Goal: Check status: Check status

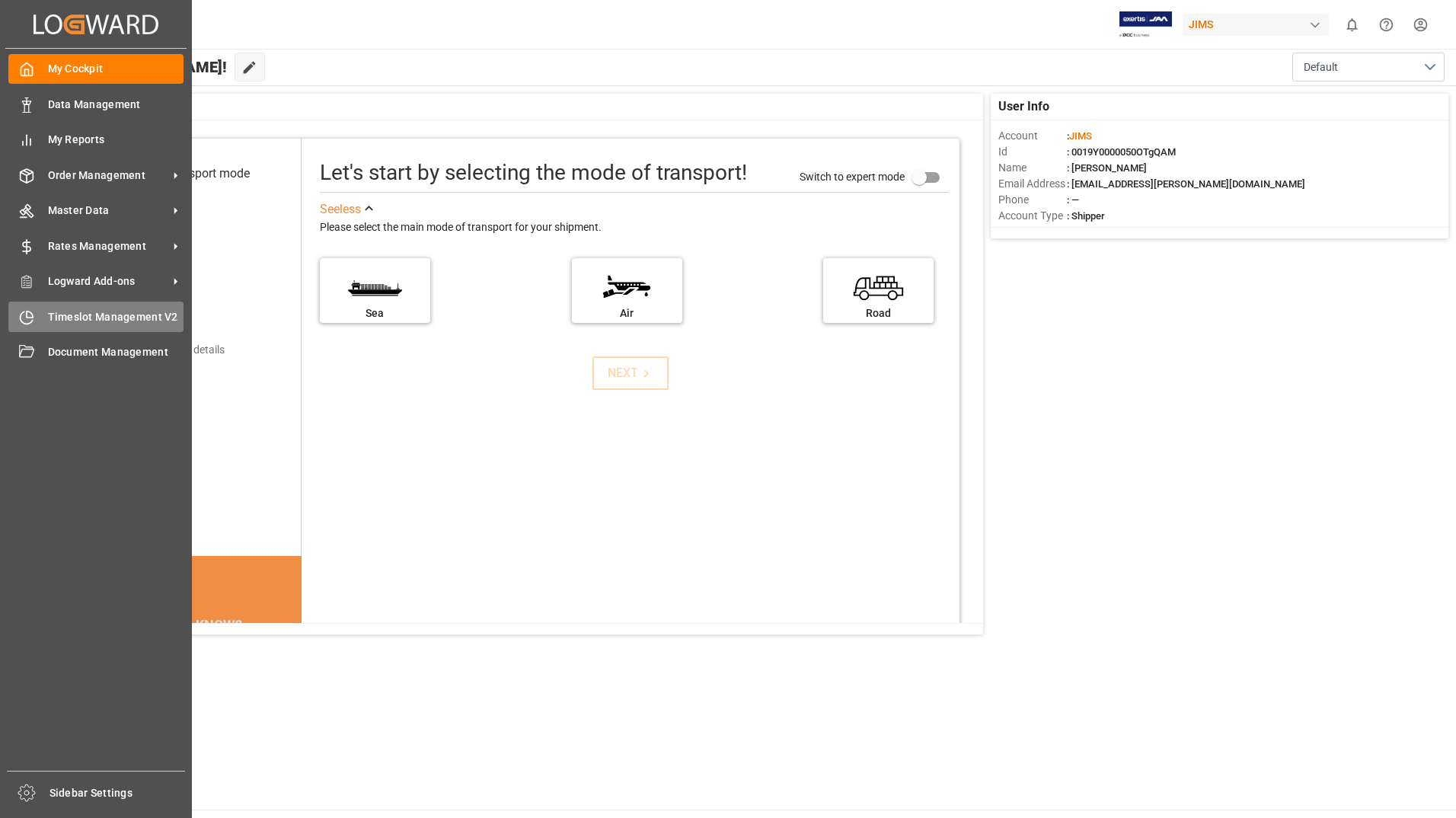
click at [98, 314] on span "Timeslot Management V2" at bounding box center [116, 317] width 137 height 16
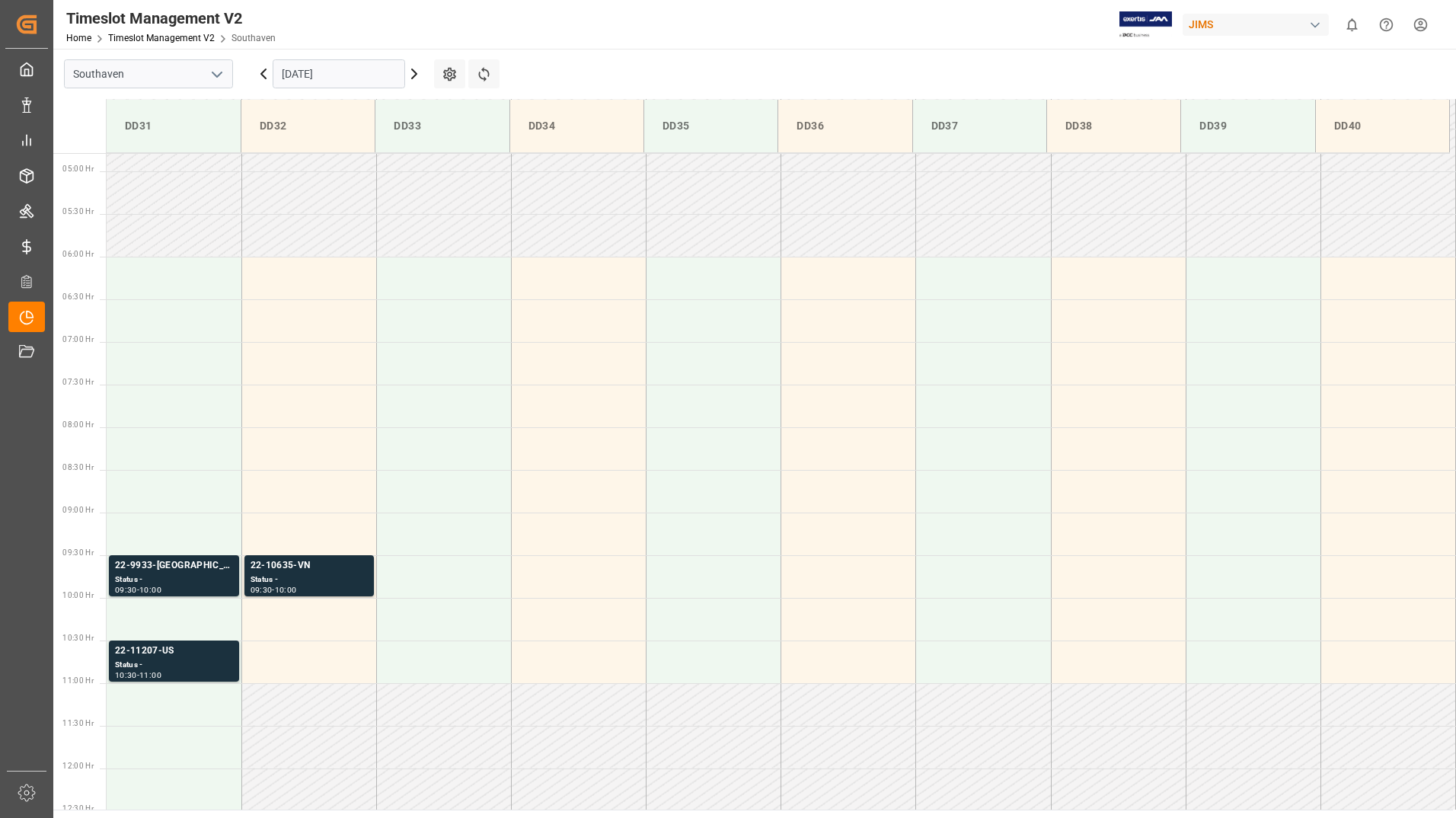
scroll to position [417, 0]
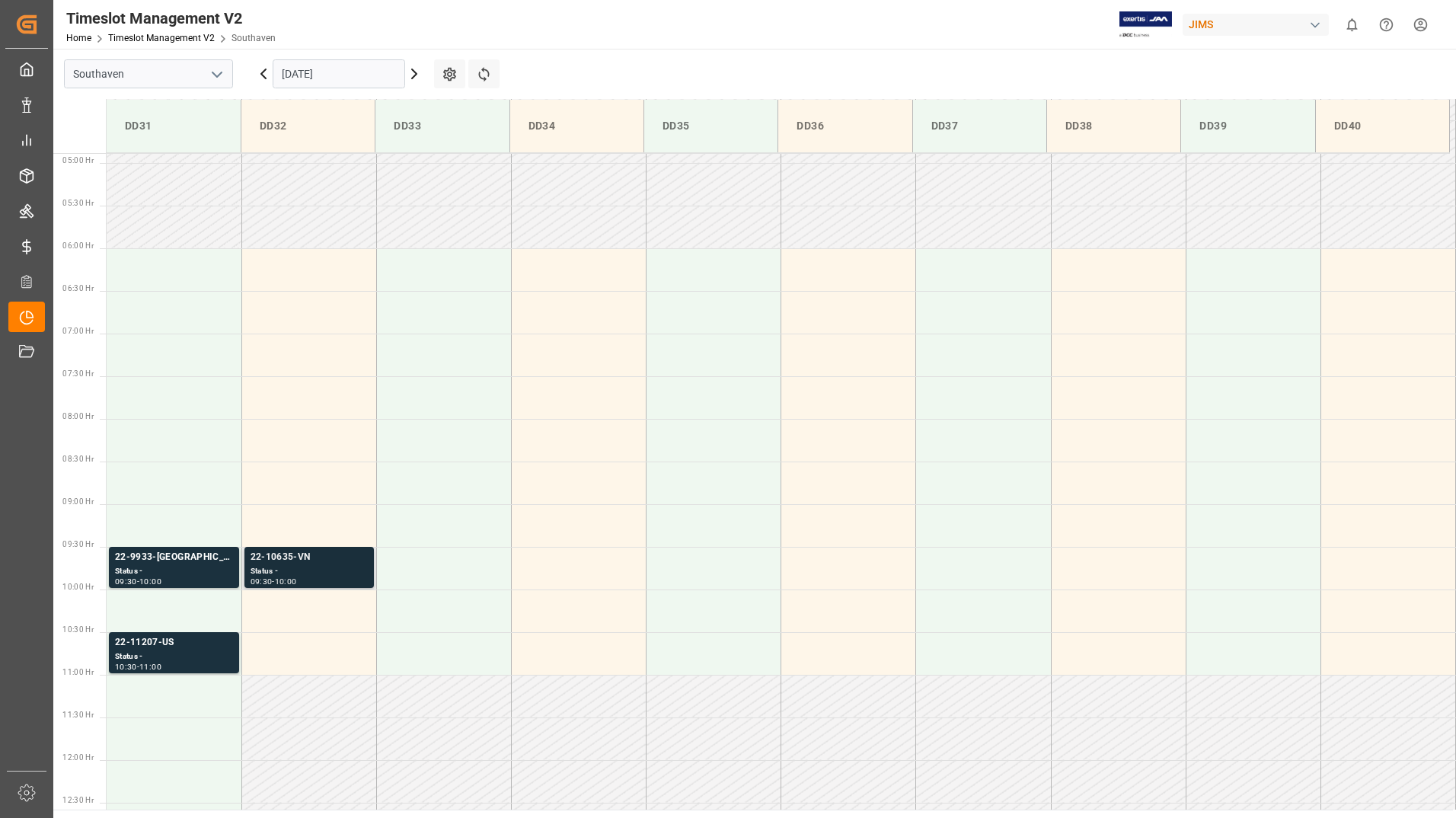
click at [307, 553] on div "22-10635-VN" at bounding box center [308, 557] width 117 height 15
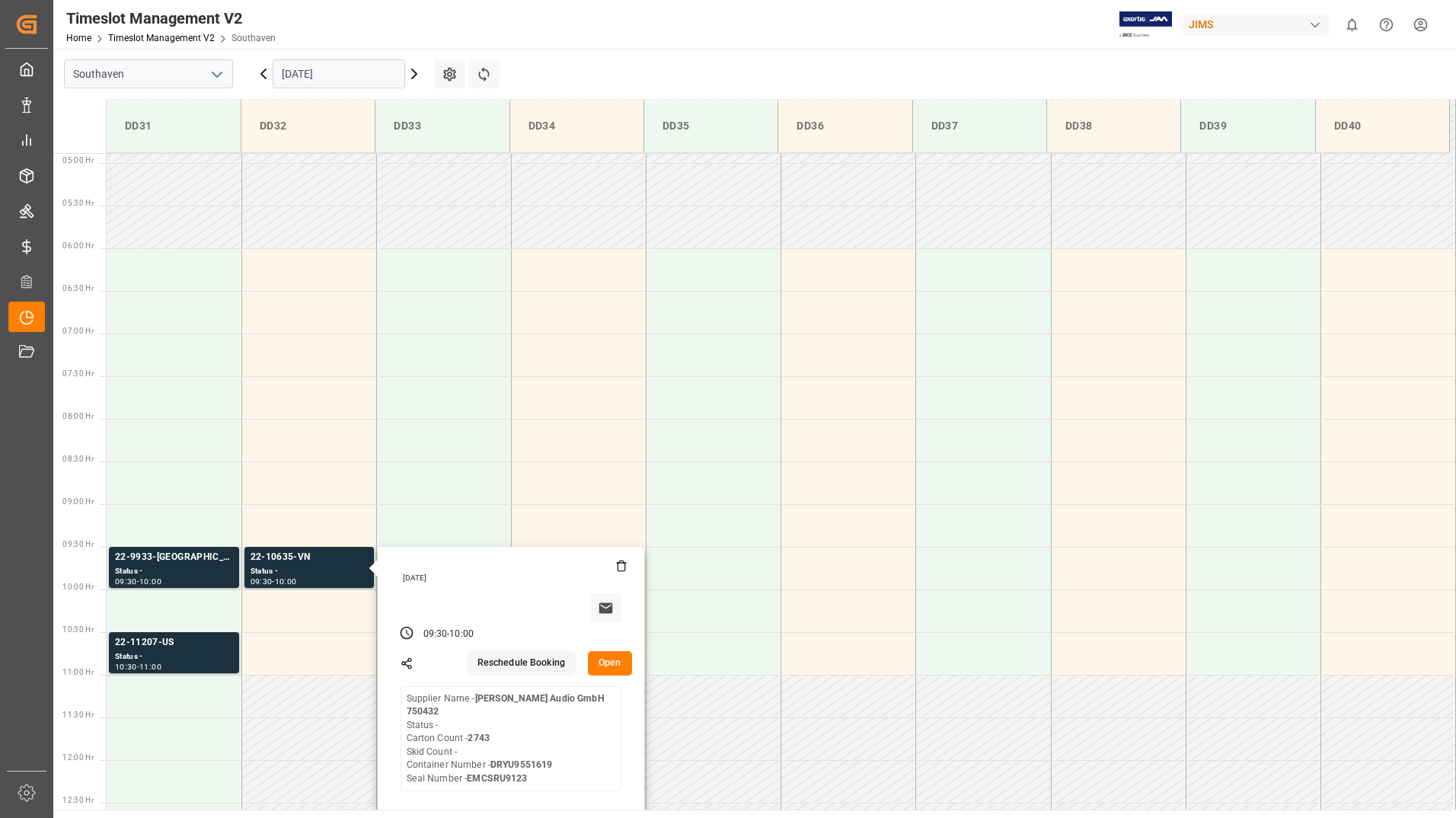
click at [619, 661] on button "Open" at bounding box center [610, 663] width 44 height 24
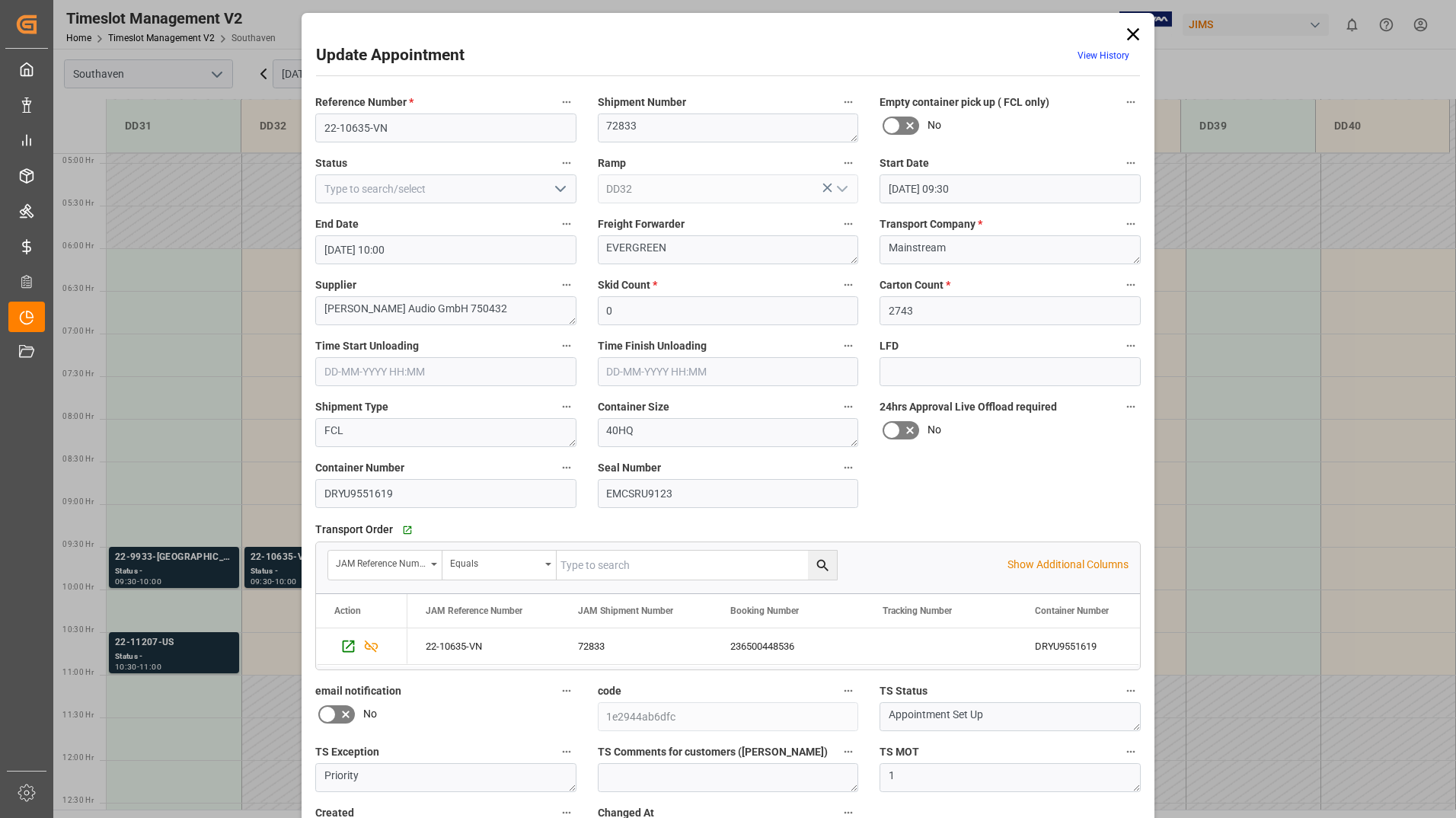
click at [553, 181] on icon "open menu" at bounding box center [560, 188] width 18 height 18
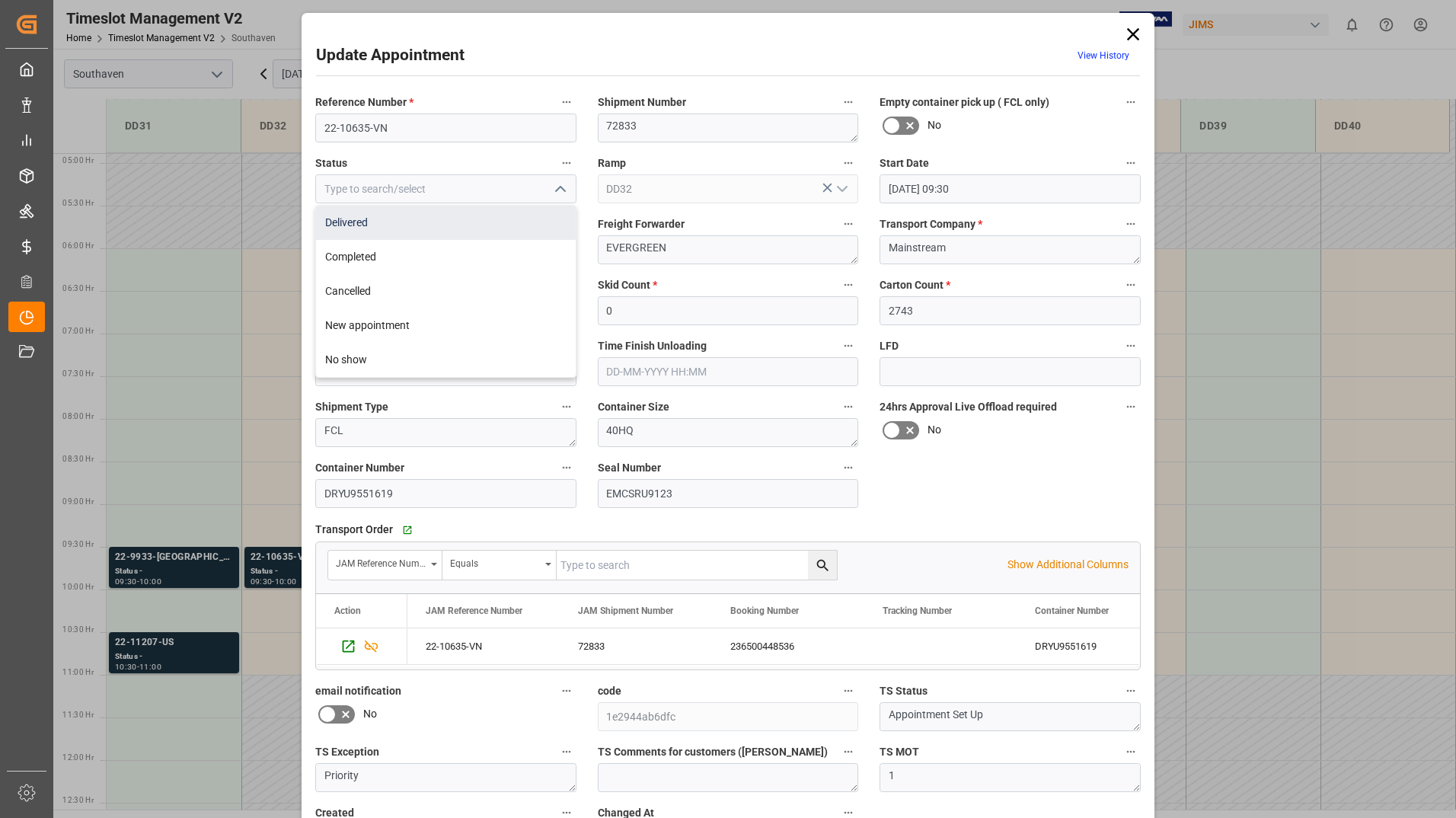
click at [534, 222] on div "Delivered" at bounding box center [446, 223] width 260 height 35
type input "Delivered"
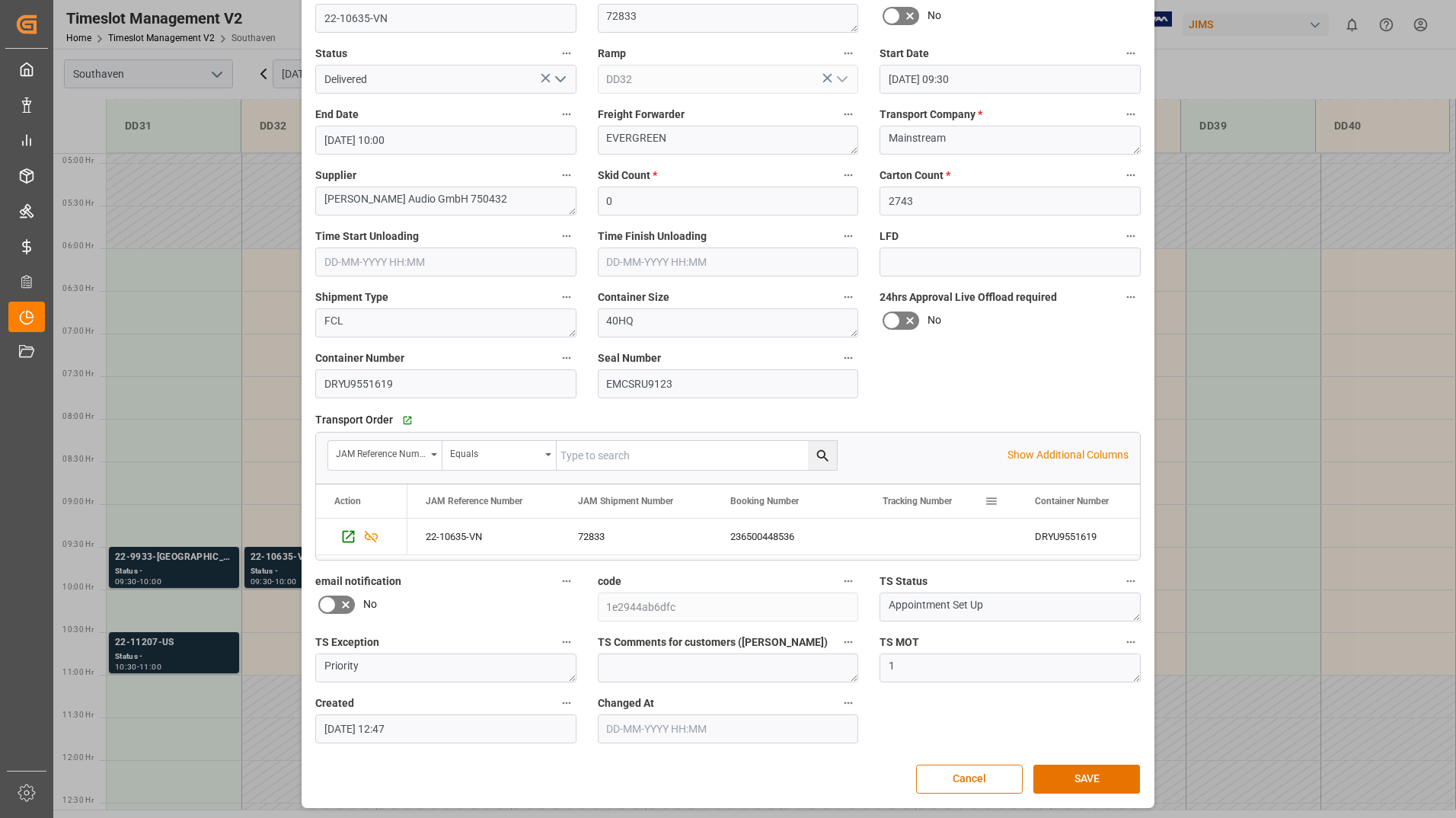
scroll to position [113, 0]
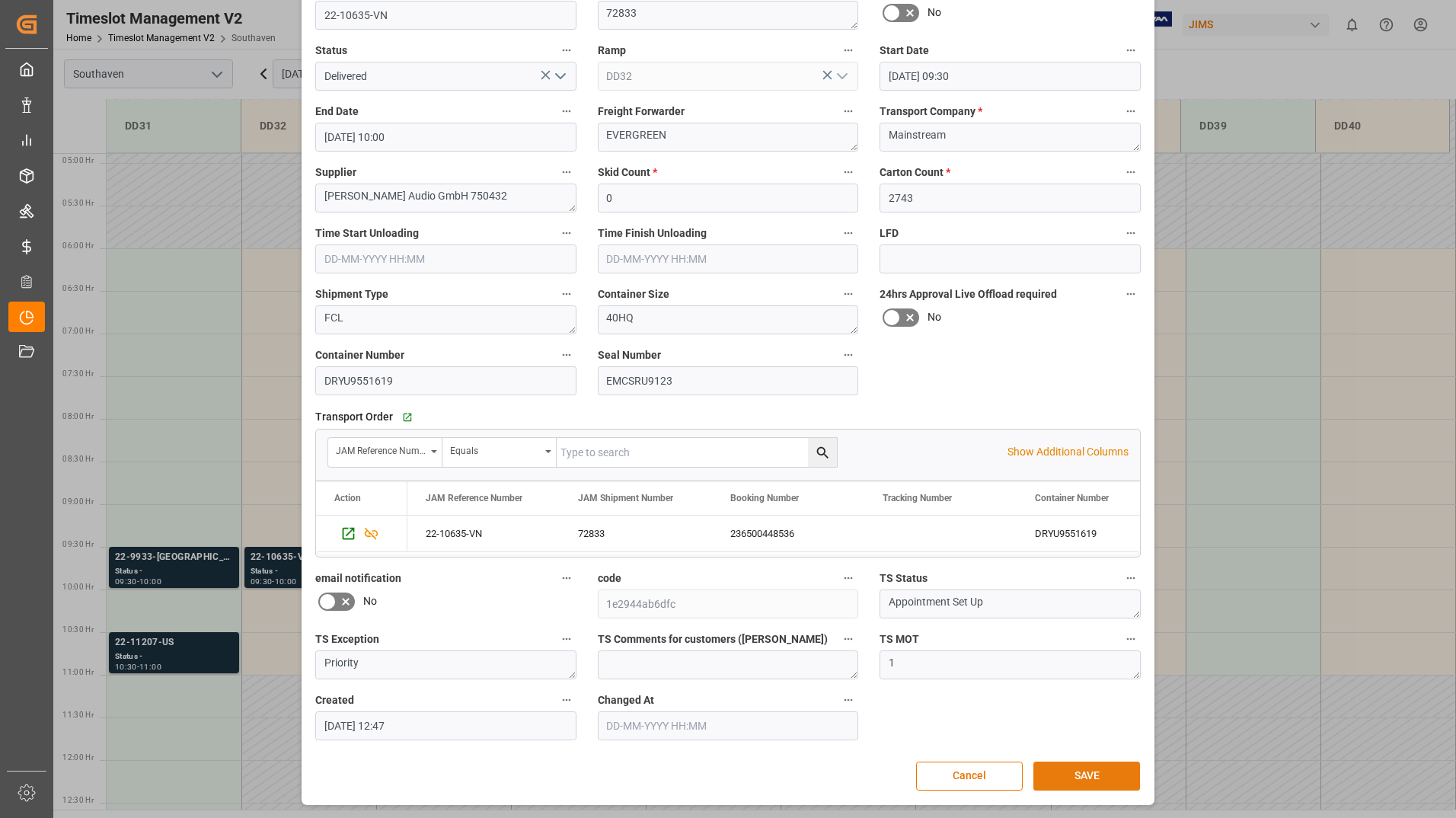
click at [1089, 767] on button "SAVE" at bounding box center [1086, 776] width 107 height 29
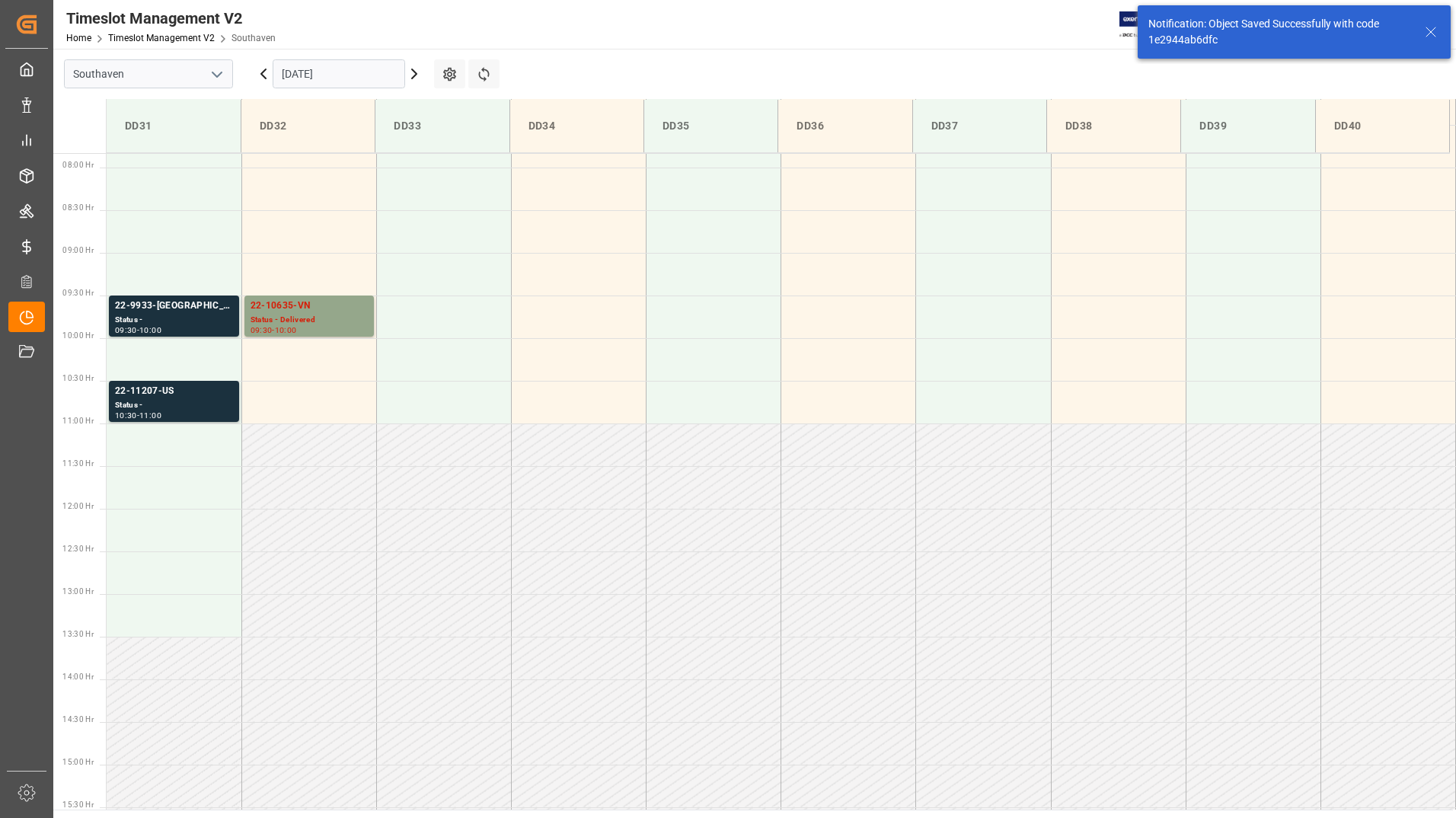
scroll to position [673, 0]
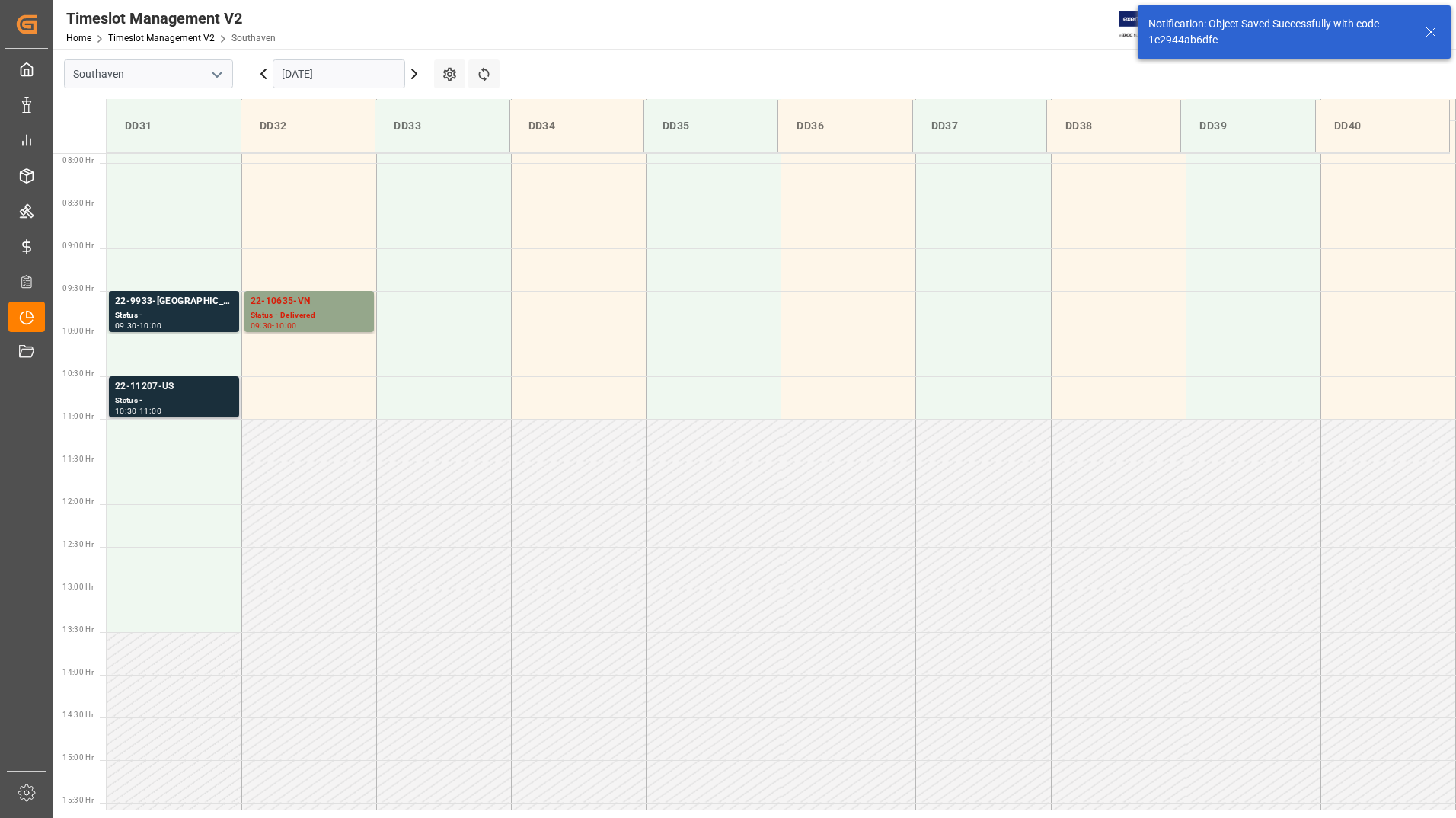
click at [198, 411] on div "10:30 - 11:00" at bounding box center [173, 411] width 118 height 9
click at [180, 299] on div "22-9933-[GEOGRAPHIC_DATA]" at bounding box center [173, 301] width 118 height 15
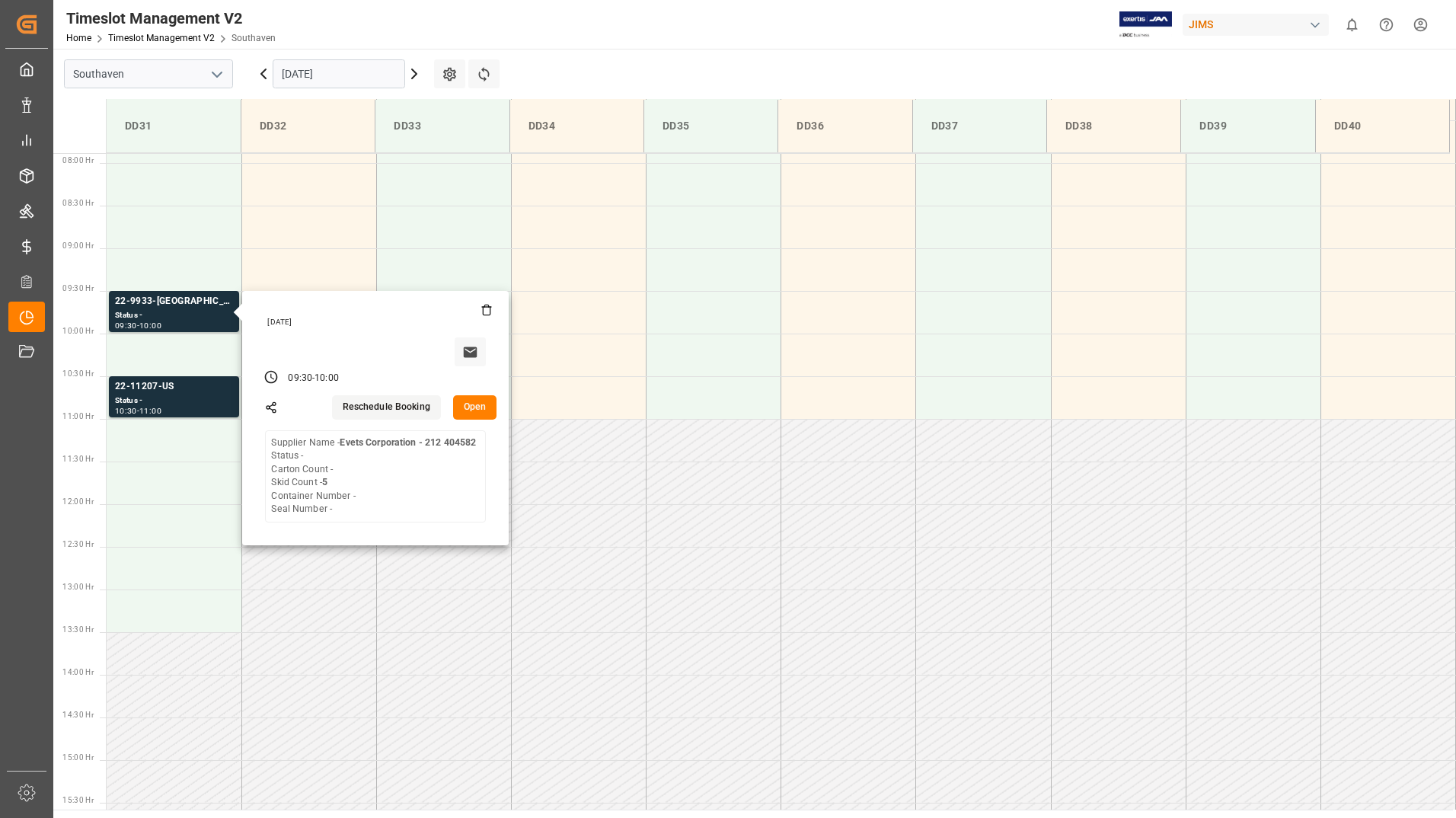
click at [348, 75] on input "[DATE]" at bounding box center [338, 74] width 133 height 29
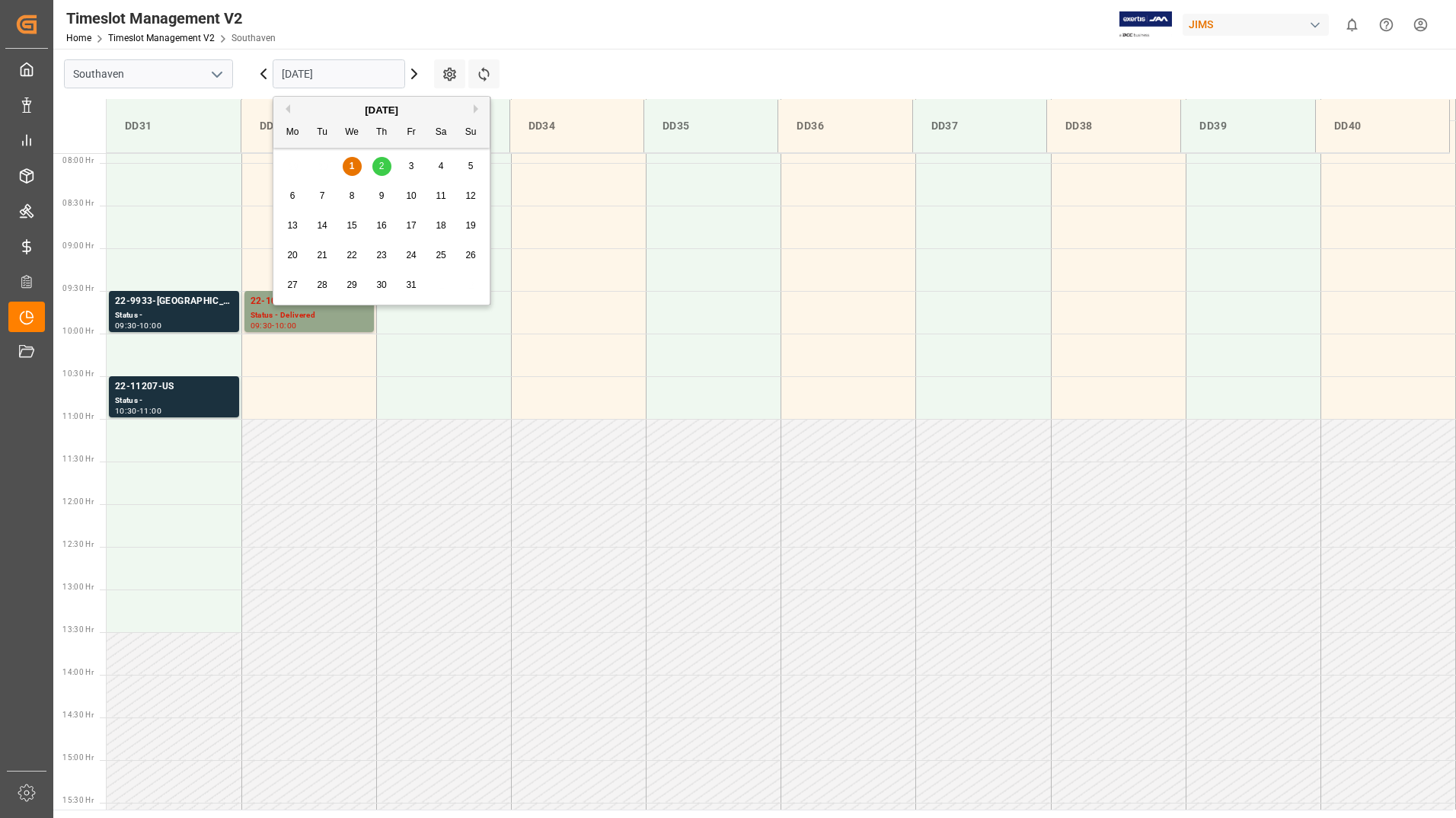
click at [379, 165] on span "2" at bounding box center [381, 166] width 5 height 11
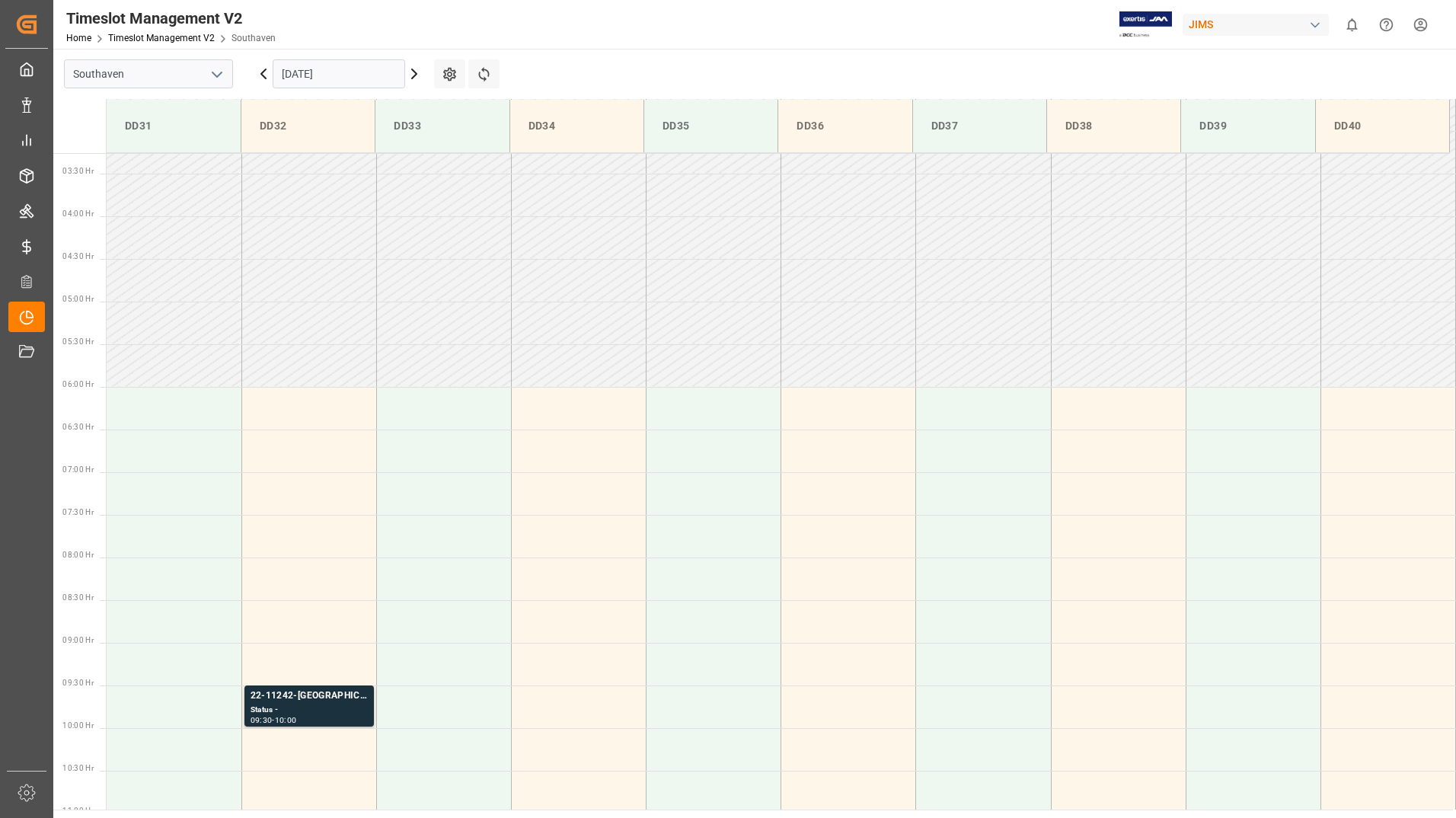
scroll to position [417, 0]
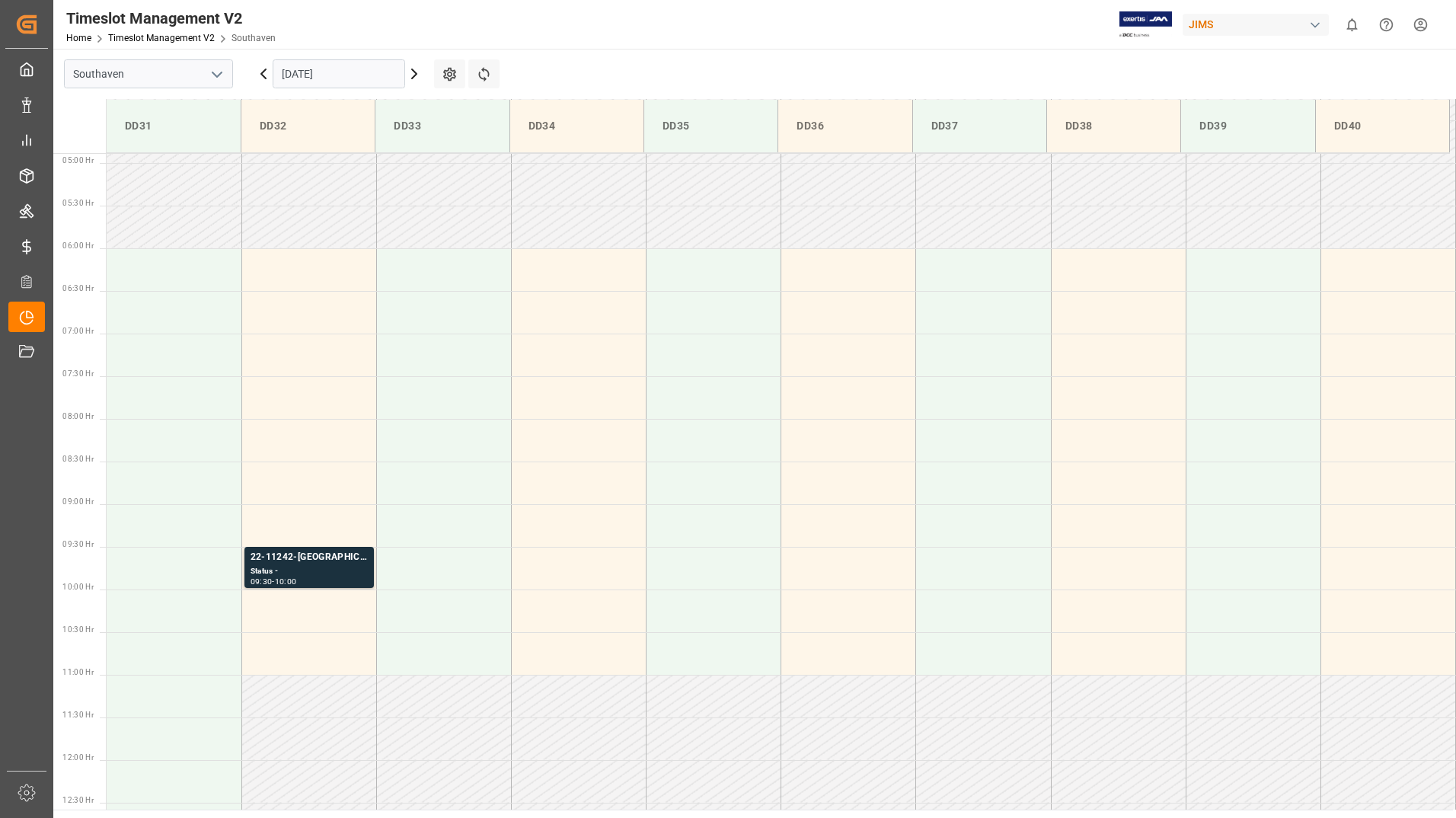
click at [347, 69] on input "[DATE]" at bounding box center [338, 74] width 133 height 29
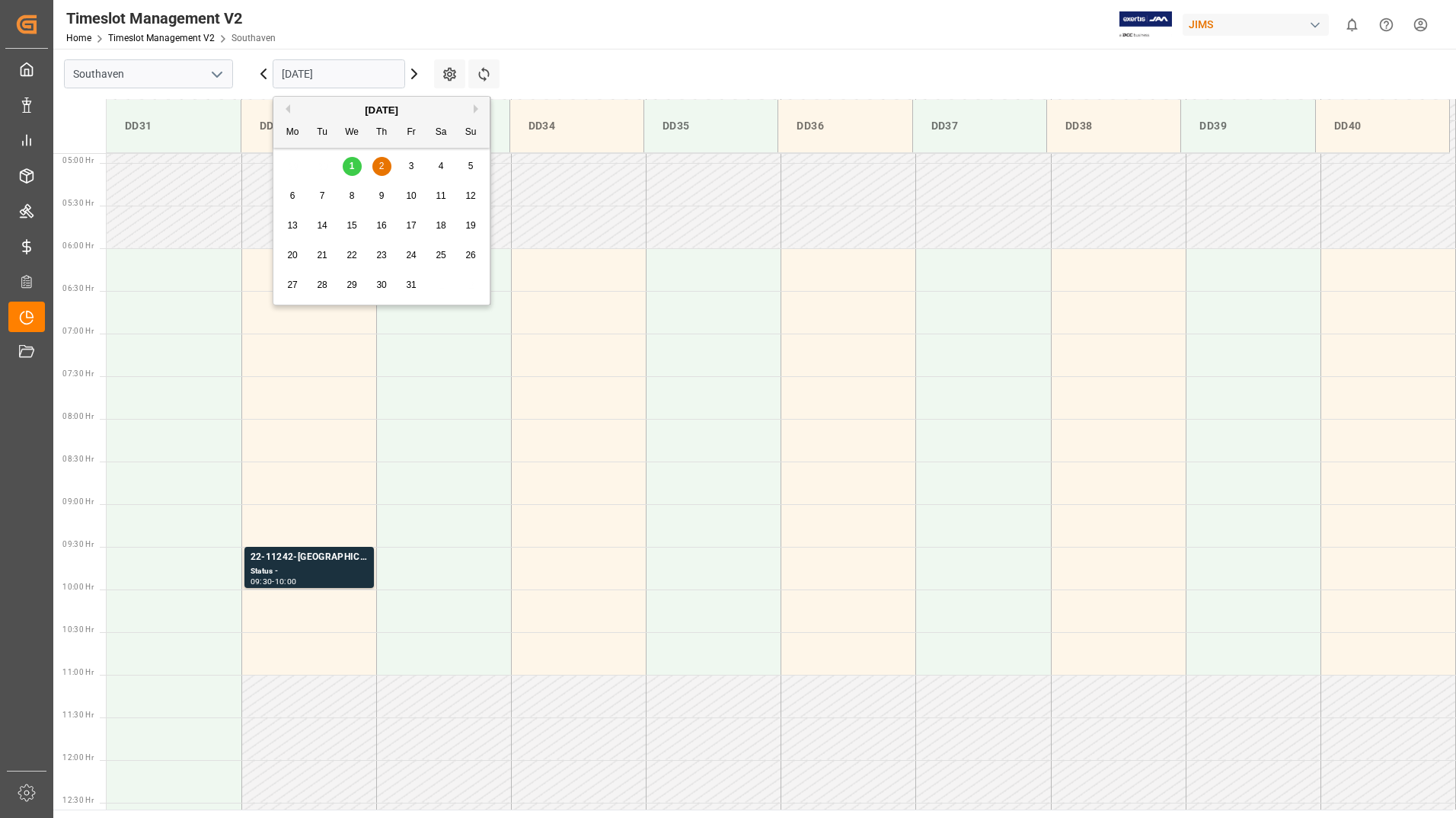
click at [347, 166] on div "1" at bounding box center [352, 166] width 19 height 18
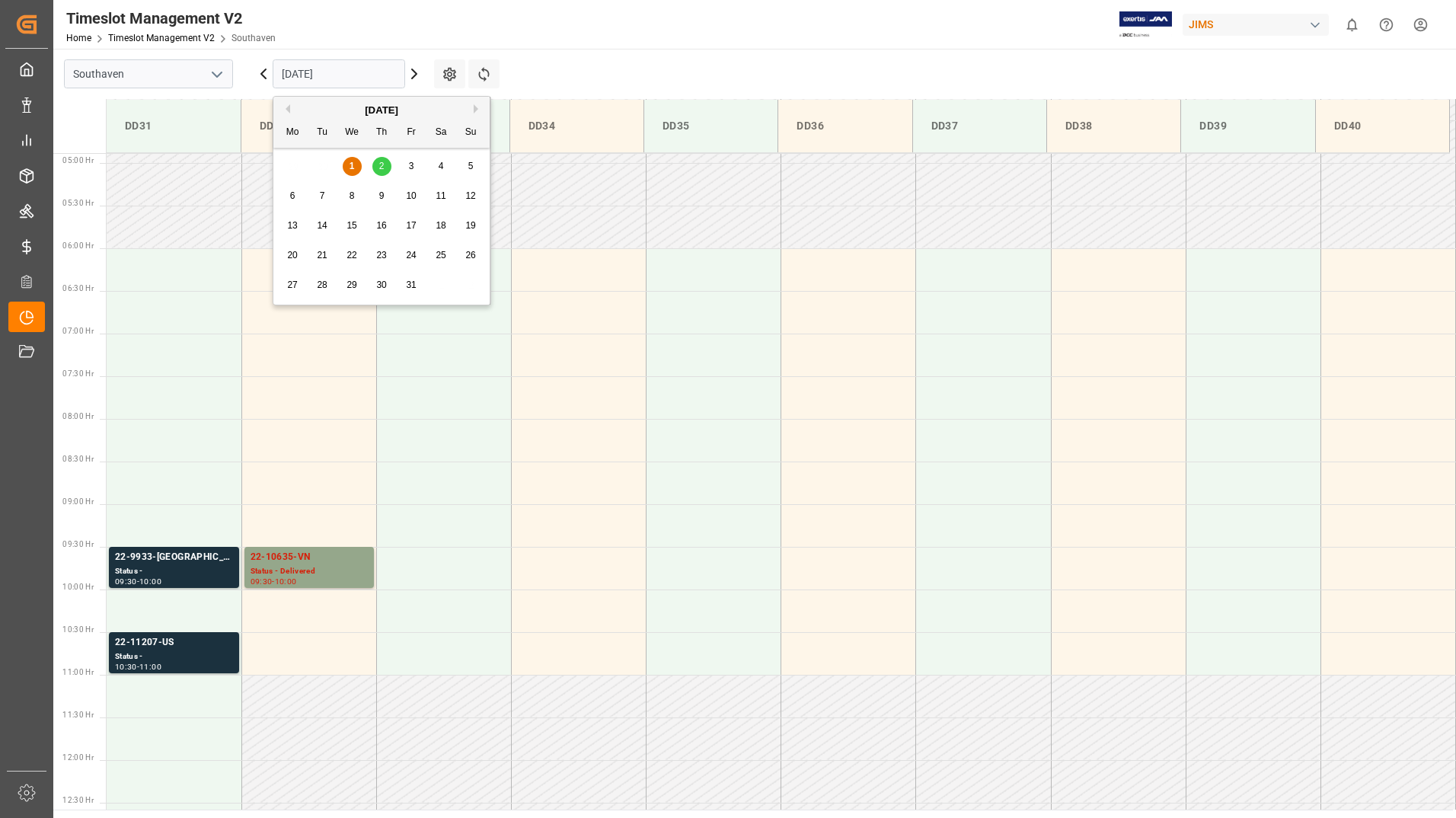
click at [316, 73] on input "[DATE]" at bounding box center [338, 74] width 133 height 29
click at [292, 104] on div "[DATE]" at bounding box center [381, 110] width 217 height 15
click at [290, 108] on div "[DATE]" at bounding box center [381, 110] width 217 height 15
click at [286, 111] on button "Previous Month" at bounding box center [286, 109] width 9 height 9
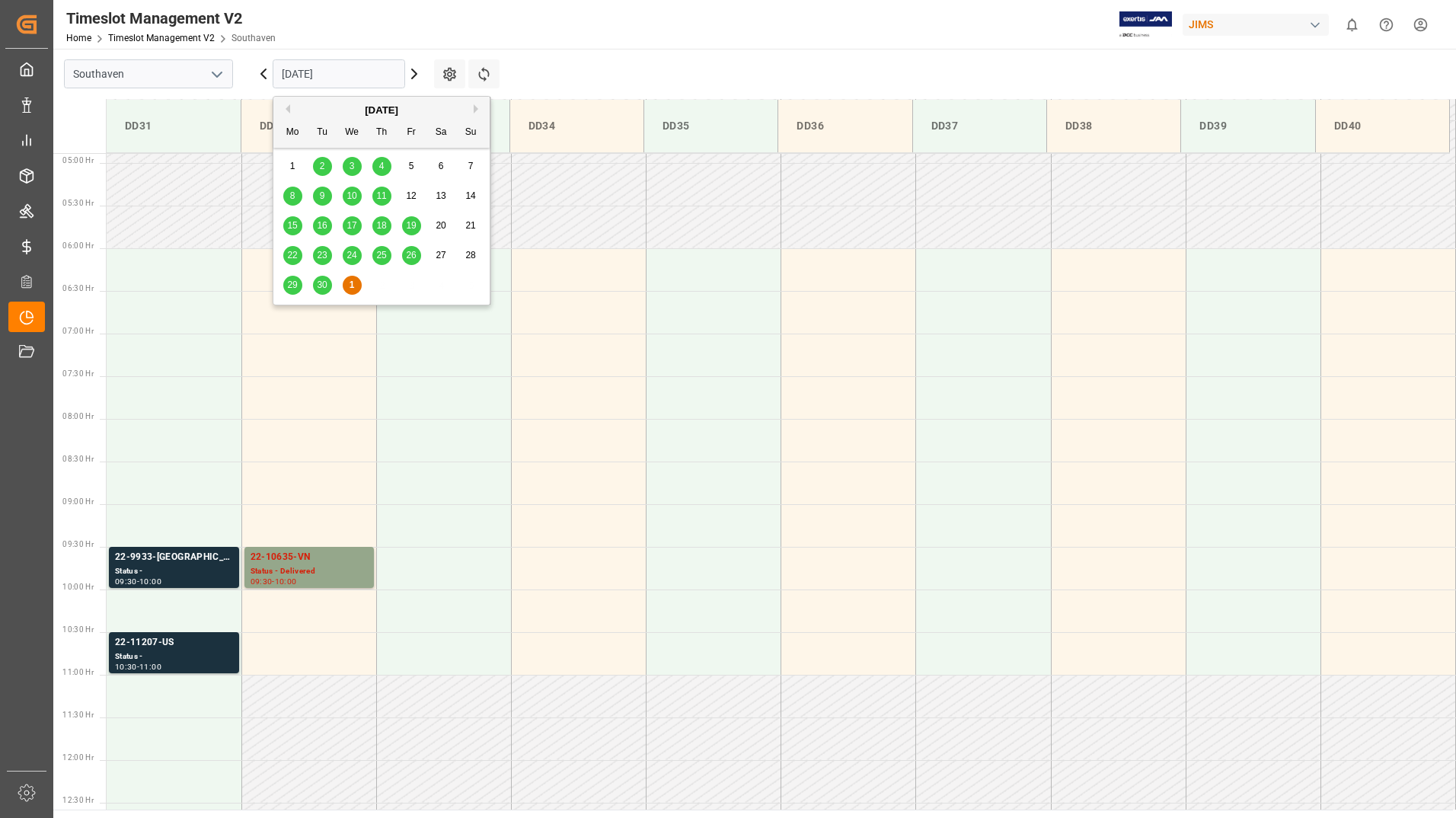
click at [298, 287] on div "29" at bounding box center [293, 285] width 19 height 18
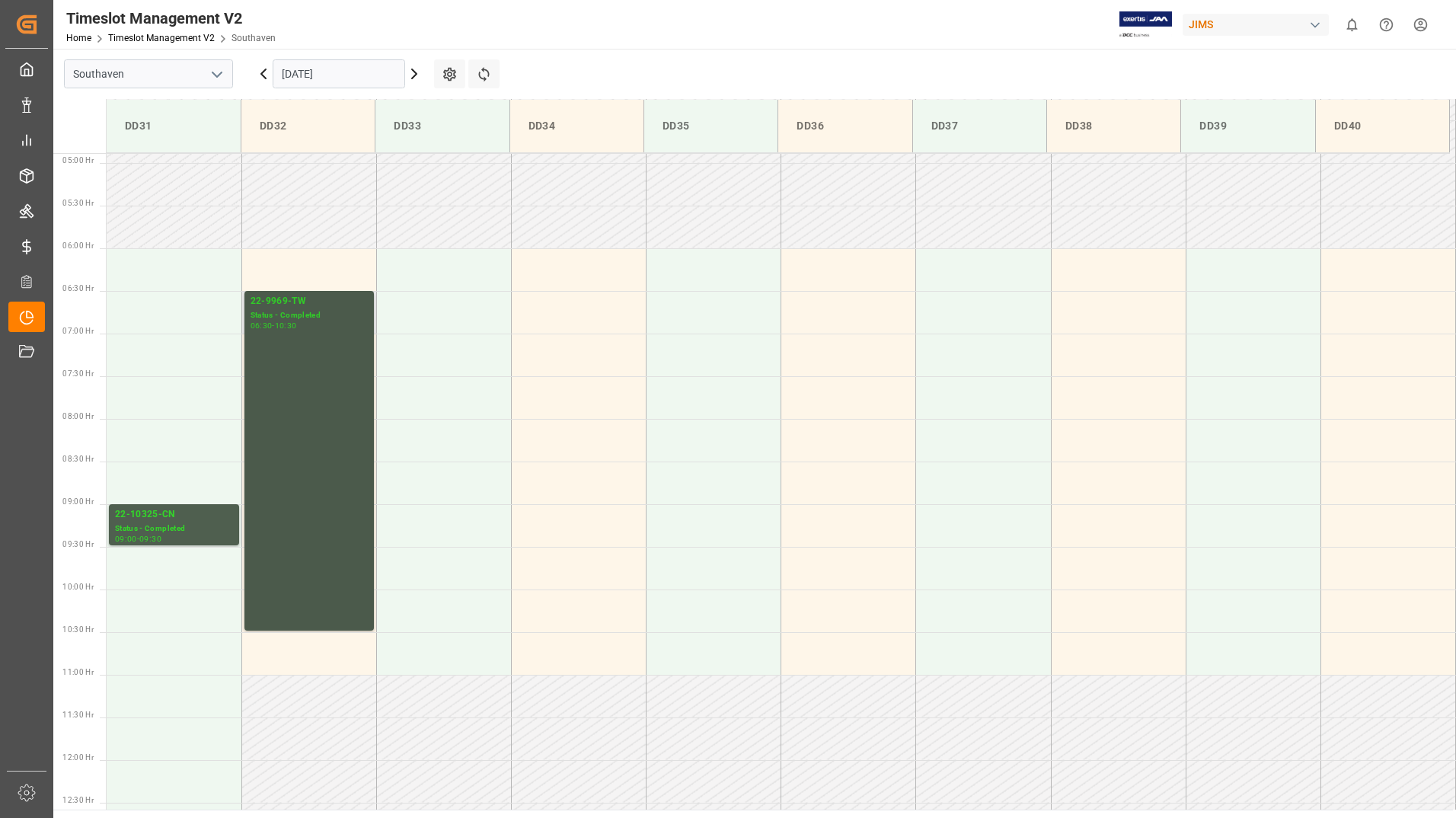
click at [349, 349] on div "22-9969-TW Status - Completed 06:30 - 10:30" at bounding box center [308, 460] width 117 height 334
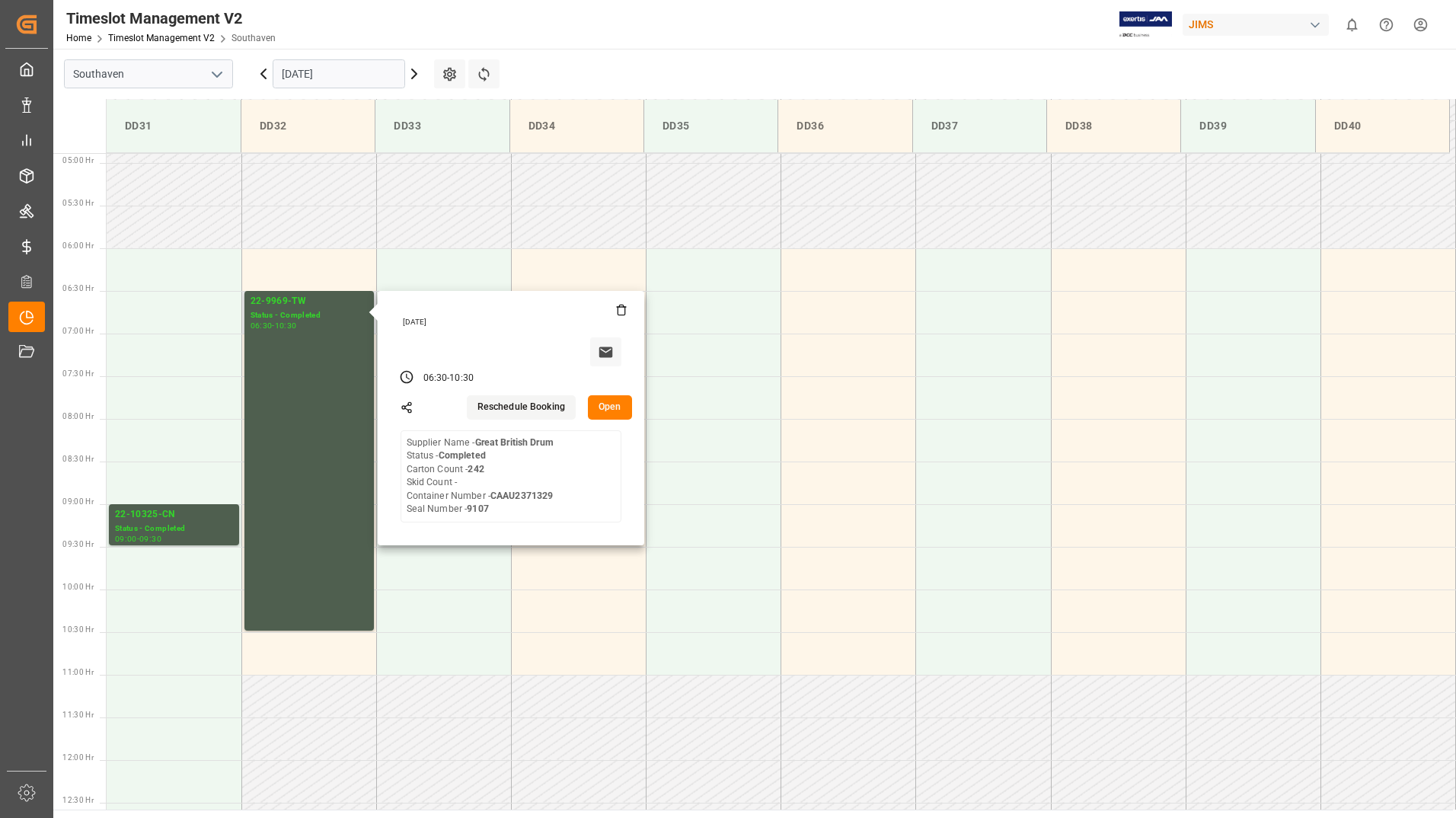
click at [593, 406] on button "Open" at bounding box center [610, 407] width 44 height 24
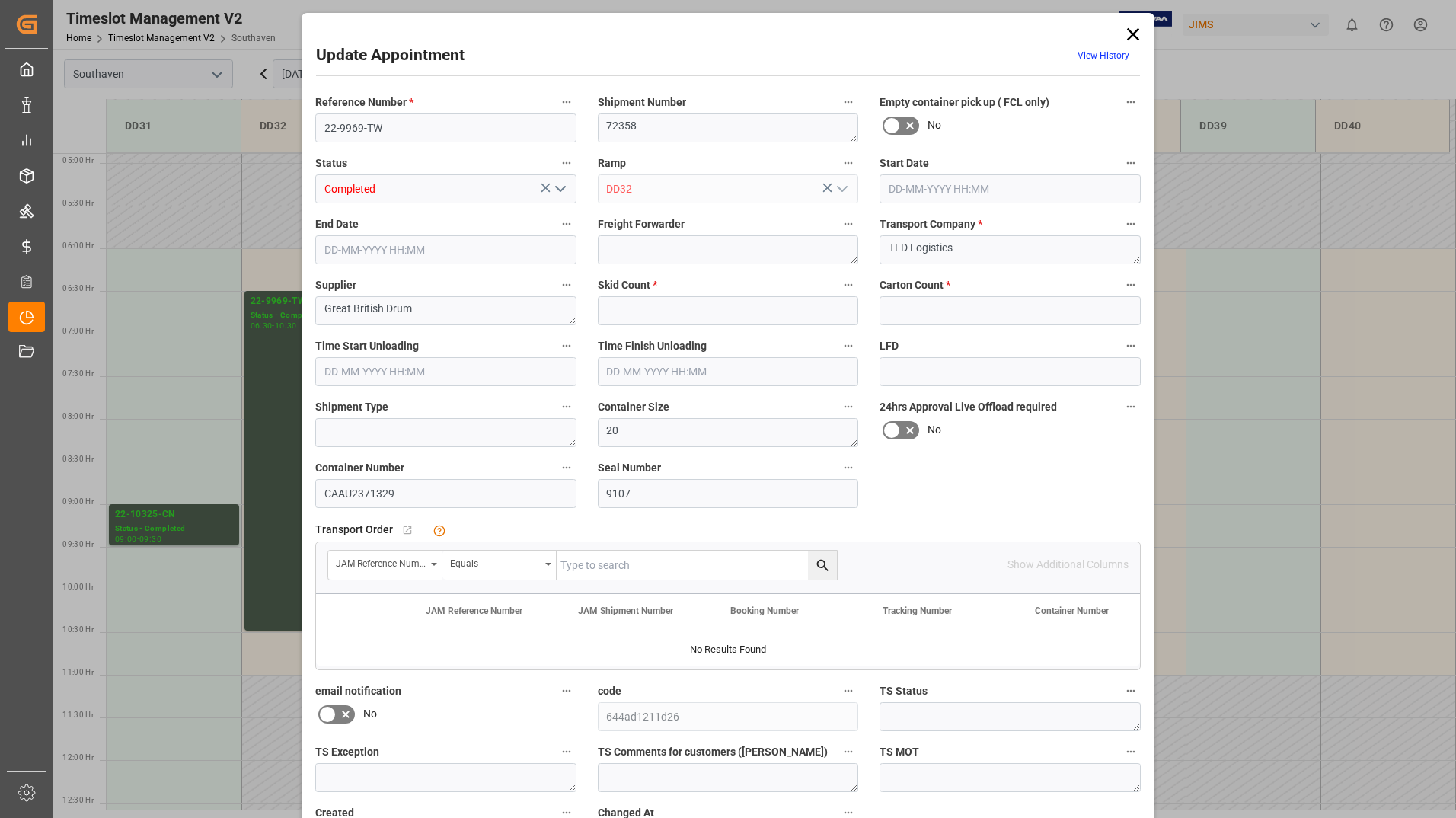
type input "0"
type input "242"
type input "[DATE] 06:30"
type input "[DATE] 10:30"
type input "[DATE] 12:49"
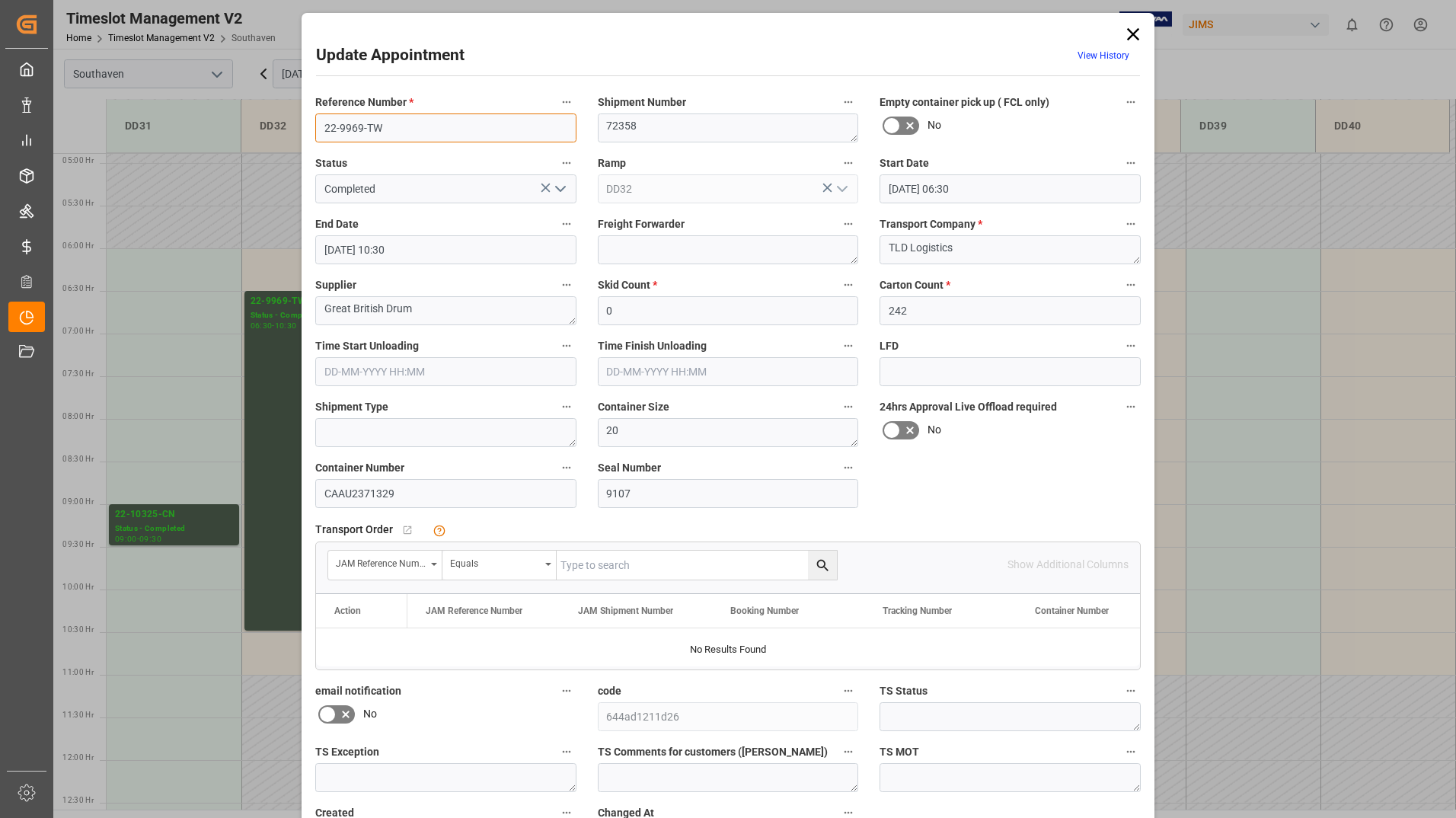
drag, startPoint x: 316, startPoint y: 122, endPoint x: 390, endPoint y: 122, distance: 74.0
click at [390, 122] on input "22-9969-TW" at bounding box center [446, 128] width 261 height 29
drag, startPoint x: 320, startPoint y: 307, endPoint x: 412, endPoint y: 310, distance: 92.0
click at [412, 310] on textarea "Great British Drum" at bounding box center [446, 310] width 261 height 29
click at [1122, 38] on icon at bounding box center [1133, 34] width 21 height 21
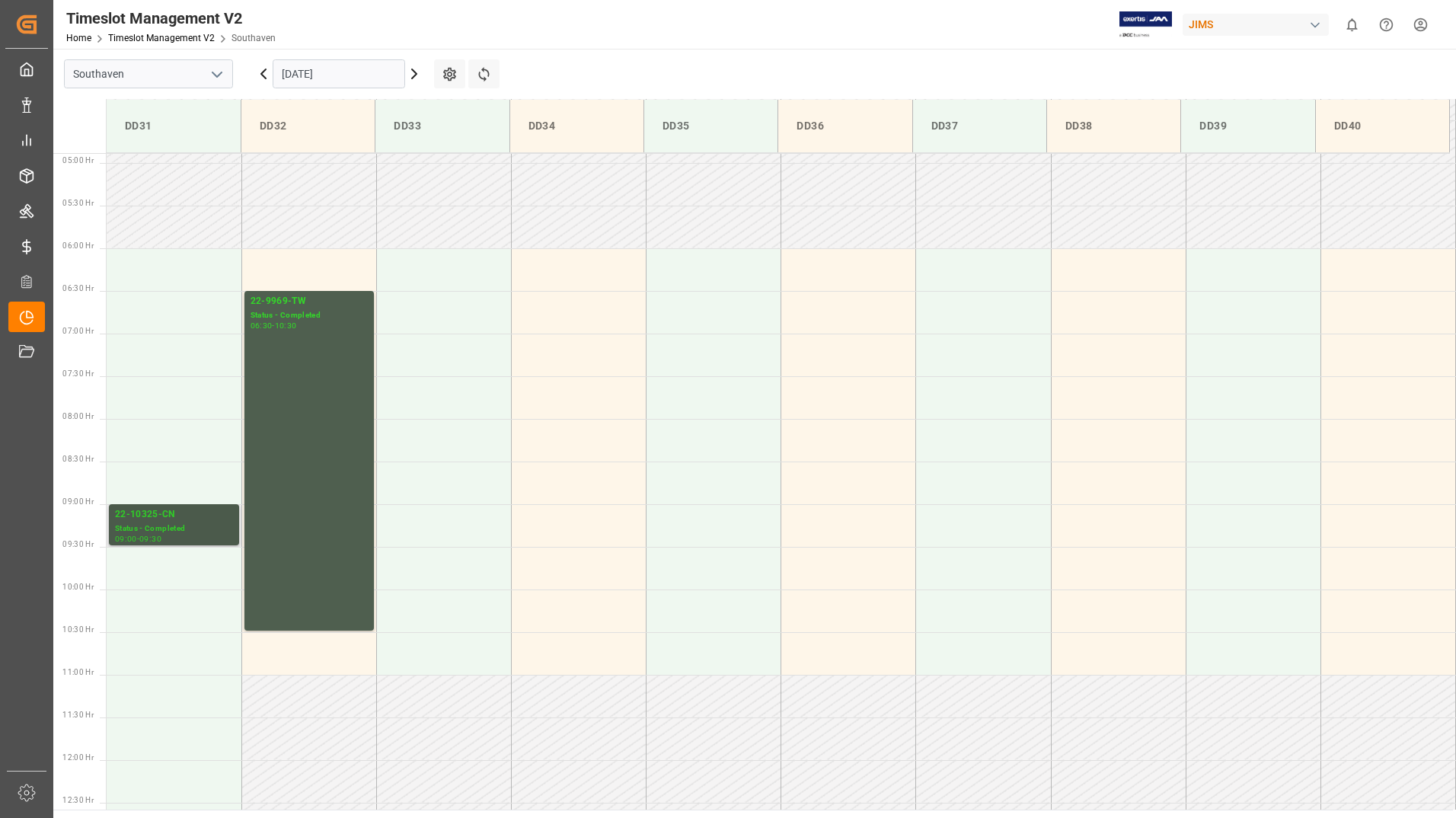
click at [200, 522] on div "Status - Completed" at bounding box center [173, 528] width 118 height 13
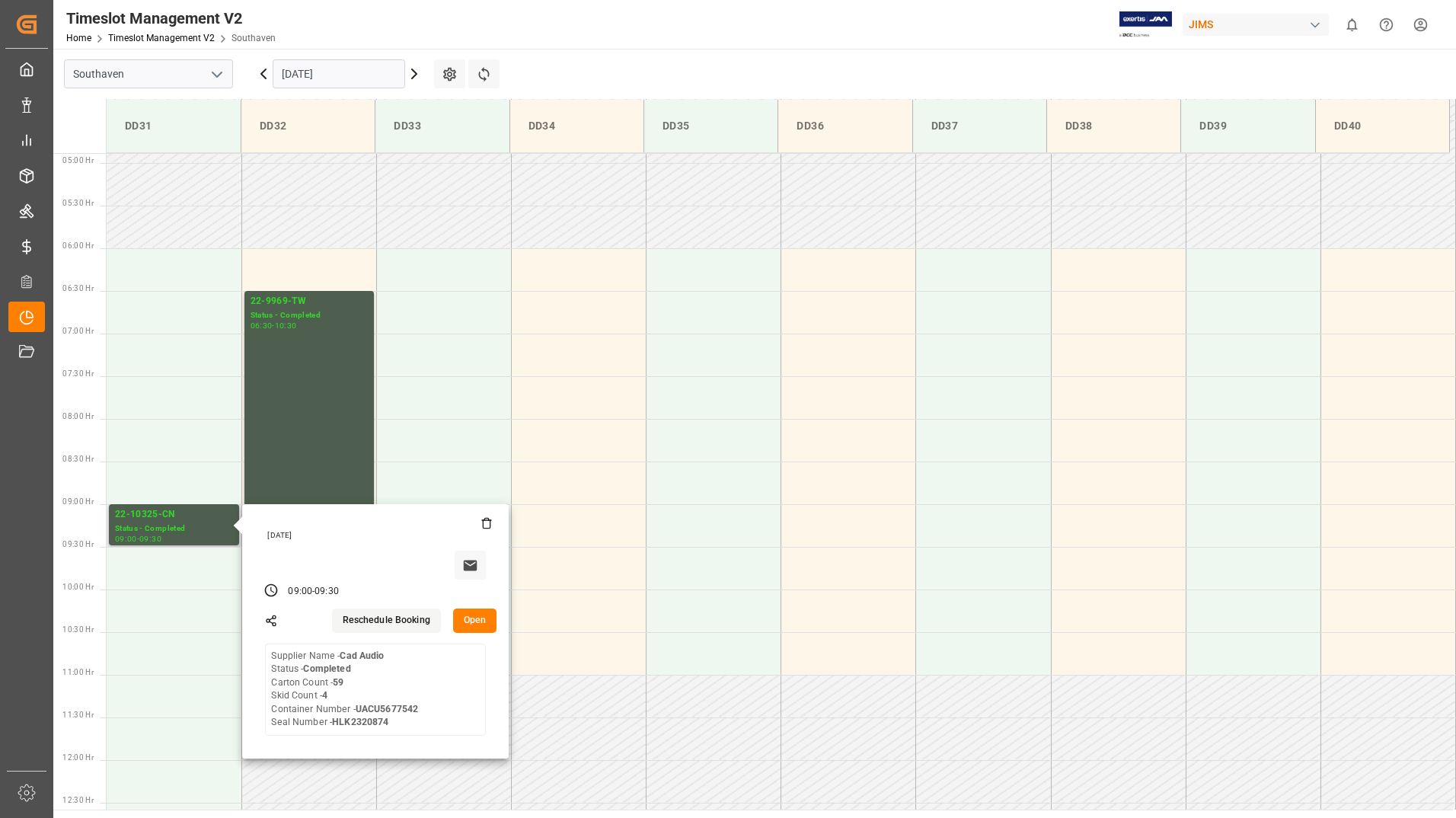
click at [471, 616] on button "Open" at bounding box center [475, 620] width 44 height 24
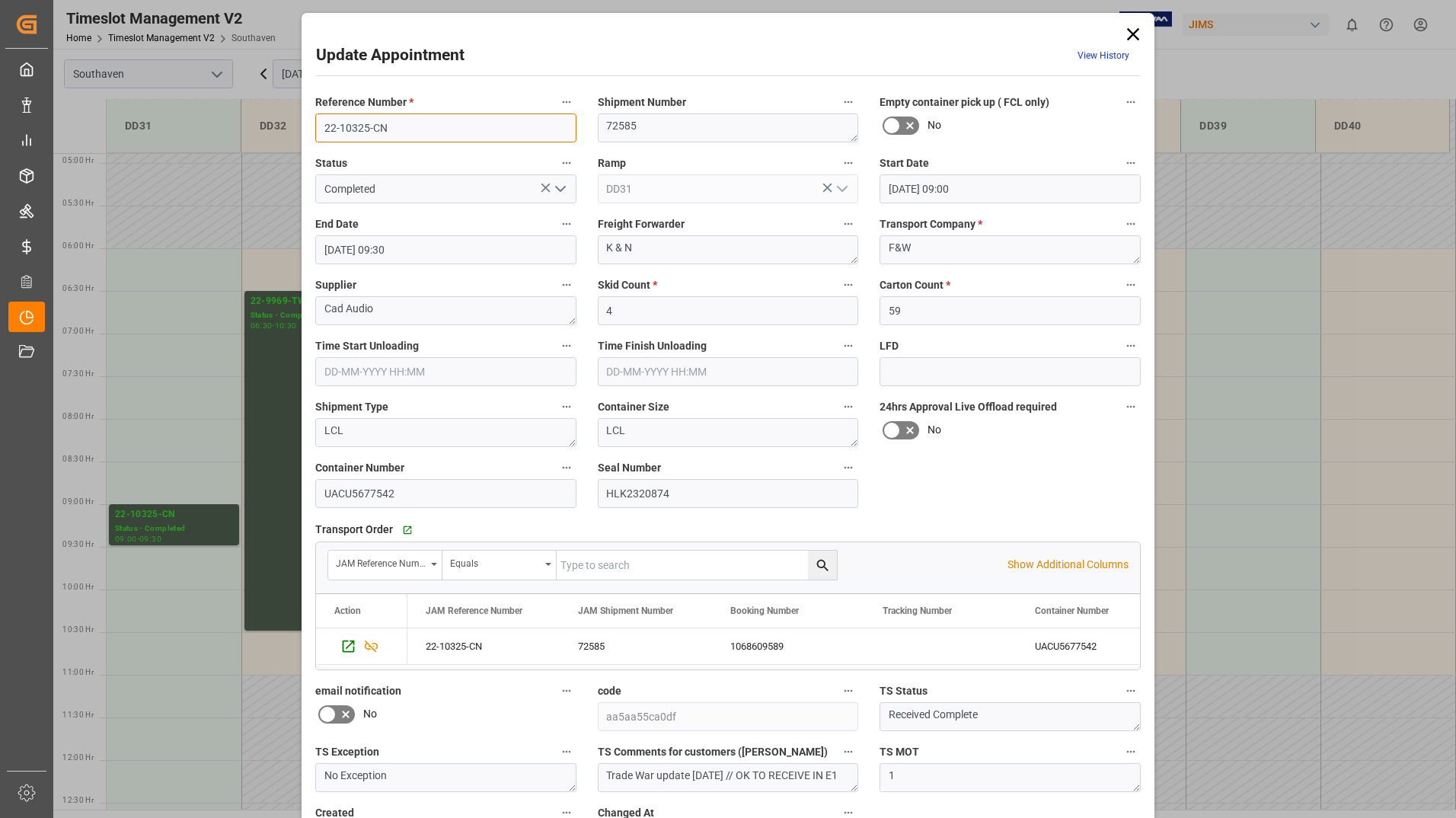
drag, startPoint x: 319, startPoint y: 123, endPoint x: 415, endPoint y: 139, distance: 97.3
click at [415, 139] on input "22-10325-CN" at bounding box center [446, 128] width 261 height 29
click at [1126, 35] on icon at bounding box center [1133, 34] width 21 height 21
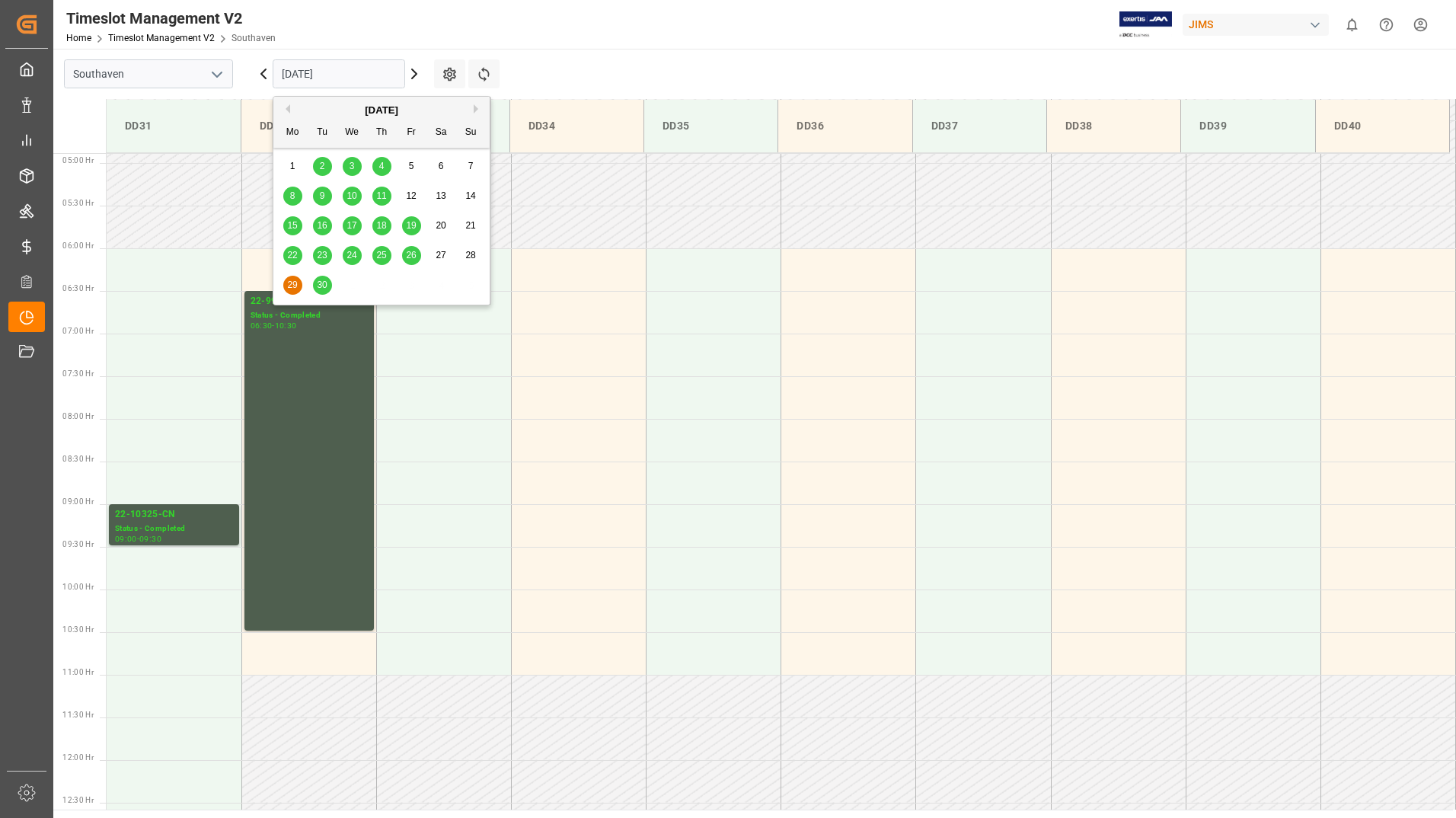
click at [334, 71] on input "[DATE]" at bounding box center [338, 74] width 133 height 29
click at [320, 280] on span "30" at bounding box center [322, 285] width 10 height 11
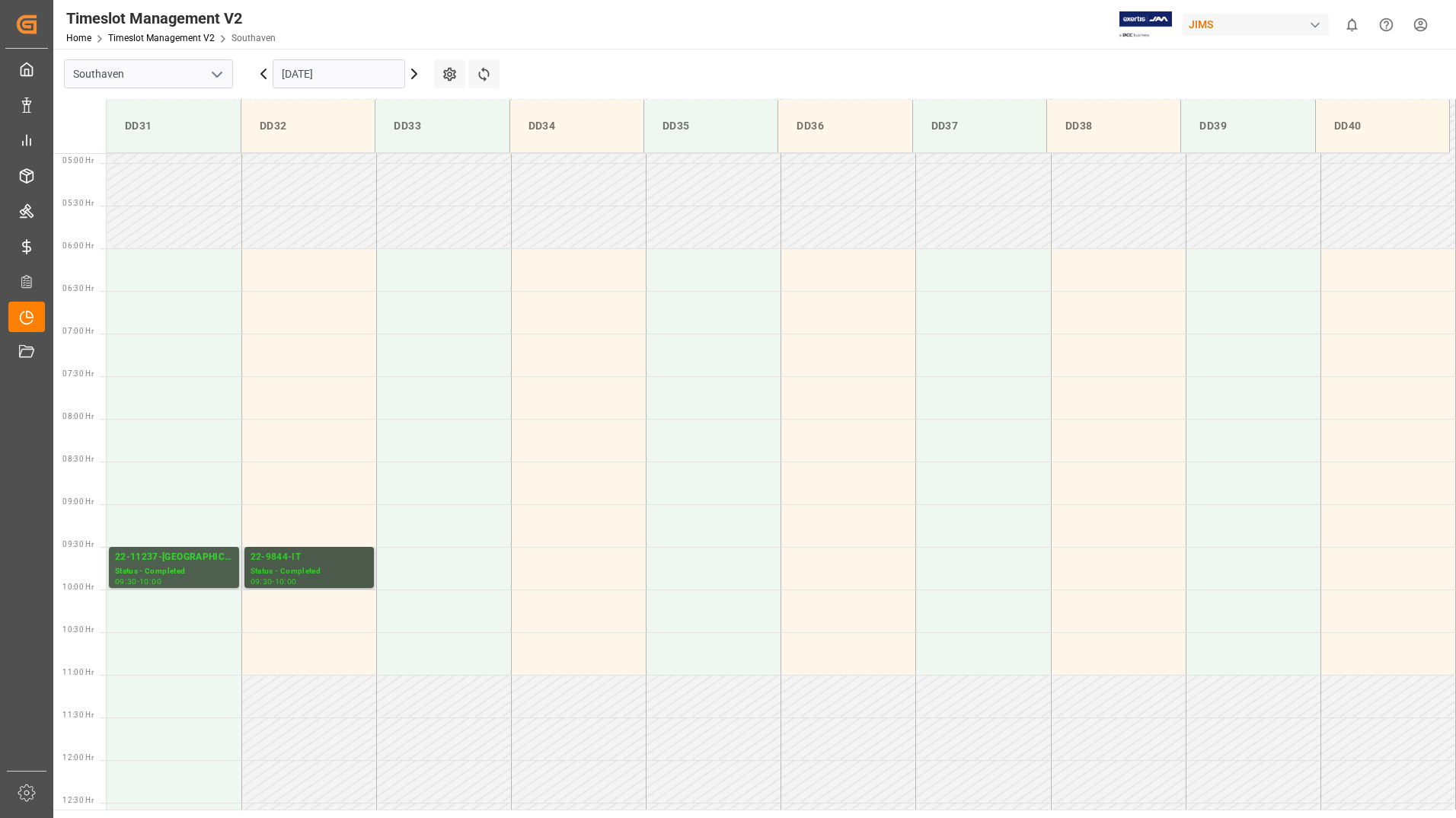
click at [312, 579] on div "09:30 - 10:00" at bounding box center [308, 582] width 117 height 9
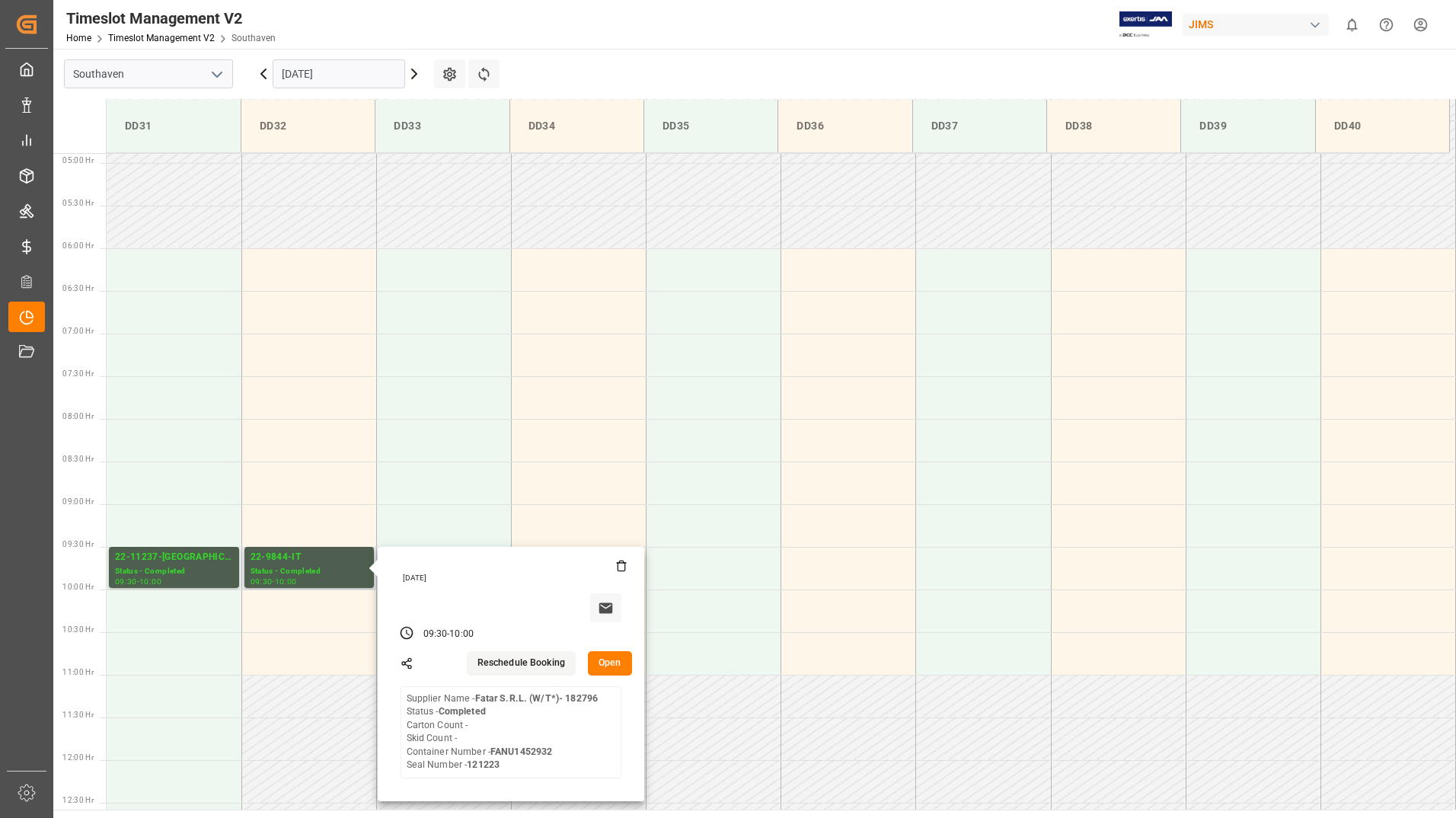
click at [603, 666] on button "Open" at bounding box center [610, 663] width 44 height 24
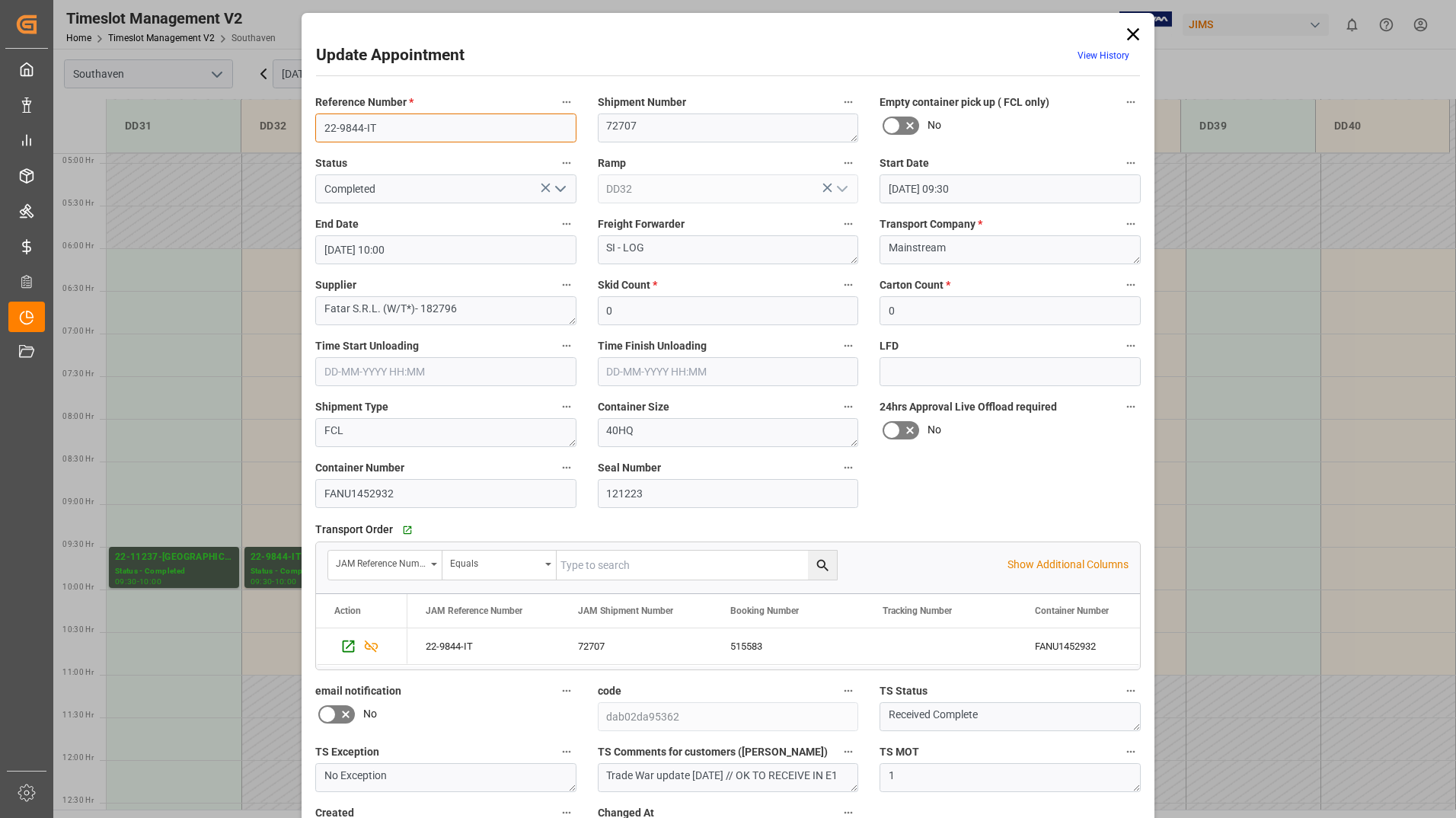
drag, startPoint x: 316, startPoint y: 122, endPoint x: 378, endPoint y: 124, distance: 62.0
click at [378, 124] on input "22-9844-IT" at bounding box center [446, 128] width 261 height 29
click at [1130, 35] on icon at bounding box center [1133, 35] width 13 height 13
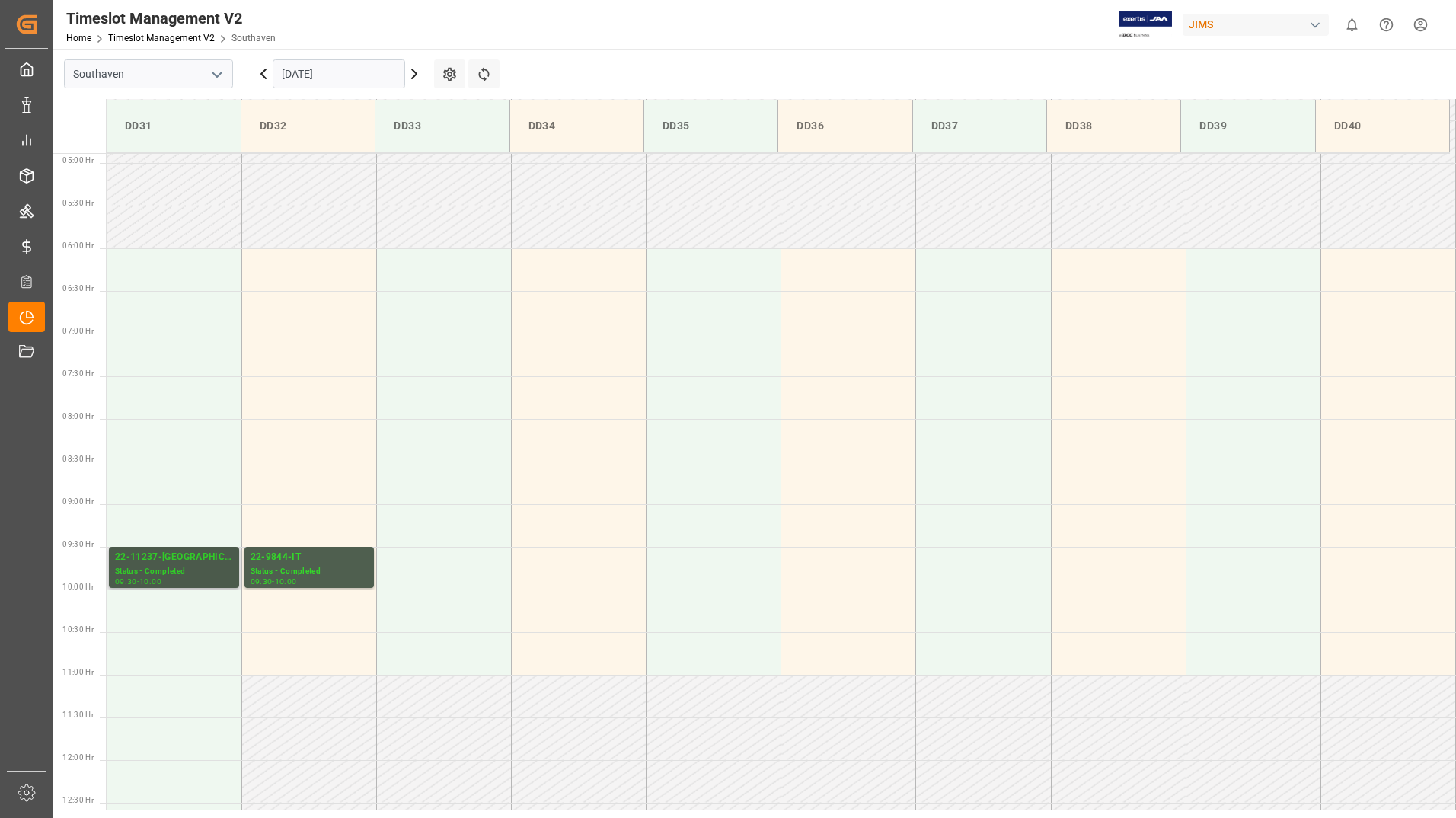
click at [170, 564] on div "22-11237-[GEOGRAPHIC_DATA]" at bounding box center [173, 557] width 118 height 15
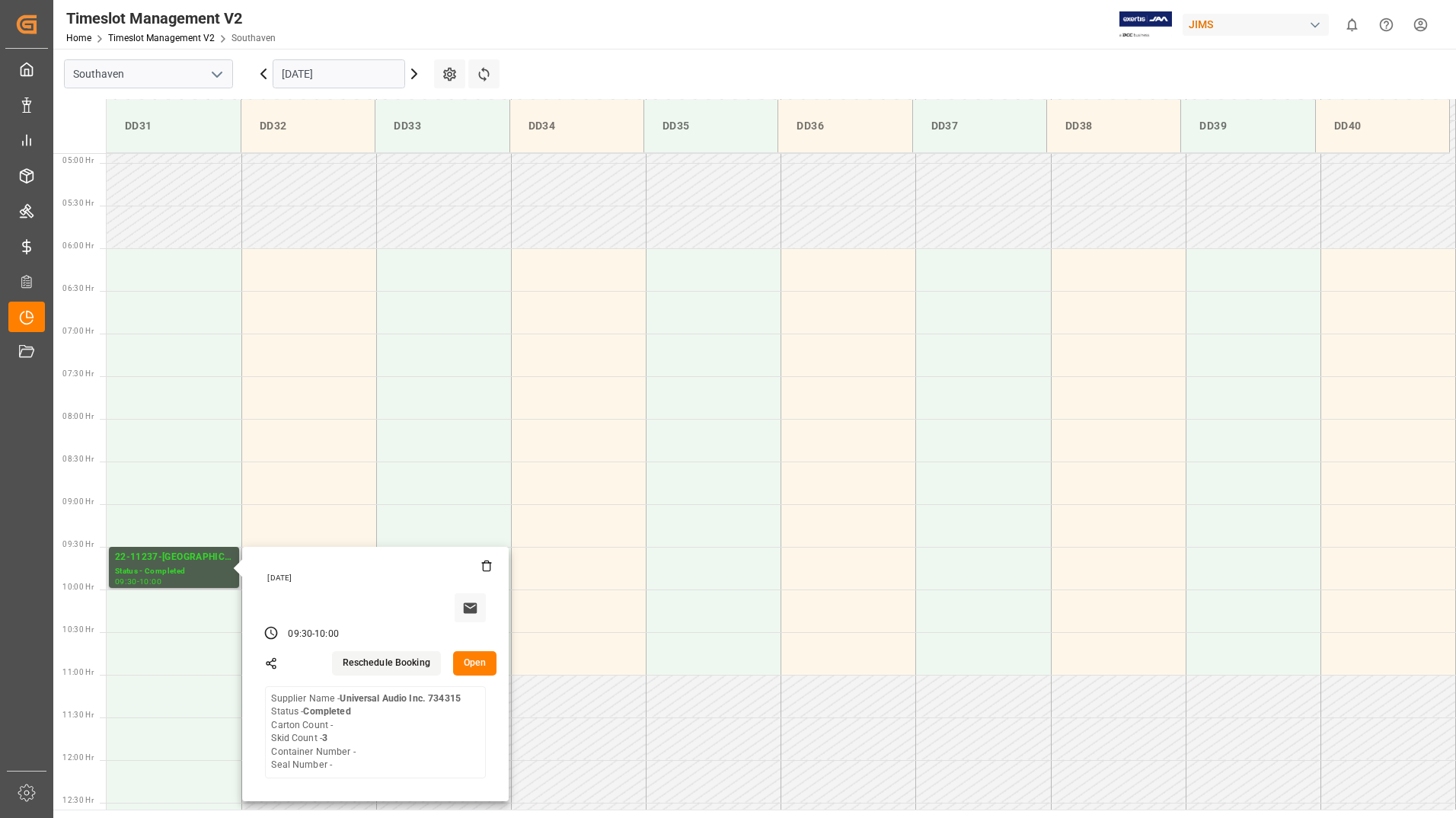
click at [473, 665] on button "Open" at bounding box center [475, 663] width 44 height 24
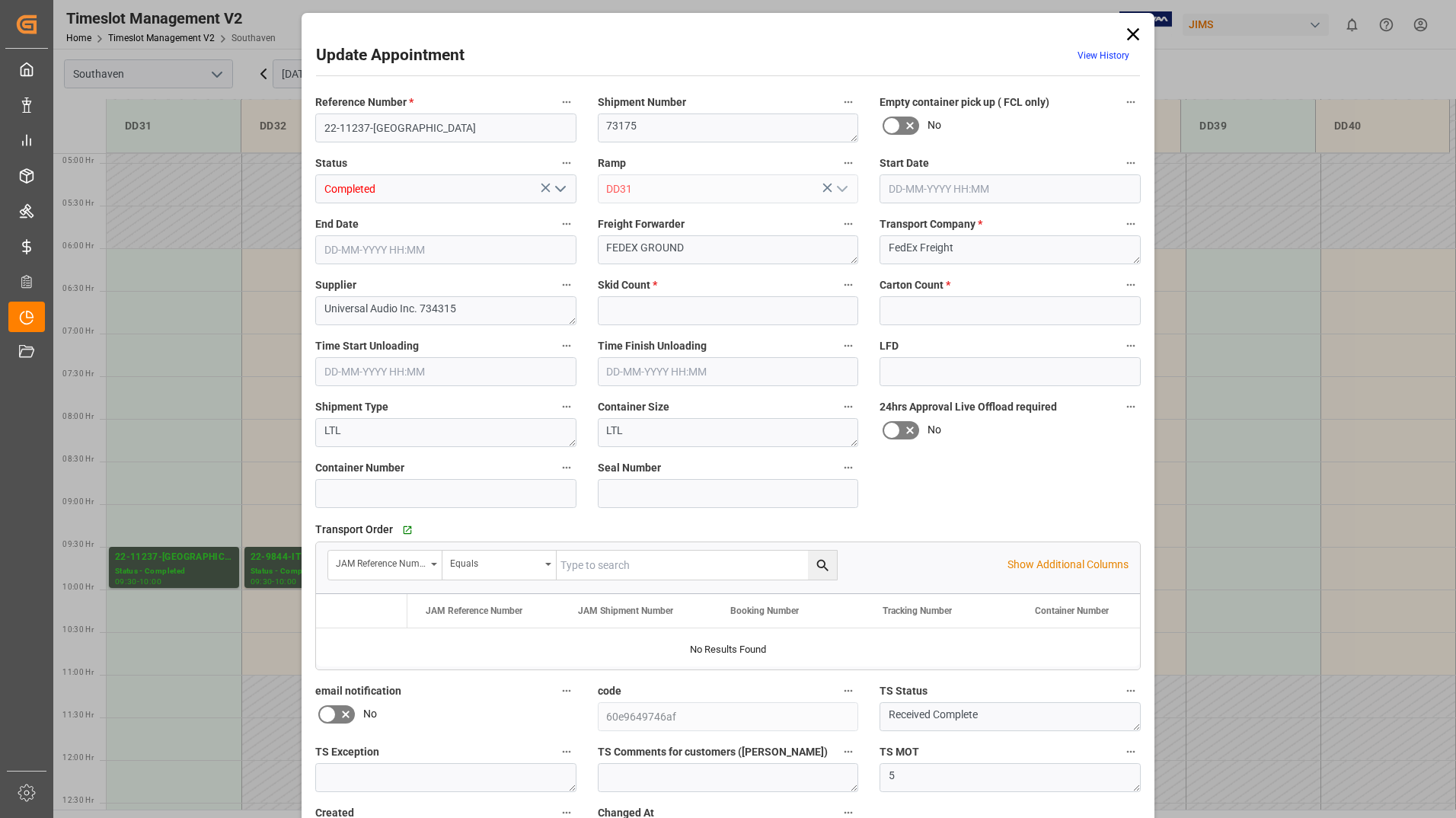
type input "3"
type input "0"
type input "[DATE] 09:30"
type input "[DATE] 10:00"
type input "[DATE] 17:24"
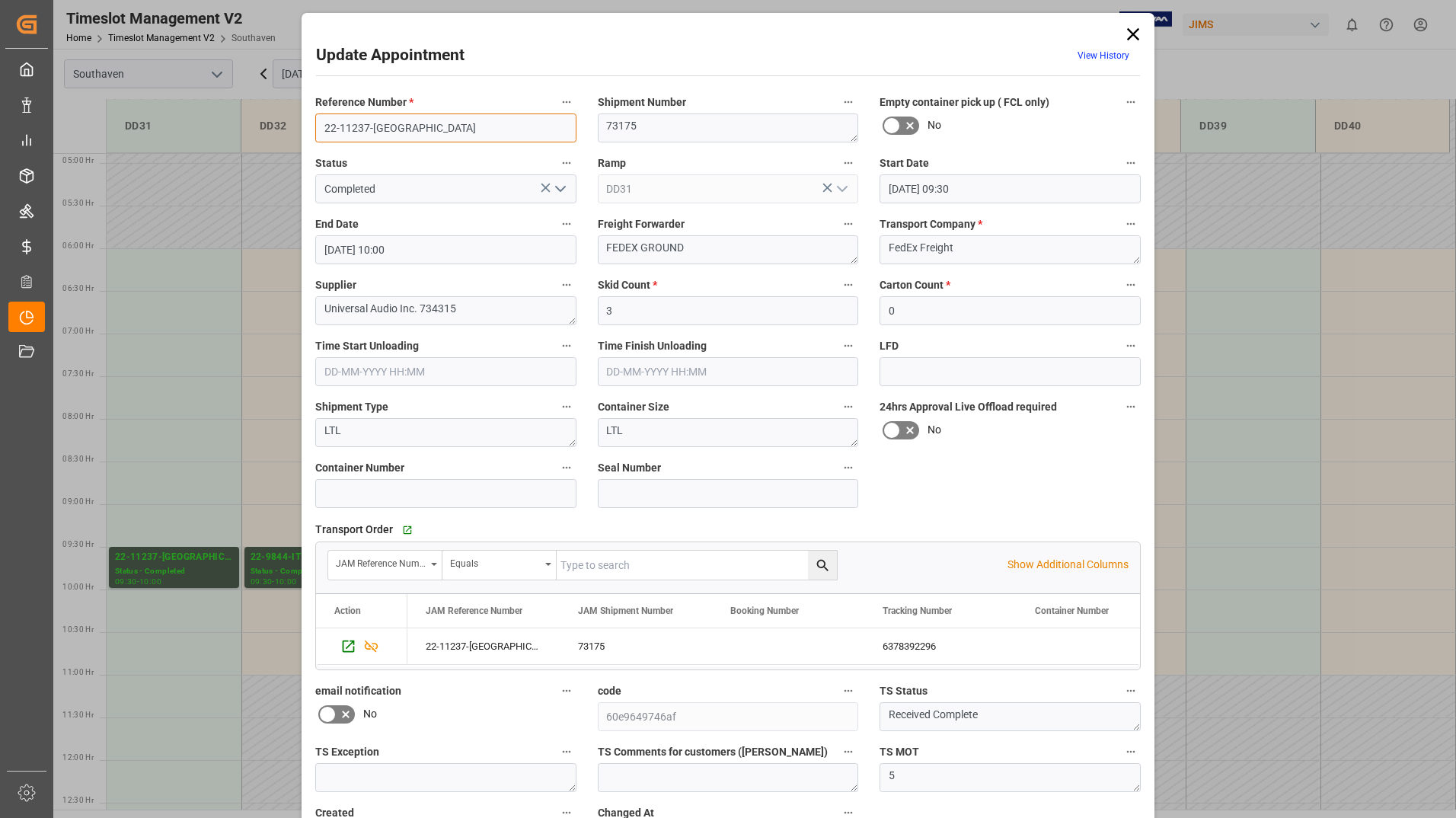
drag, startPoint x: 317, startPoint y: 123, endPoint x: 418, endPoint y: 123, distance: 101.0
click at [418, 123] on input "22-11237-[GEOGRAPHIC_DATA]" at bounding box center [446, 128] width 261 height 29
click at [369, 129] on input "22-11237-[GEOGRAPHIC_DATA]" at bounding box center [446, 128] width 261 height 29
drag, startPoint x: 323, startPoint y: 127, endPoint x: 403, endPoint y: 132, distance: 80.2
click at [403, 132] on input "22-11237-[GEOGRAPHIC_DATA]" at bounding box center [446, 128] width 261 height 29
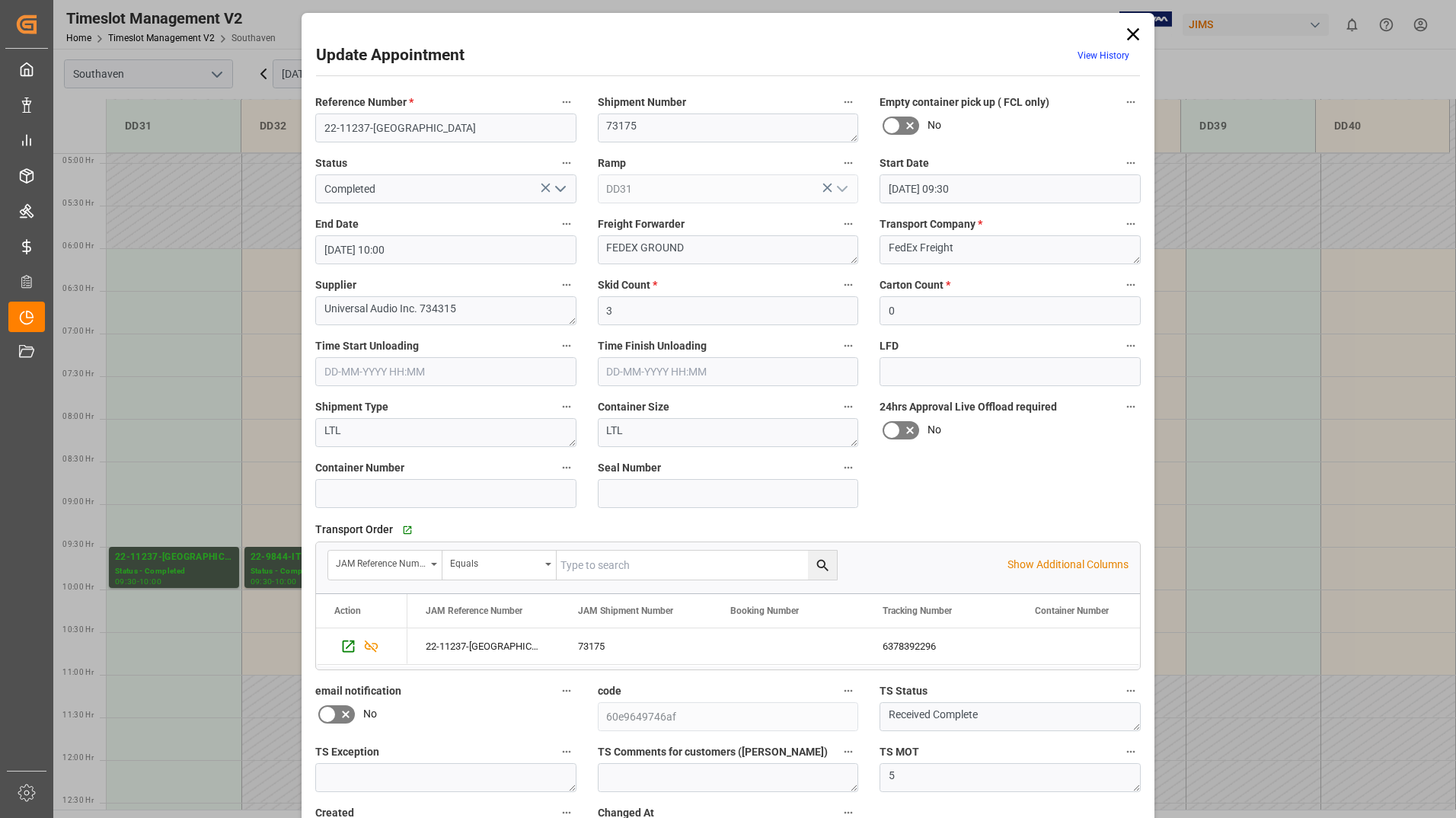
click at [1132, 38] on icon at bounding box center [1133, 34] width 21 height 21
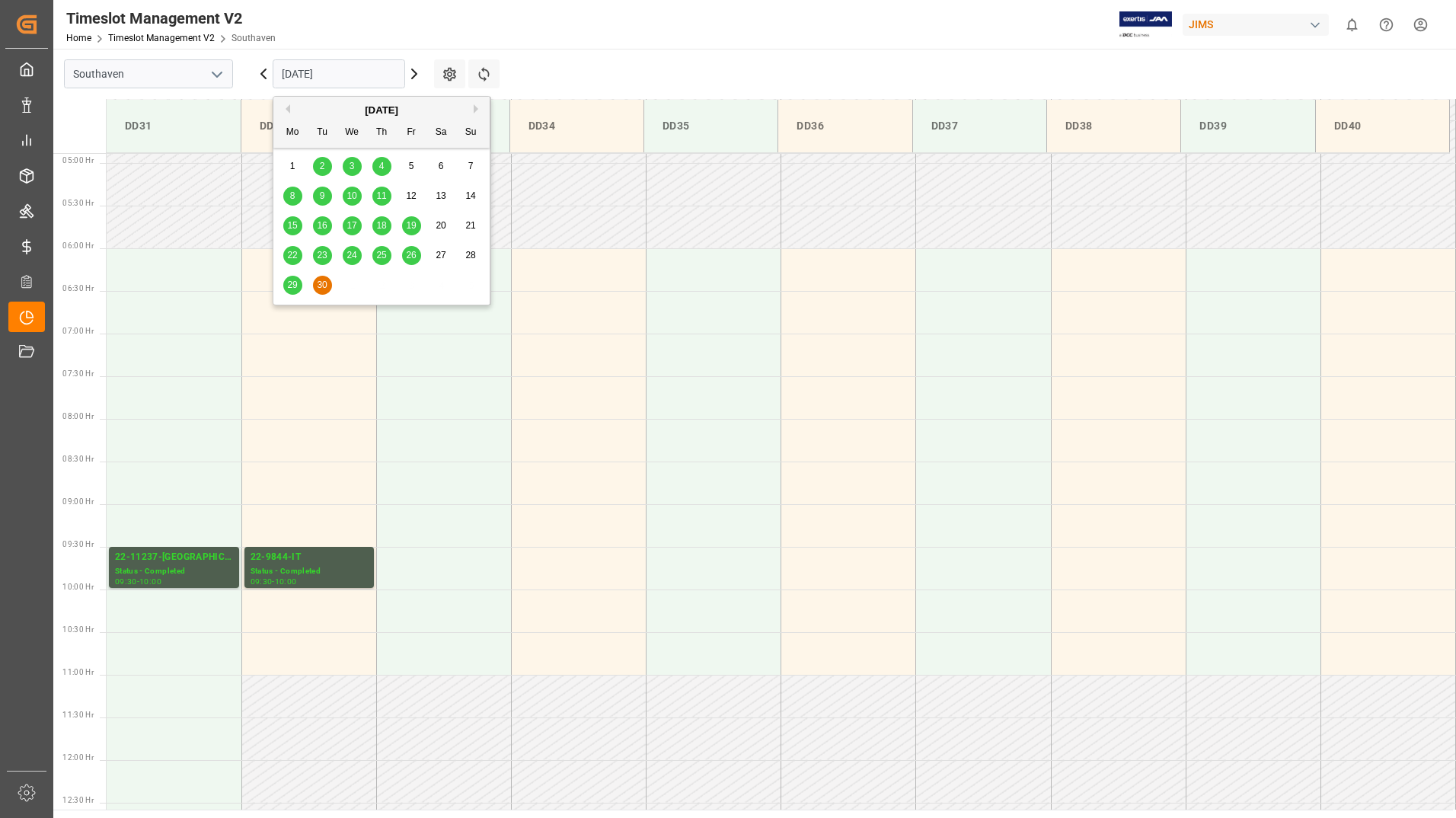
click at [362, 71] on input "[DATE]" at bounding box center [338, 74] width 133 height 29
click at [475, 108] on button "Next Month" at bounding box center [478, 109] width 9 height 9
click at [354, 166] on span "1" at bounding box center [352, 166] width 5 height 11
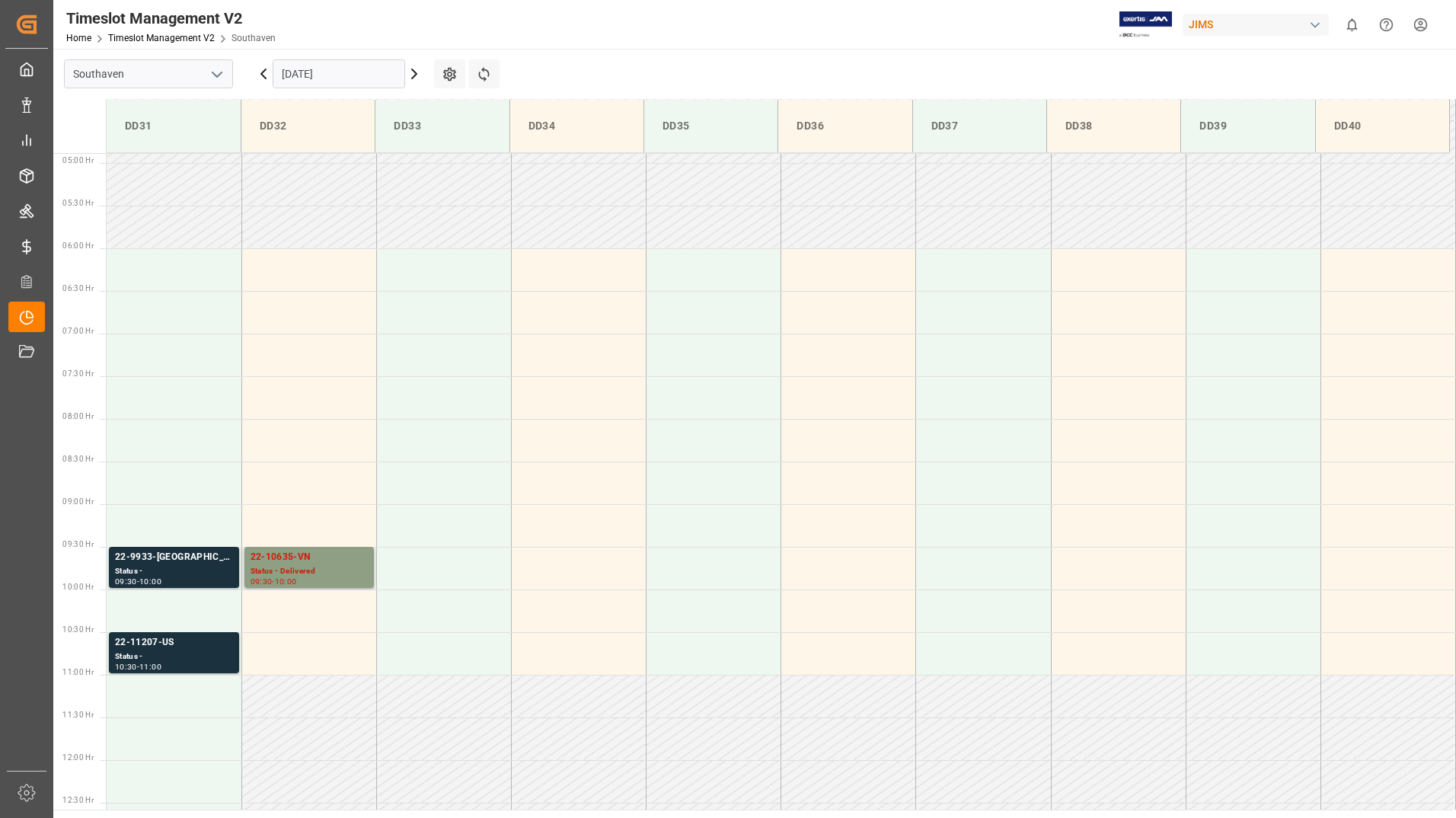
click at [314, 579] on div "09:30 - 10:00" at bounding box center [308, 582] width 117 height 9
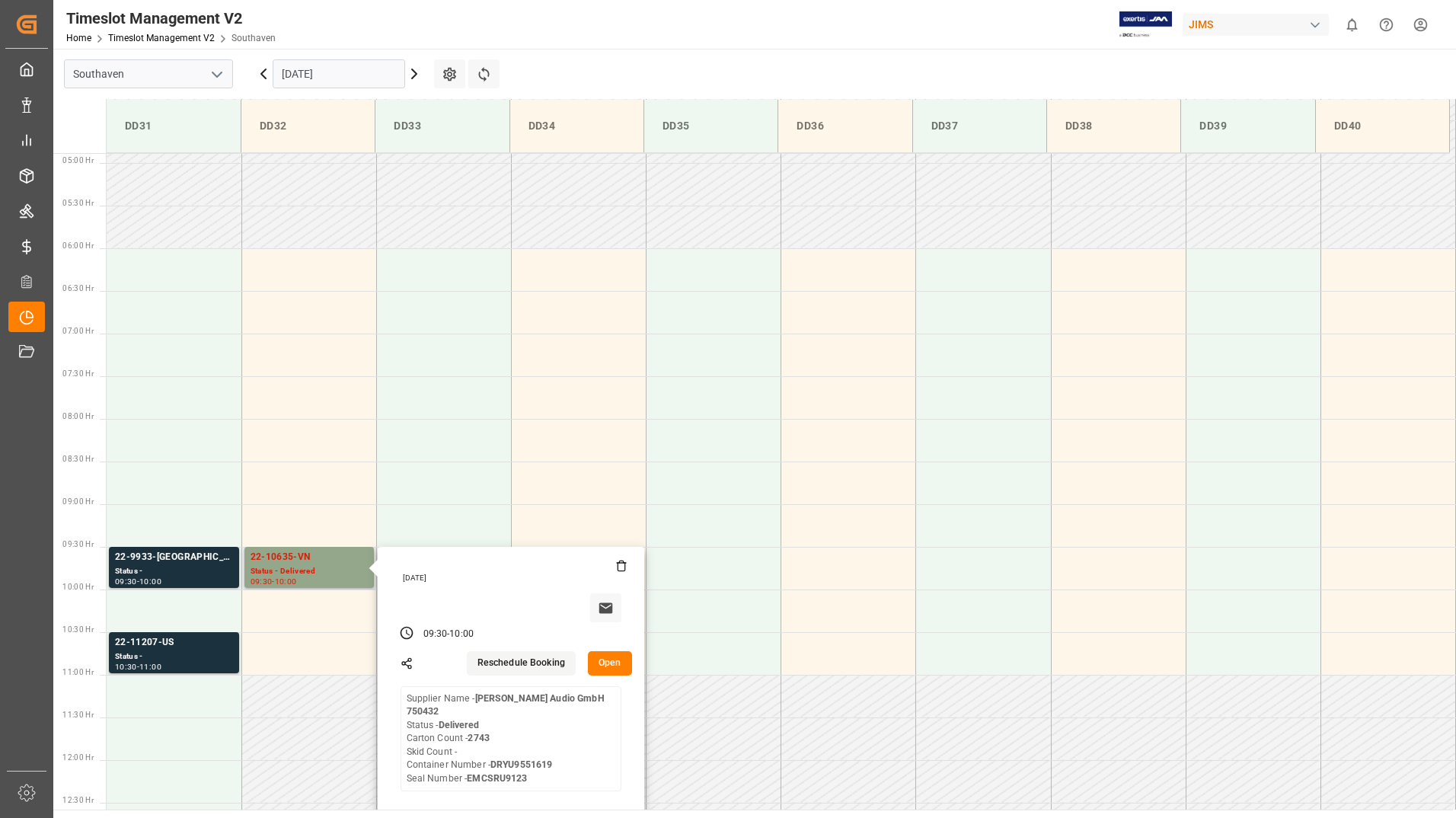
click at [604, 659] on button "Open" at bounding box center [610, 663] width 44 height 24
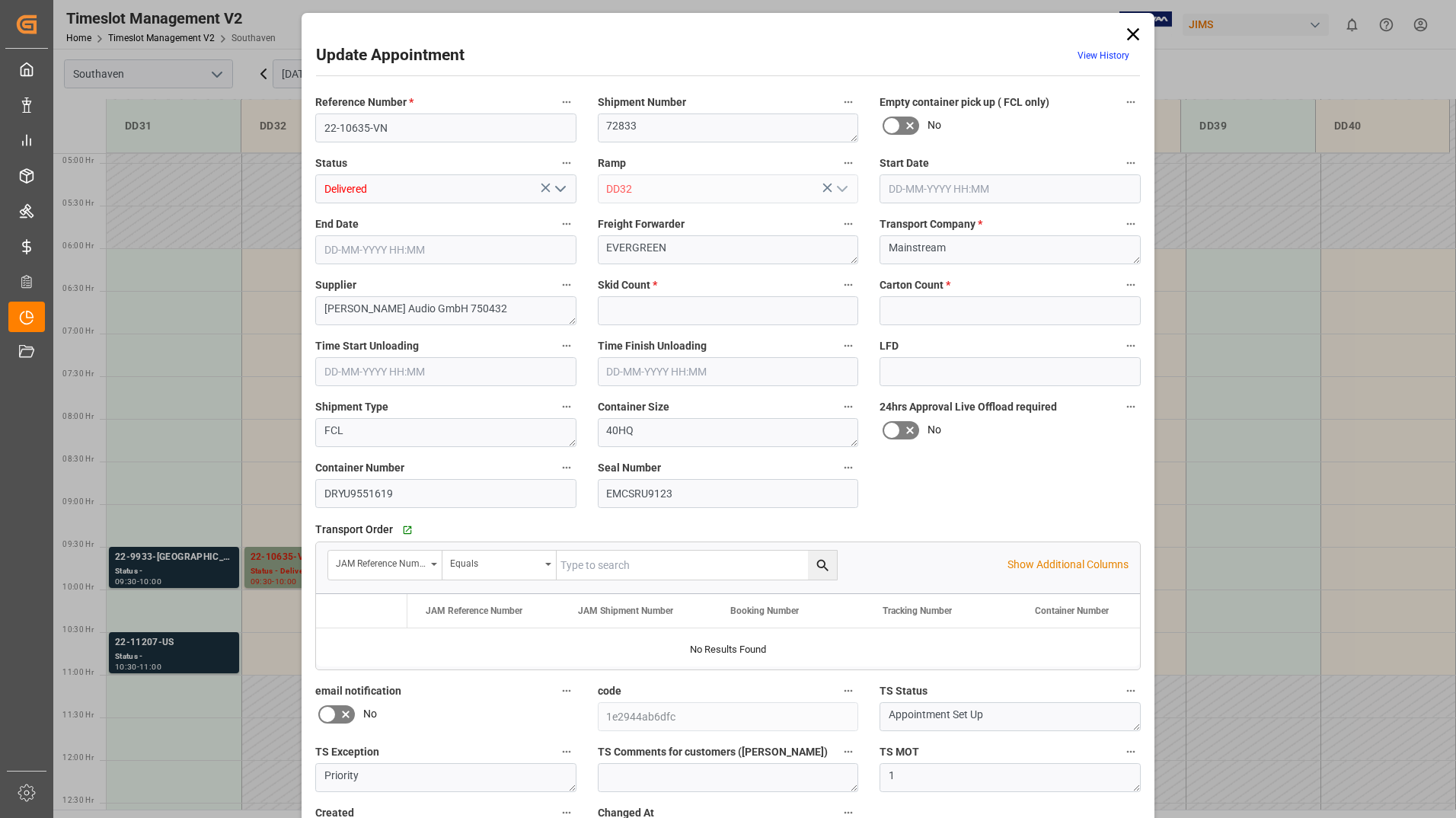
type input "0"
type input "2743"
type input "[DATE] 09:30"
type input "[DATE] 10:00"
type input "[DATE] 12:47"
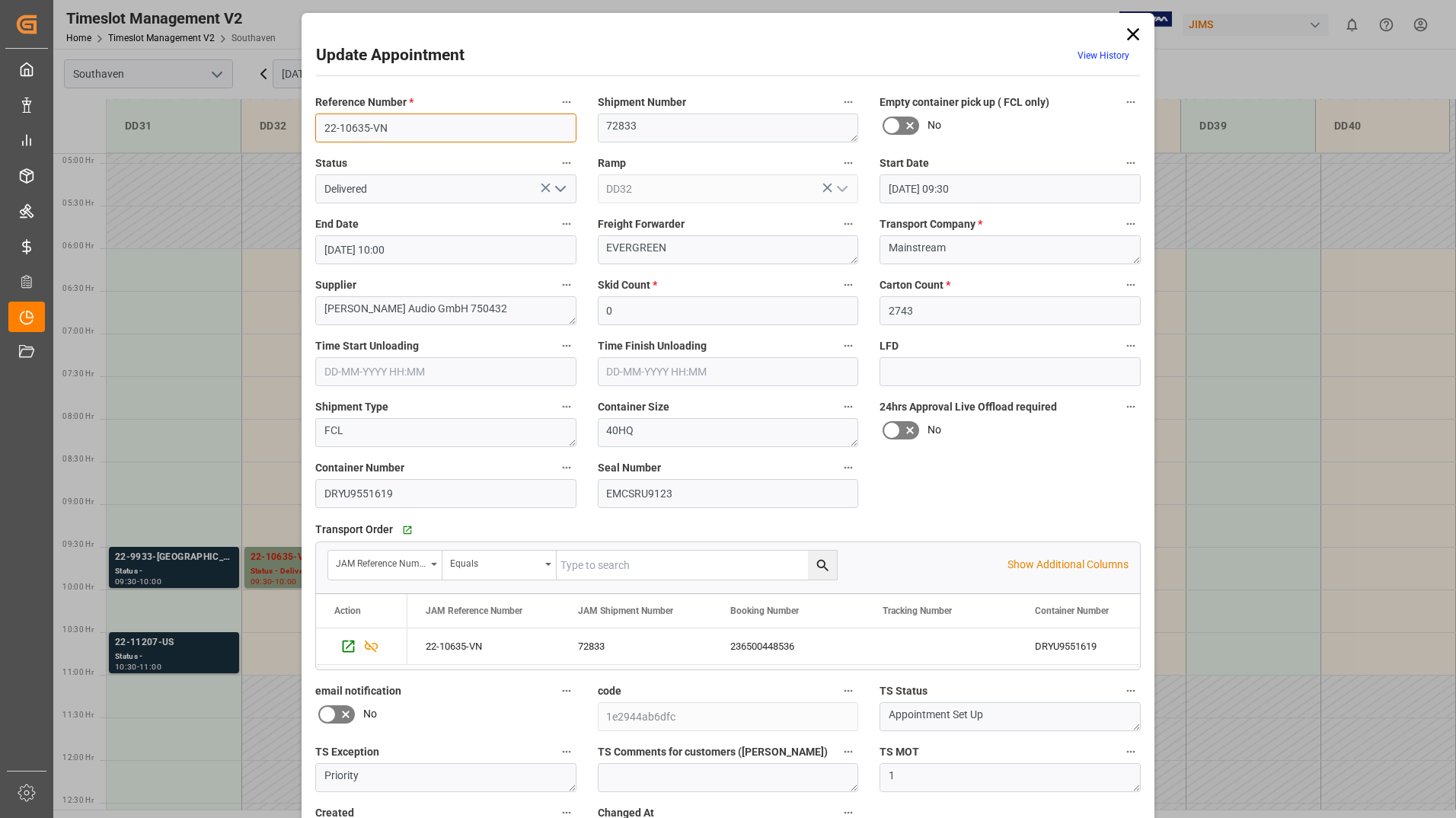
drag, startPoint x: 318, startPoint y: 130, endPoint x: 393, endPoint y: 116, distance: 76.3
click at [393, 116] on input "22-10635-VN" at bounding box center [446, 128] width 261 height 29
click at [1127, 31] on icon at bounding box center [1133, 35] width 13 height 13
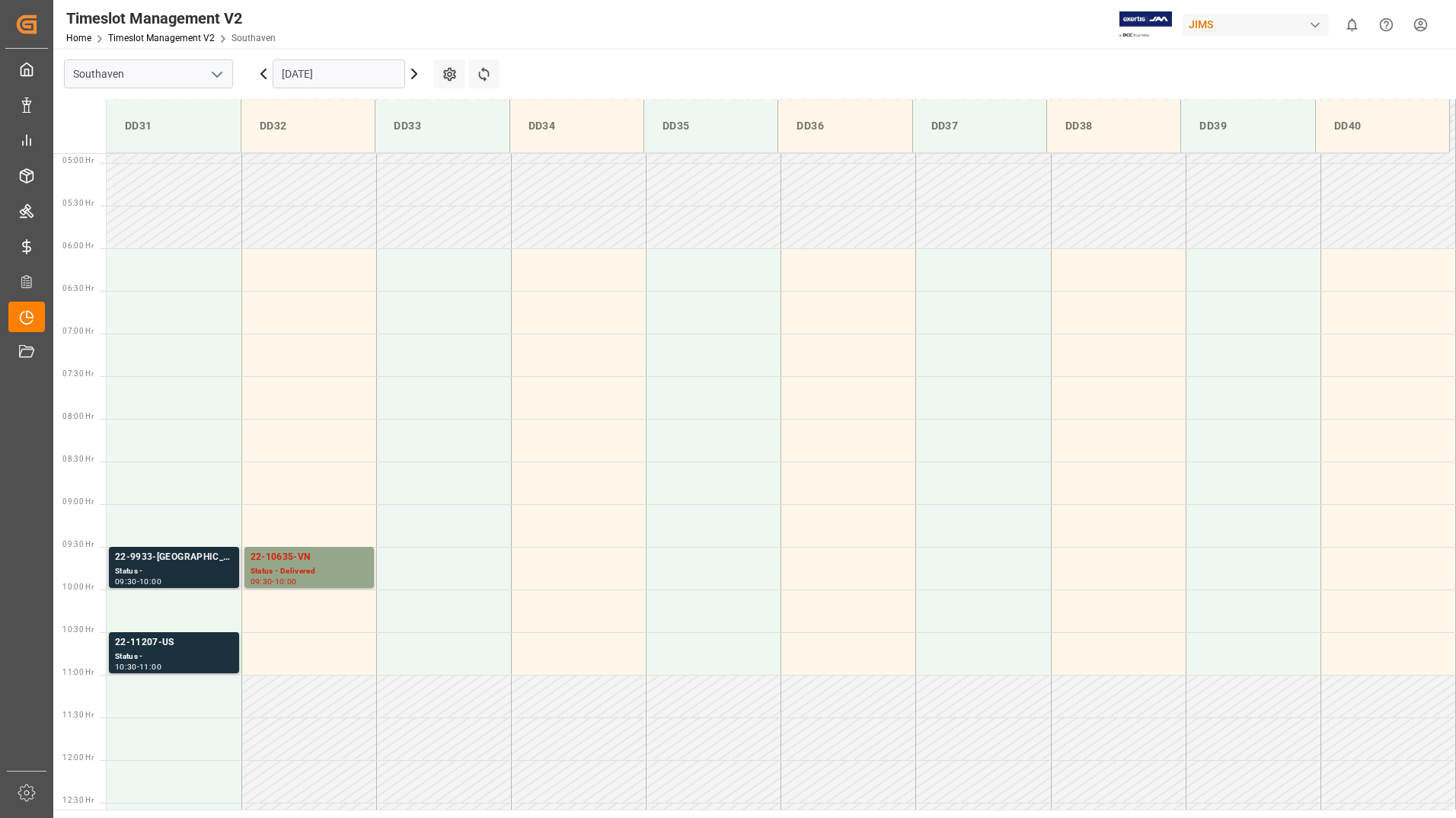
click at [171, 579] on div "09:30 - 10:00" at bounding box center [173, 582] width 118 height 9
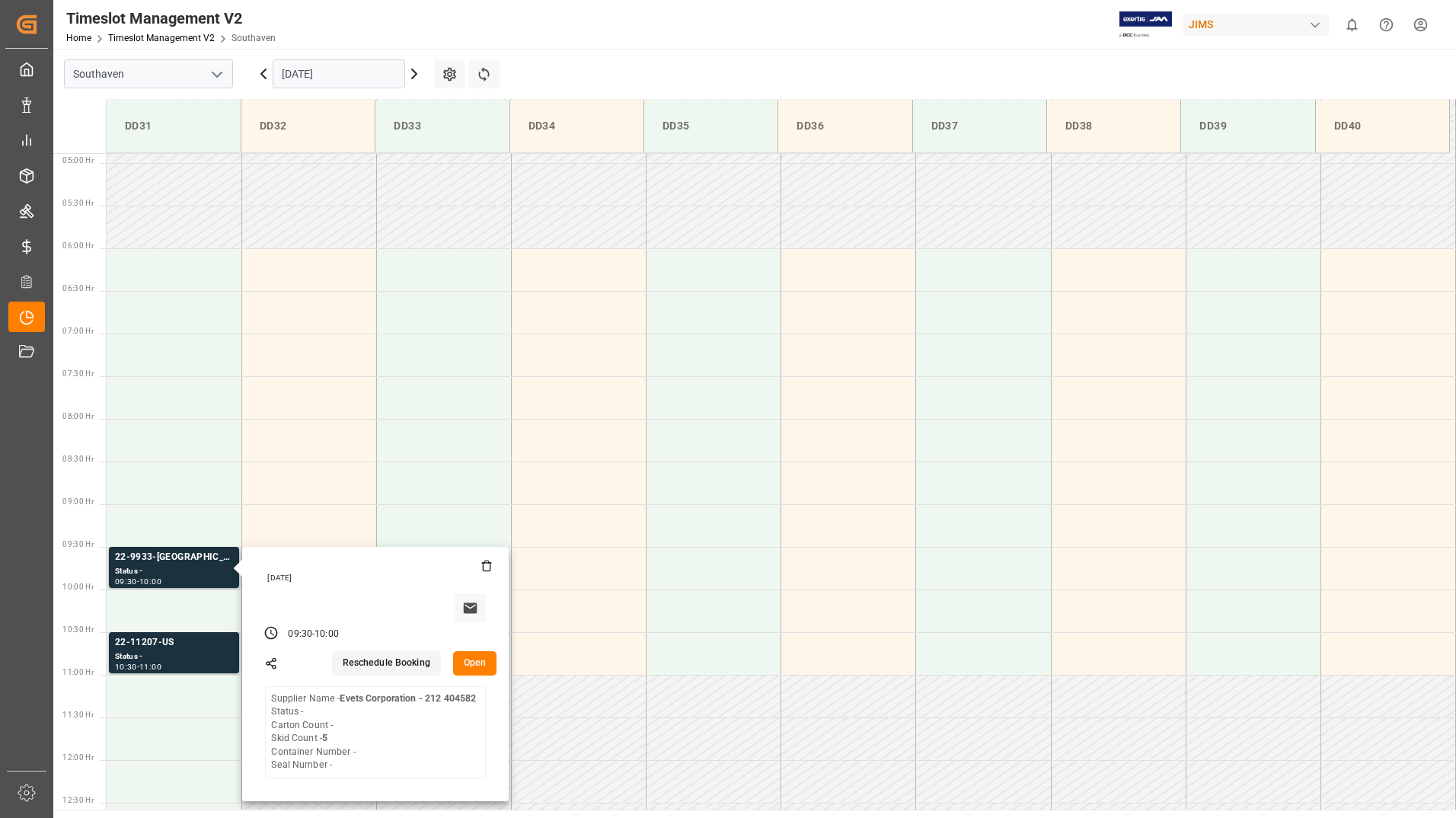
click at [468, 661] on button "Open" at bounding box center [475, 663] width 44 height 24
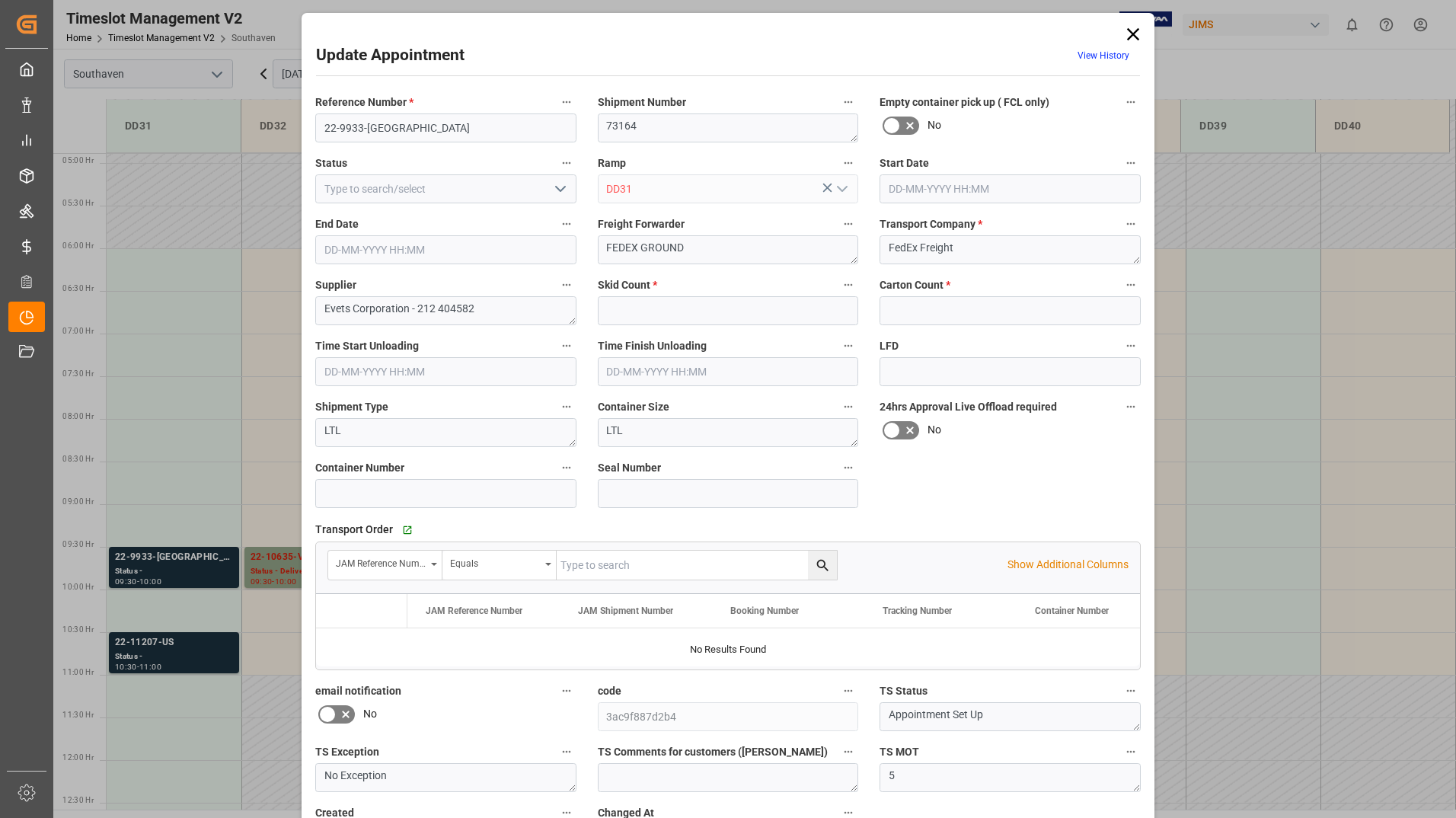
type input "5"
type input "0"
type input "[DATE] 09:30"
type input "[DATE] 10:00"
type input "[DATE] 15:59"
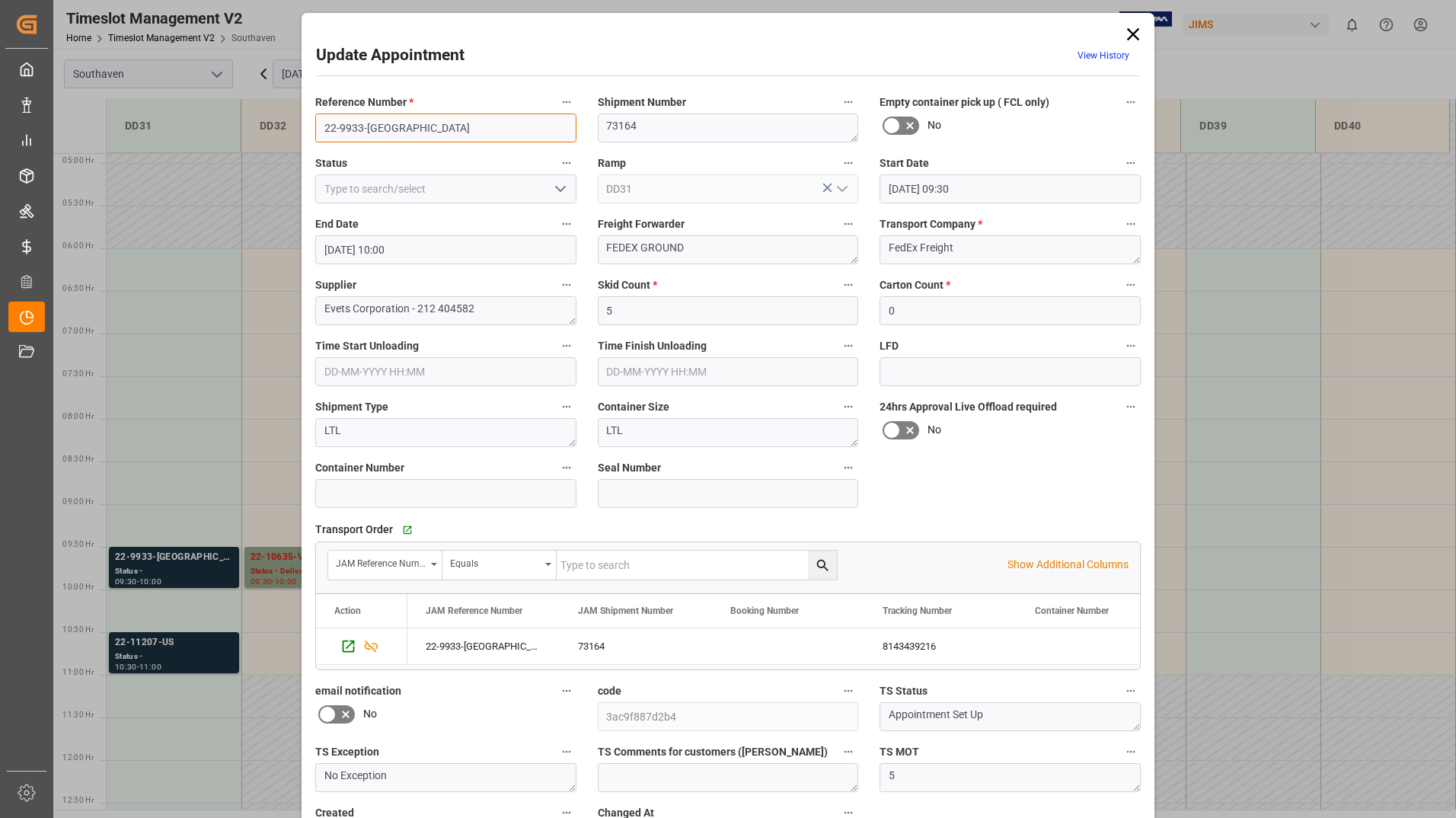
drag, startPoint x: 321, startPoint y: 126, endPoint x: 381, endPoint y: 124, distance: 60.0
click at [381, 124] on input "22-9933-[GEOGRAPHIC_DATA]" at bounding box center [446, 128] width 261 height 29
click at [1130, 36] on icon at bounding box center [1133, 34] width 21 height 21
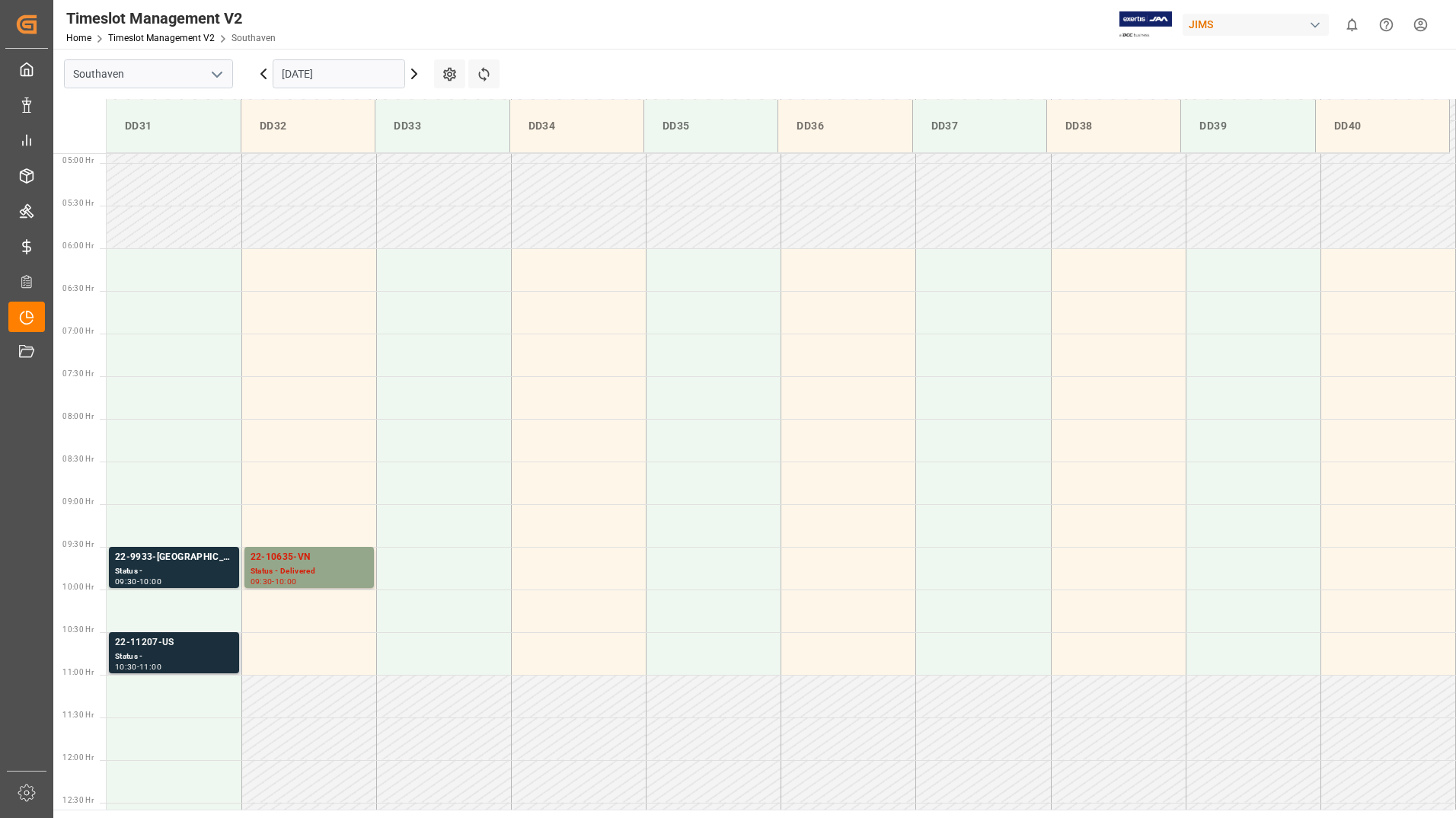
click at [151, 662] on div "Status -" at bounding box center [173, 656] width 118 height 13
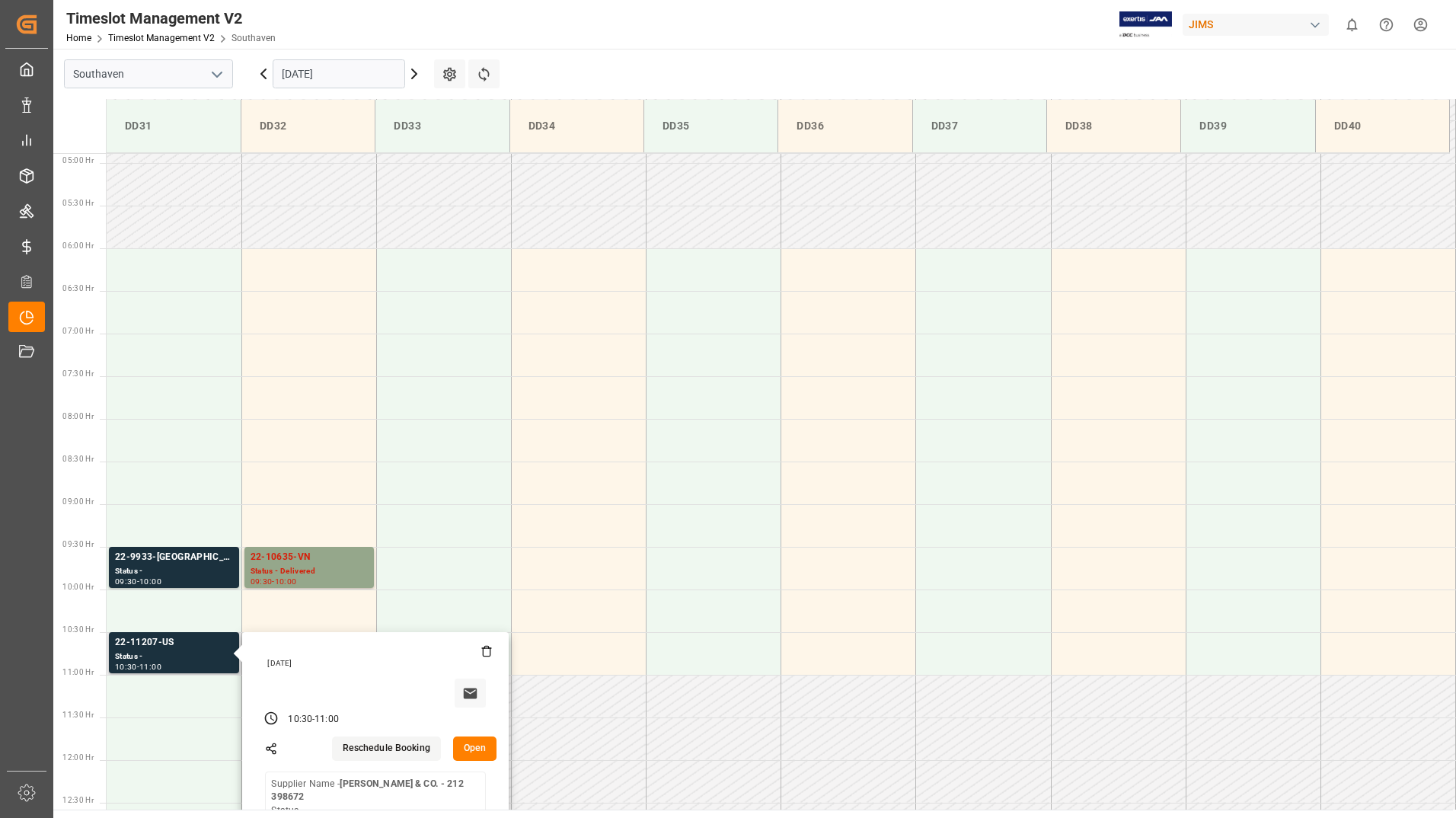
click at [481, 750] on button "Open" at bounding box center [475, 748] width 44 height 24
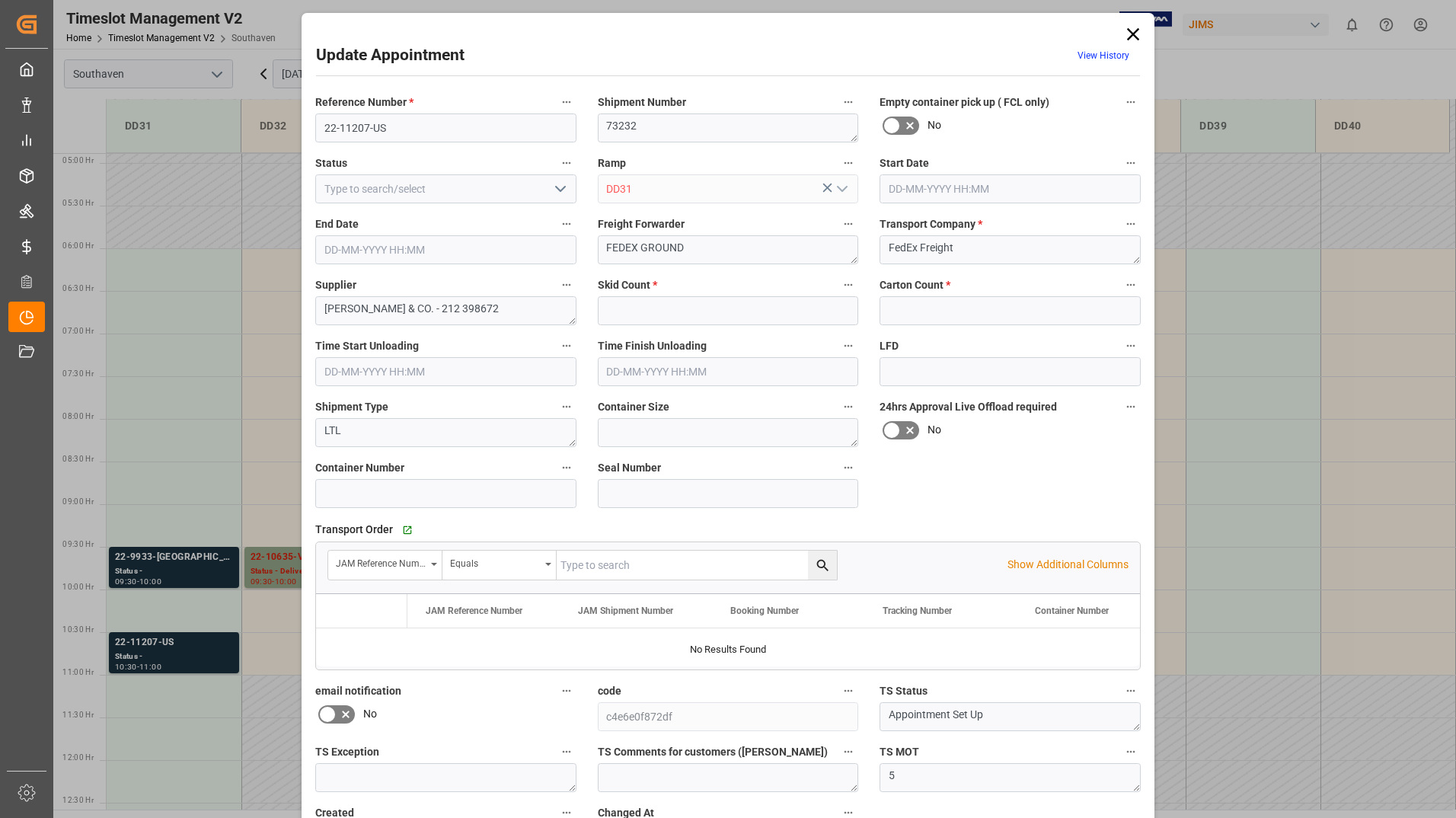
type input "1"
type input "0"
type input "[DATE] 10:30"
type input "[DATE] 11:00"
type input "[DATE] 16:45"
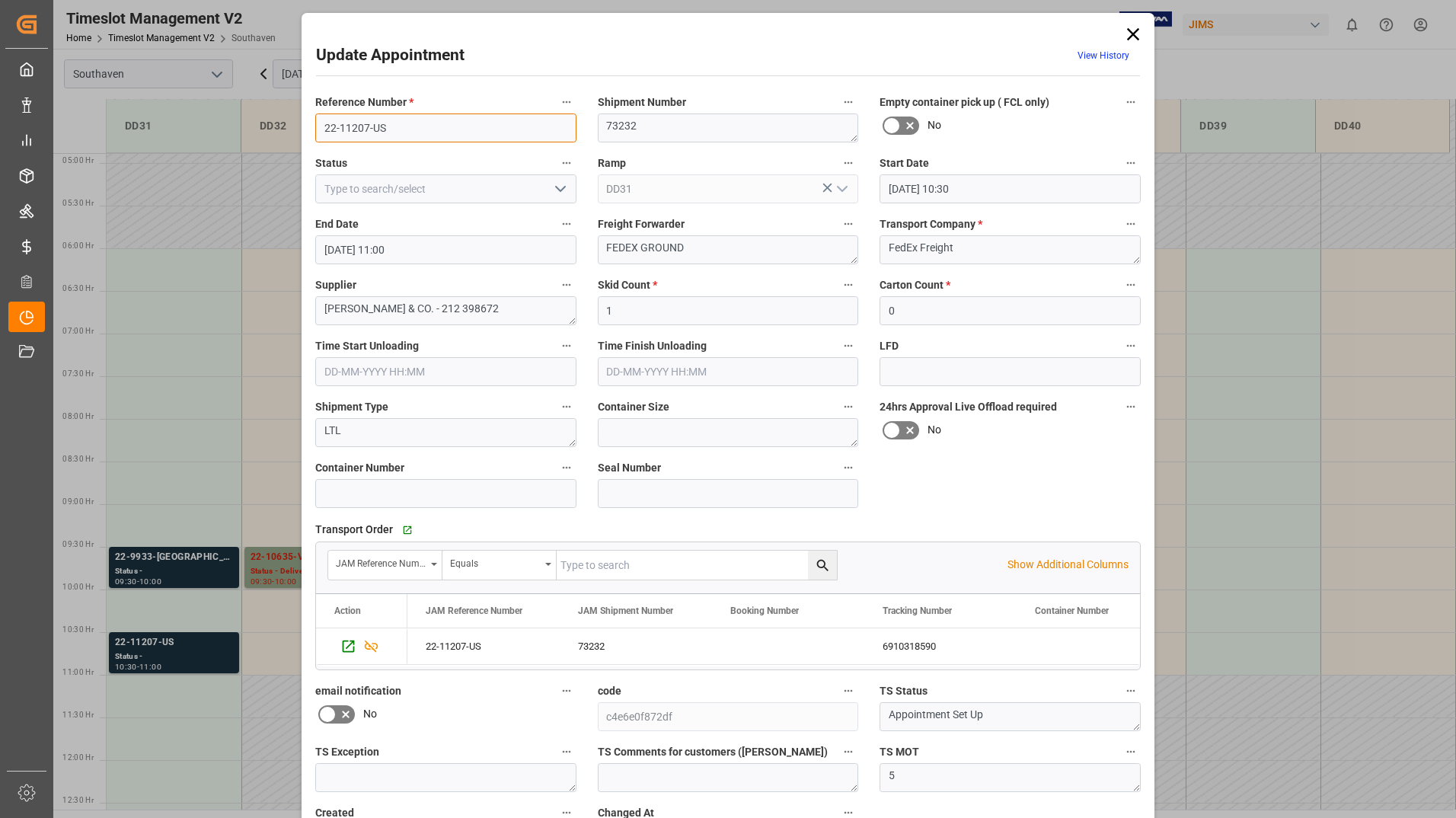
drag, startPoint x: 313, startPoint y: 130, endPoint x: 390, endPoint y: 126, distance: 77.1
click at [390, 126] on input "22-11207-US" at bounding box center [446, 128] width 261 height 29
click at [1136, 32] on icon at bounding box center [1133, 34] width 21 height 21
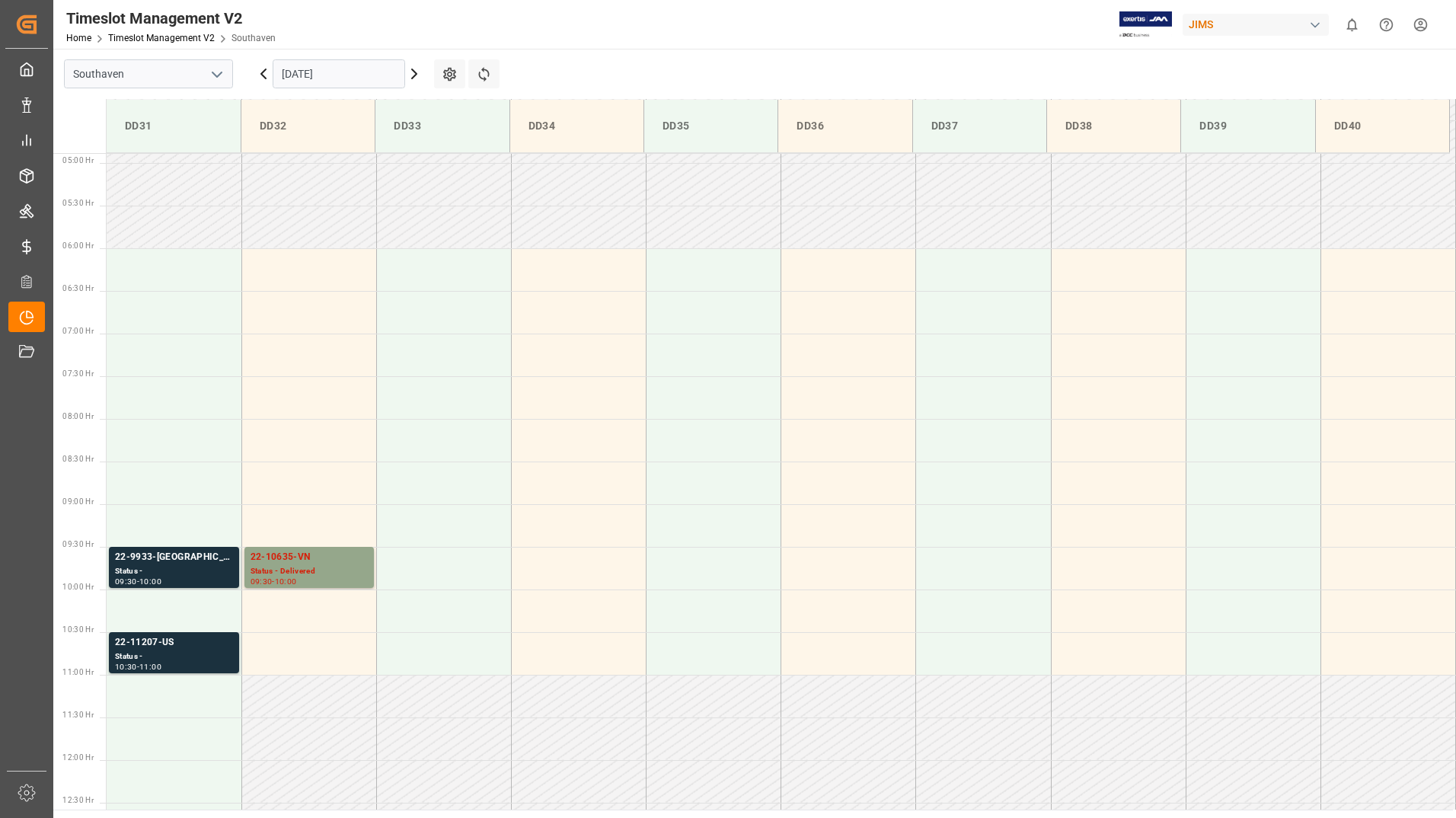
click at [390, 67] on input "[DATE]" at bounding box center [338, 74] width 133 height 29
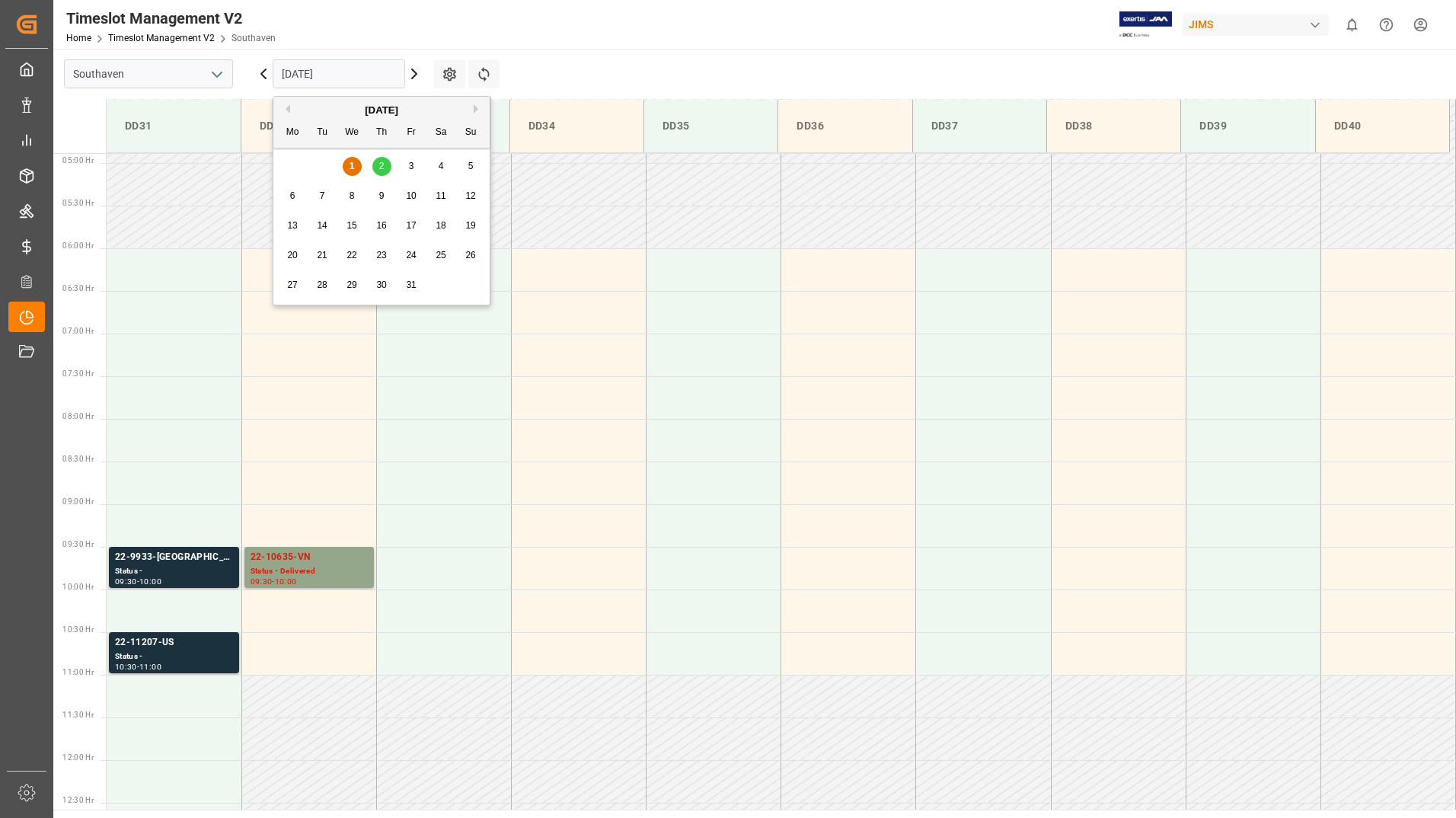
click at [384, 166] on span "2" at bounding box center [381, 166] width 5 height 11
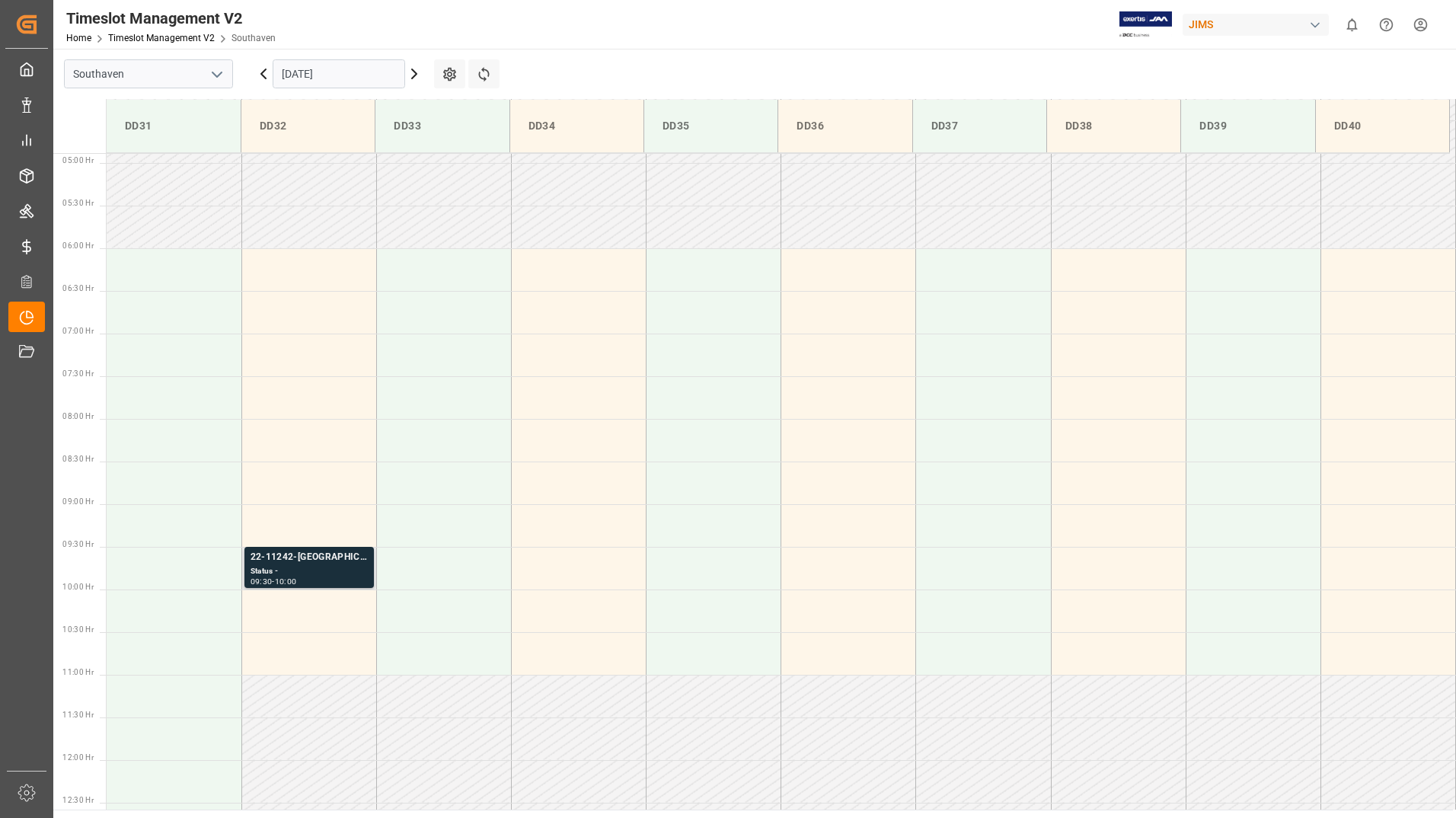
click at [337, 558] on div "22-11242-[GEOGRAPHIC_DATA]" at bounding box center [308, 557] width 117 height 15
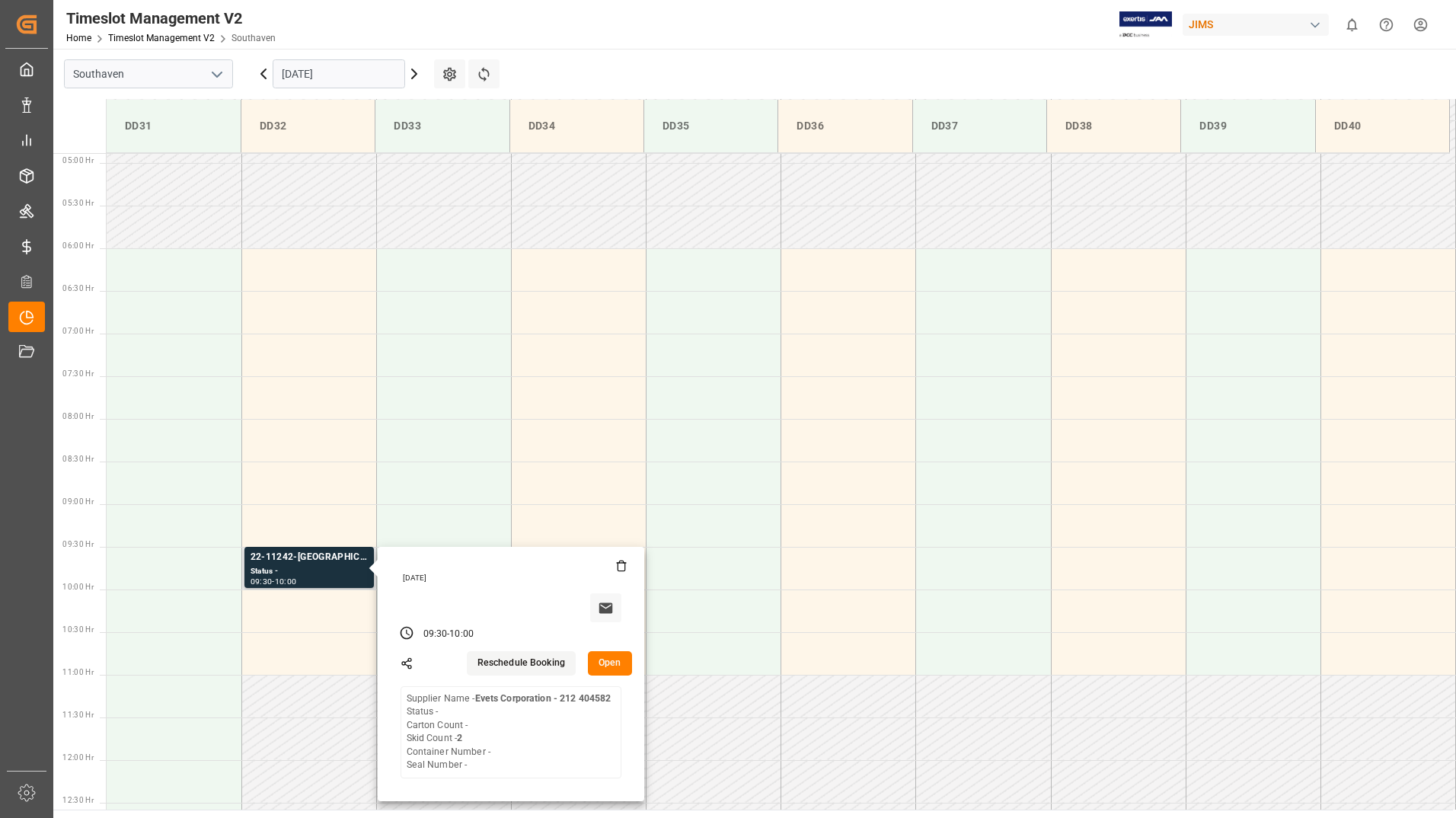
click at [618, 659] on button "Open" at bounding box center [610, 663] width 44 height 24
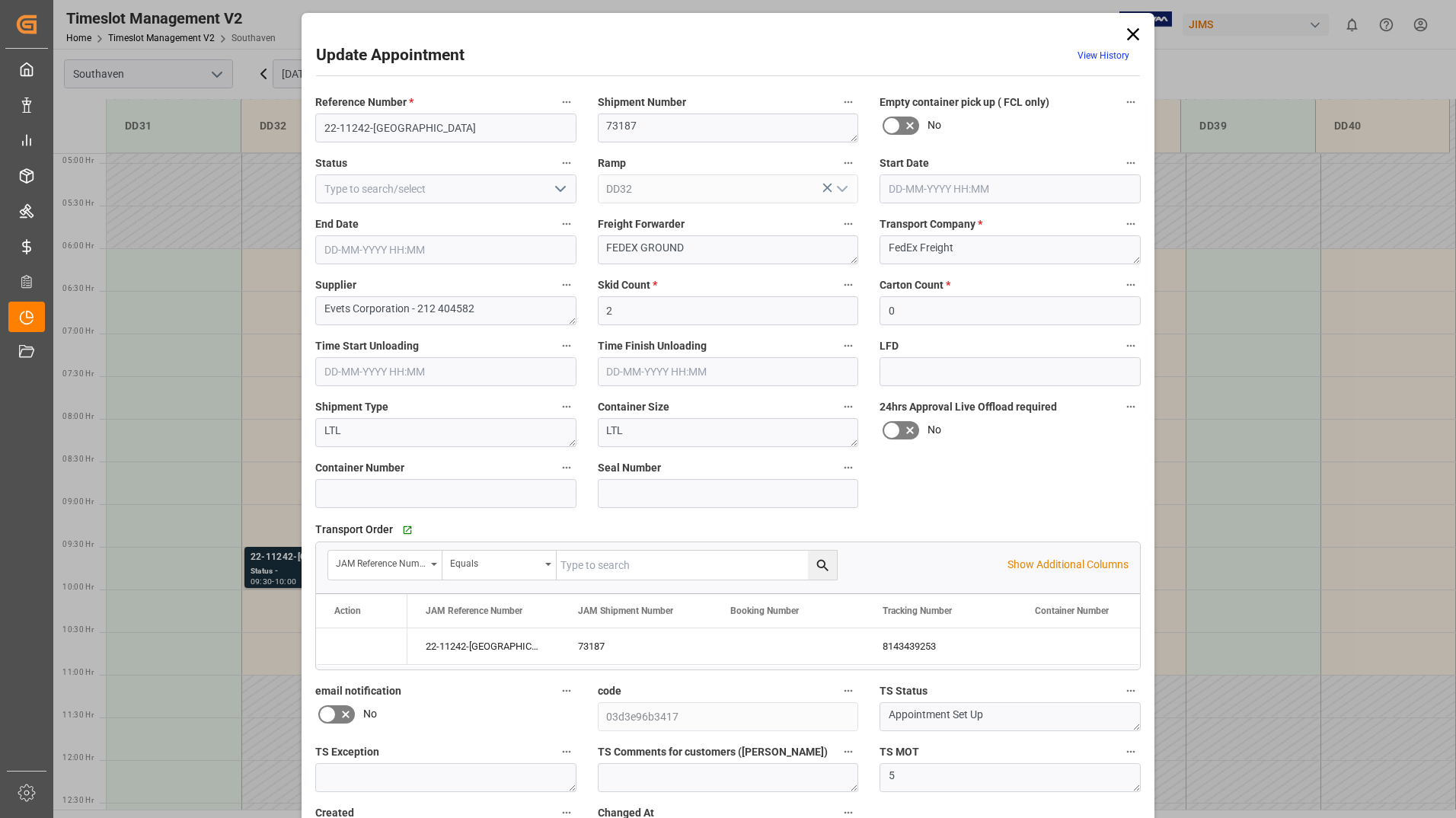
type input "[DATE] 09:30"
type input "[DATE] 10:00"
type input "[DATE] 15:20"
drag, startPoint x: 316, startPoint y: 126, endPoint x: 402, endPoint y: 119, distance: 86.3
click at [402, 119] on input "22-11242-[GEOGRAPHIC_DATA]" at bounding box center [446, 128] width 261 height 29
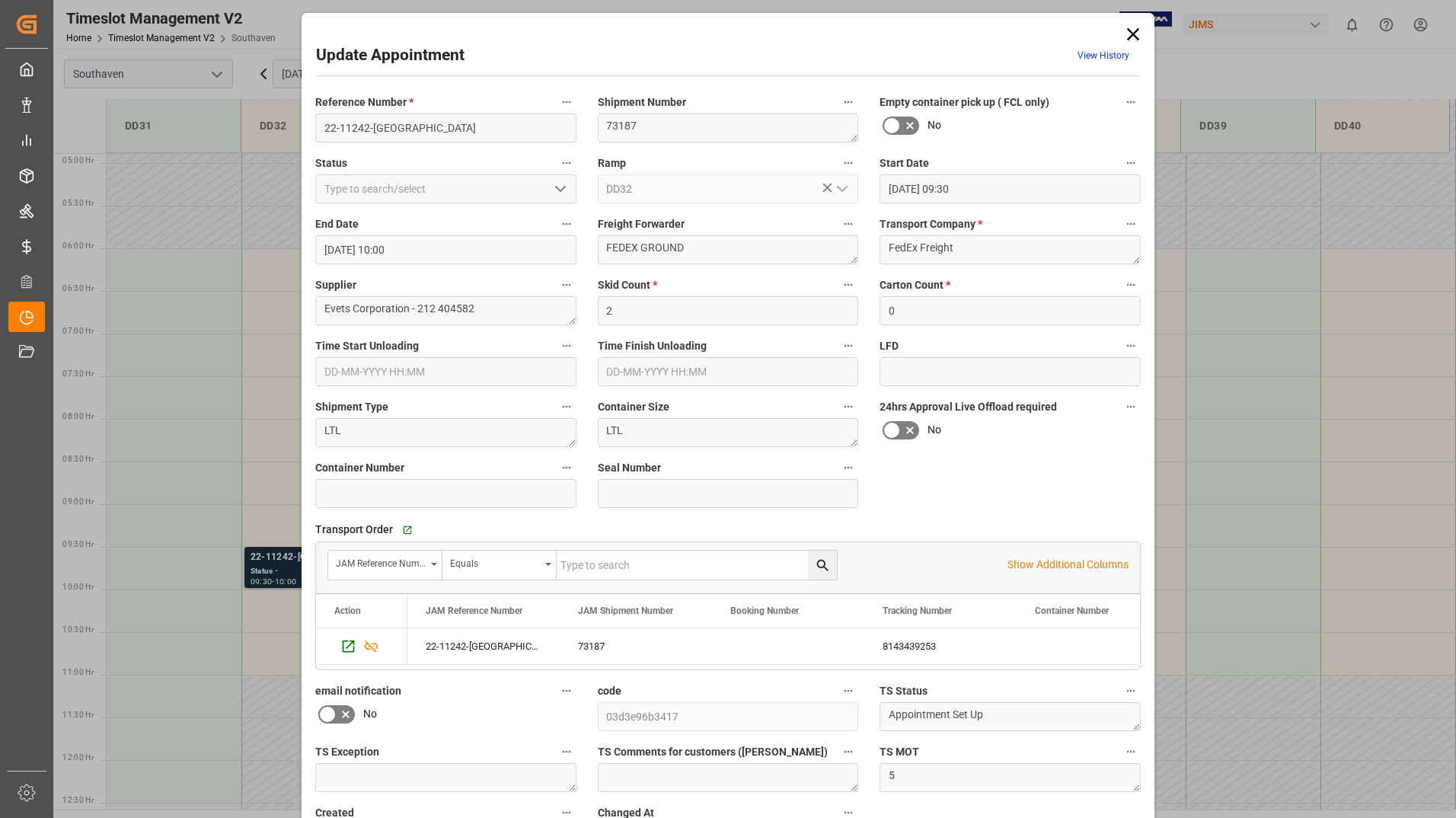
click at [1126, 35] on icon at bounding box center [1133, 34] width 21 height 21
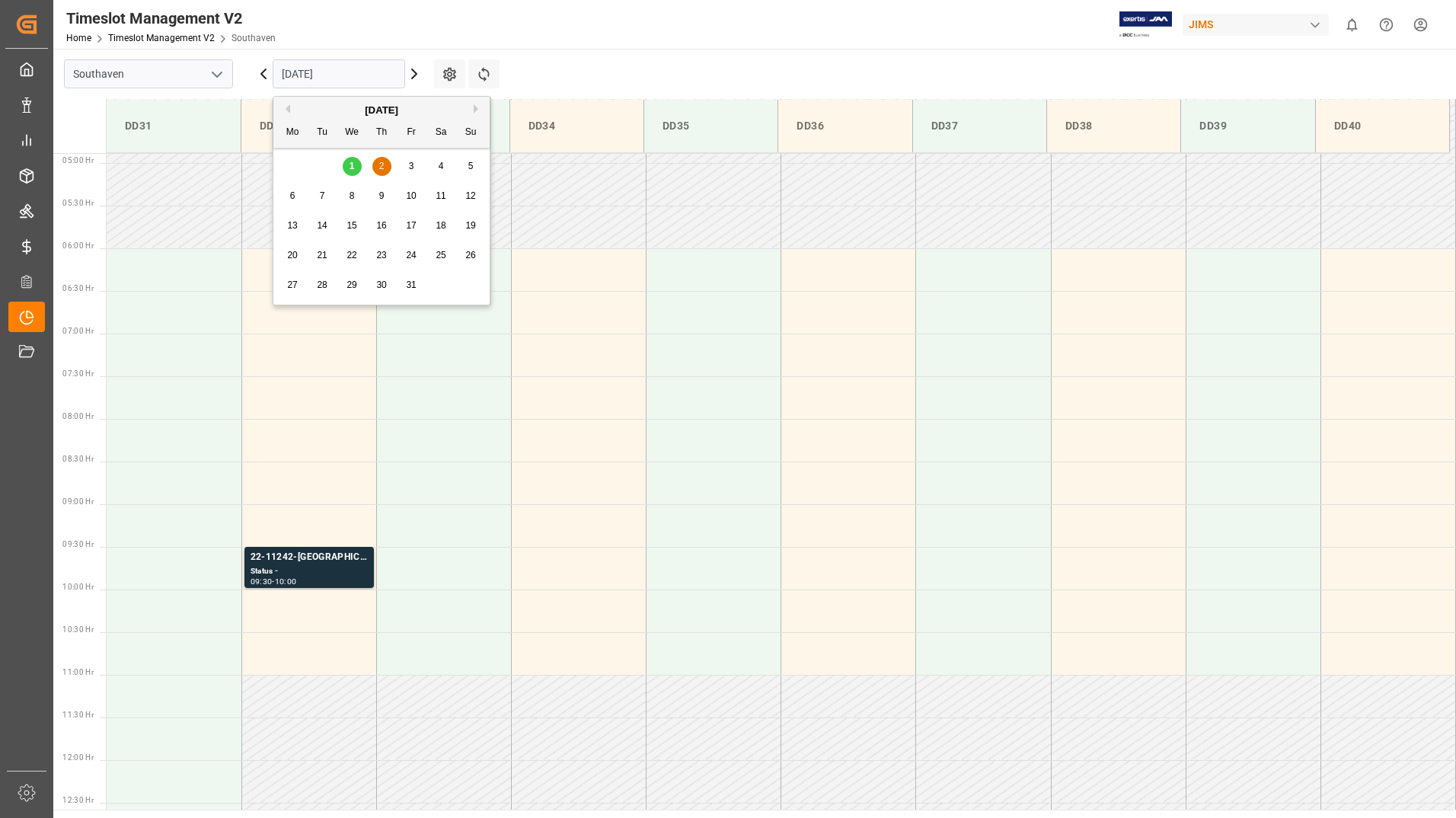
click at [358, 72] on input "[DATE]" at bounding box center [338, 74] width 133 height 29
click at [351, 165] on span "1" at bounding box center [352, 166] width 5 height 11
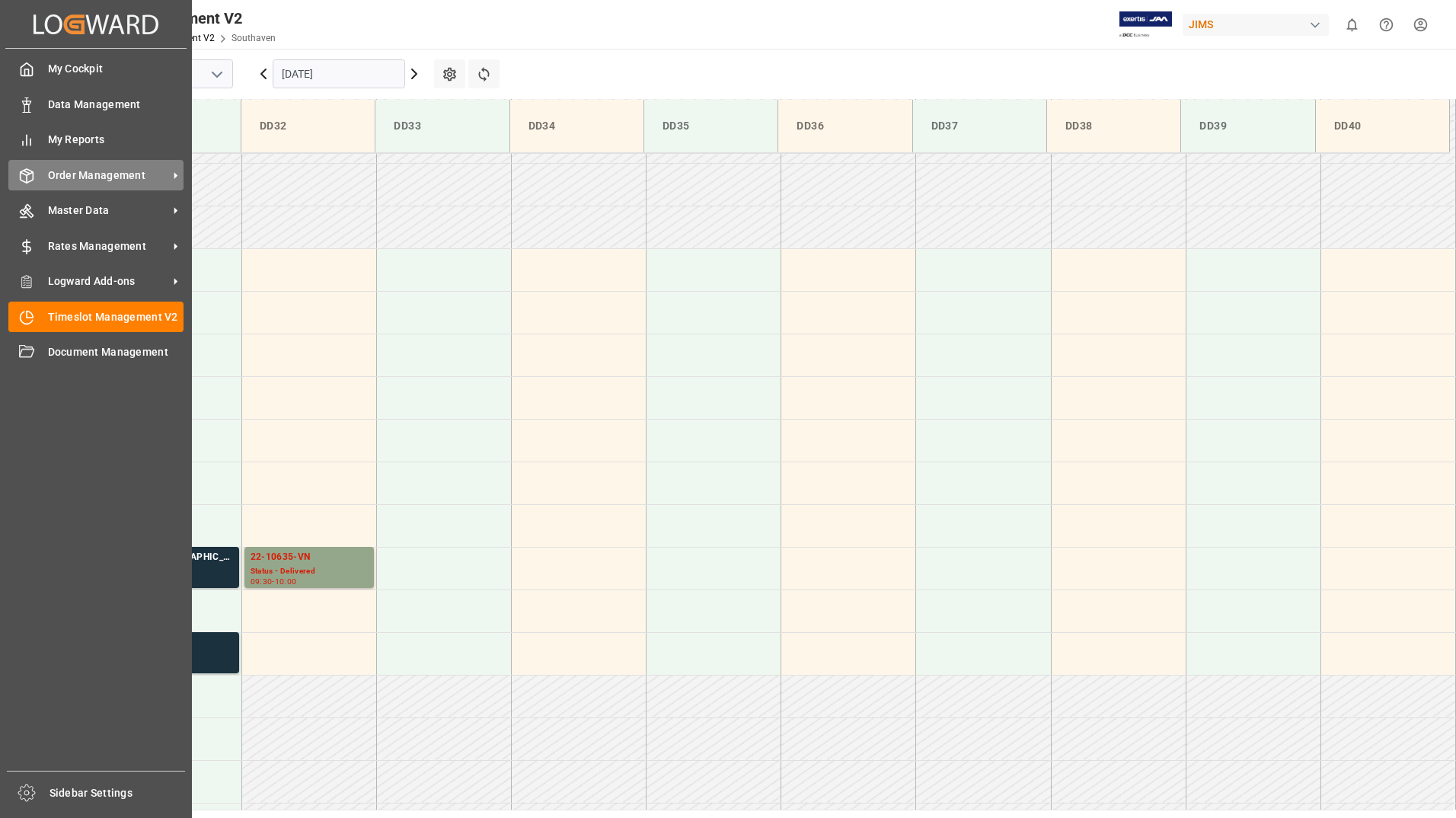
click at [111, 174] on span "Order Management" at bounding box center [108, 175] width 120 height 16
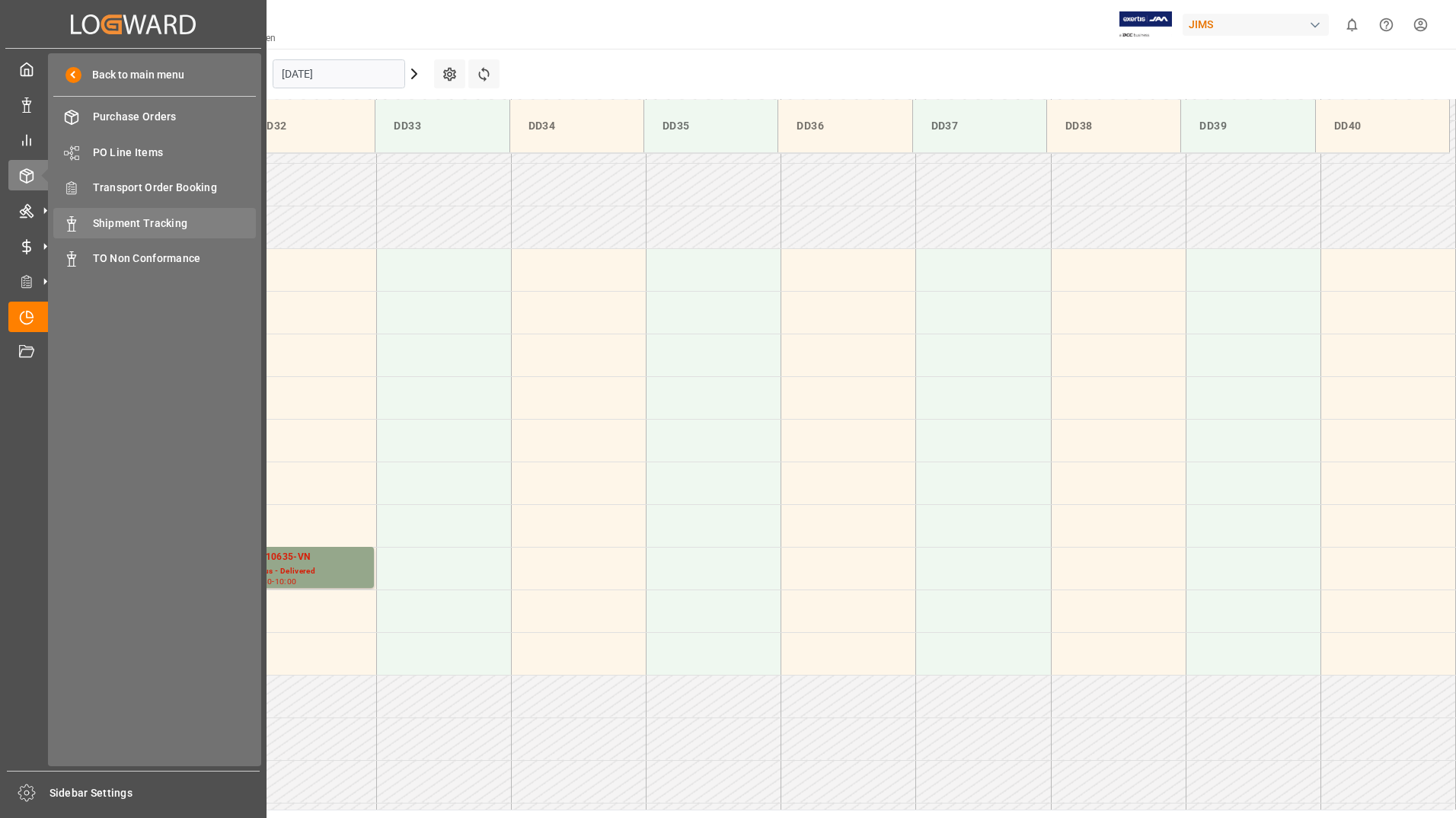
click at [171, 219] on span "Shipment Tracking" at bounding box center [174, 224] width 164 height 16
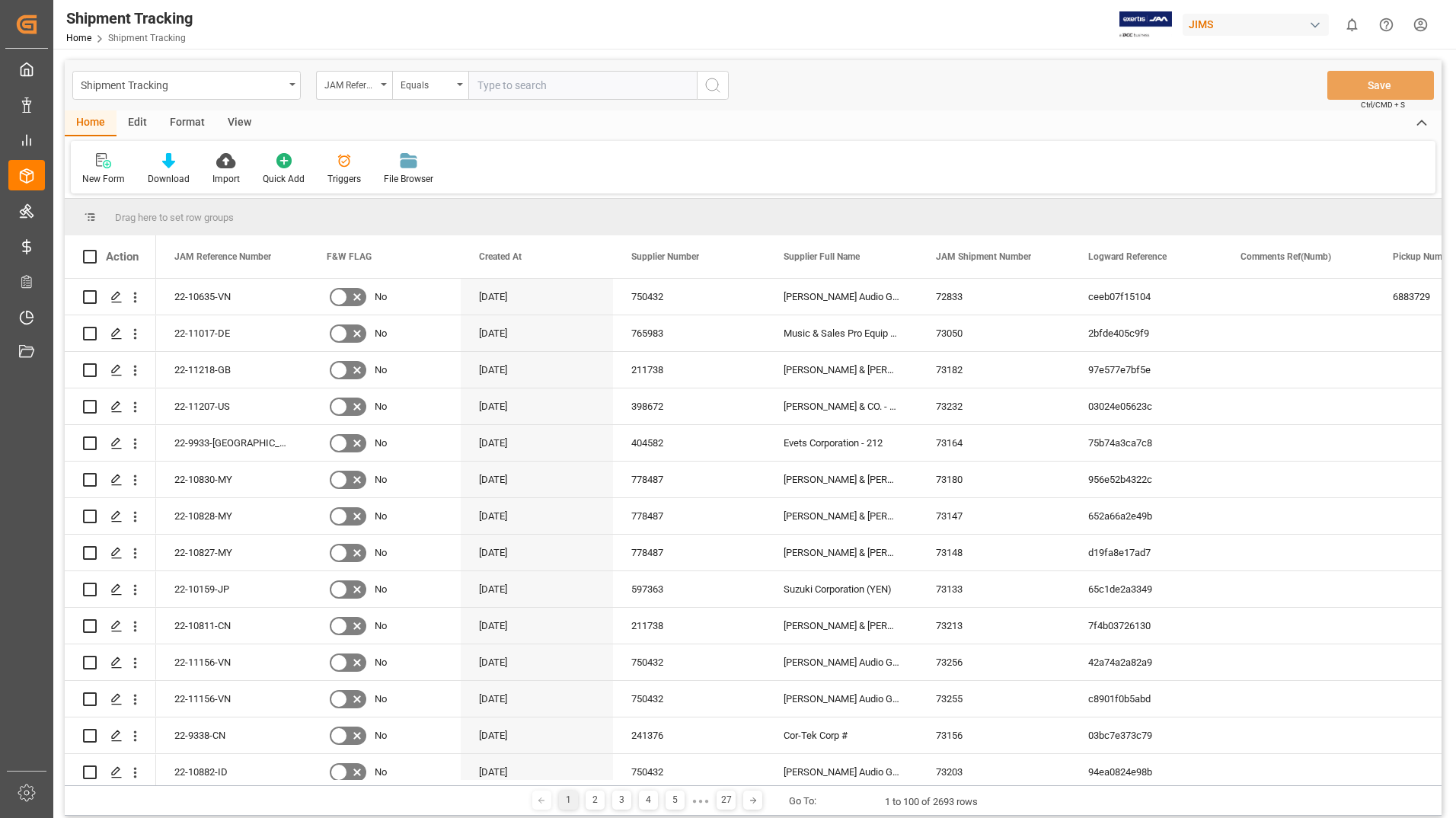
click at [612, 86] on input "text" at bounding box center [582, 85] width 228 height 29
type input "476029888130"
click at [722, 89] on button "search button" at bounding box center [713, 85] width 32 height 29
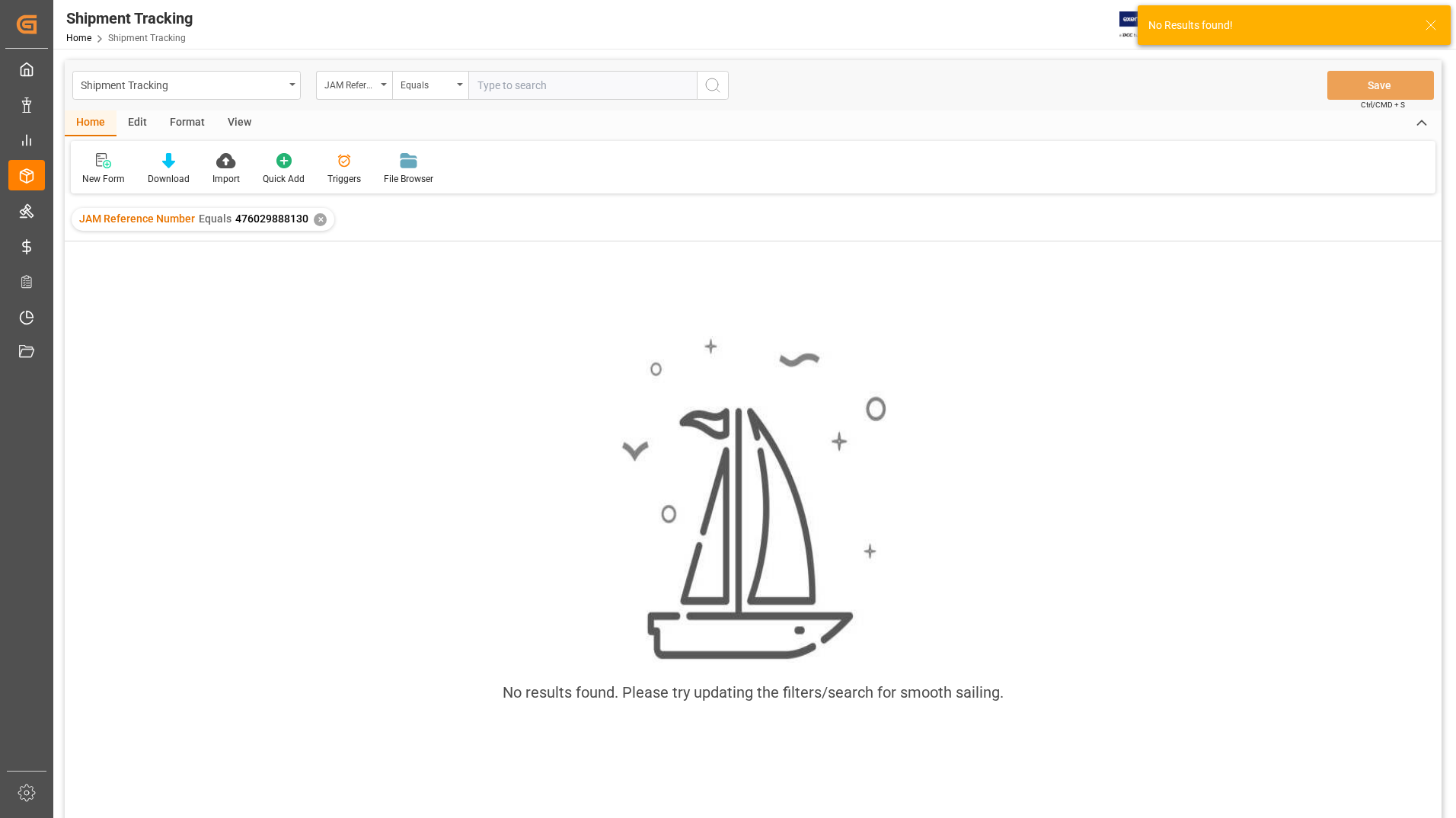
click at [316, 220] on div "✕" at bounding box center [320, 220] width 13 height 13
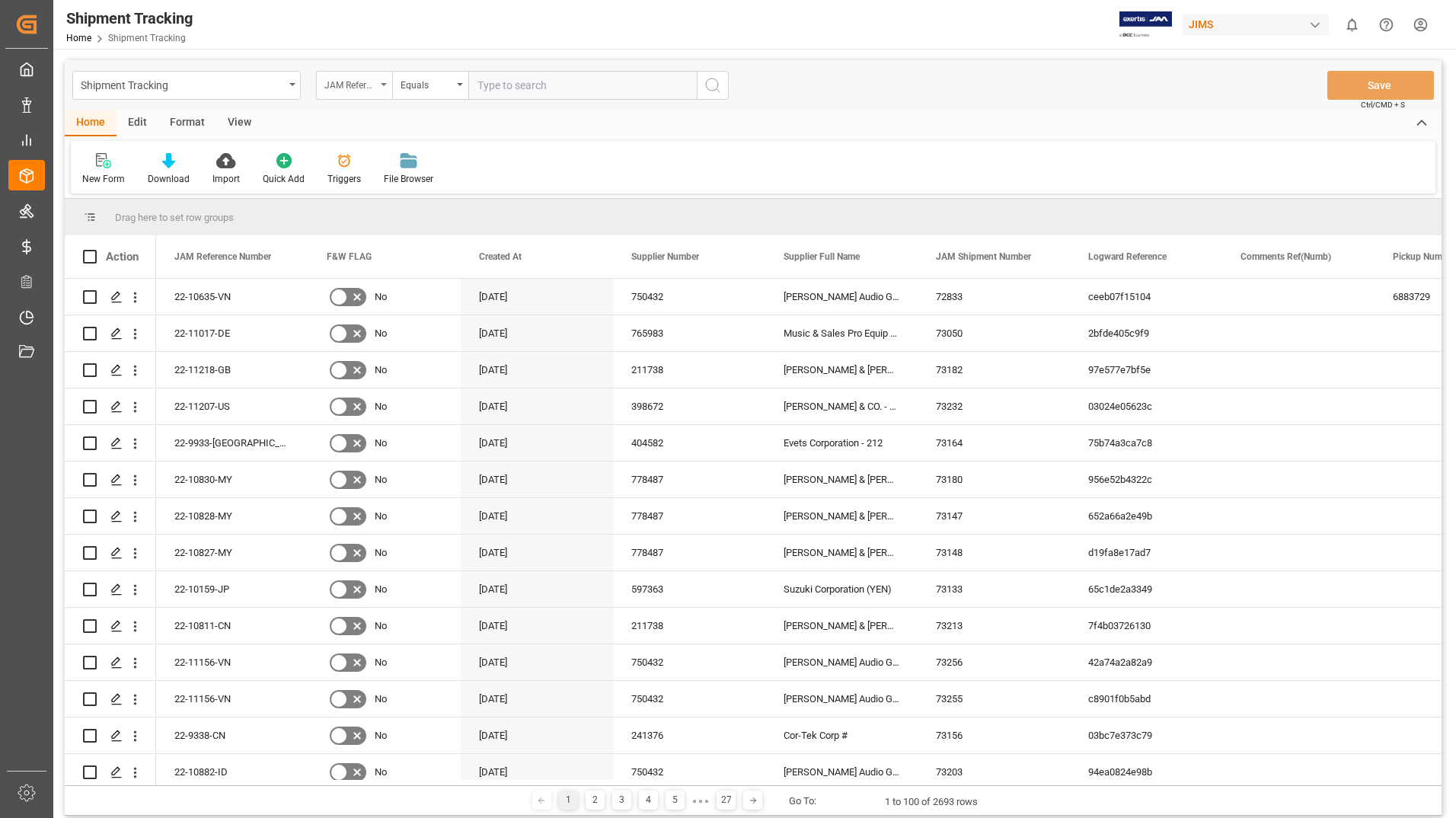
click at [386, 84] on icon "open menu" at bounding box center [384, 85] width 6 height 3
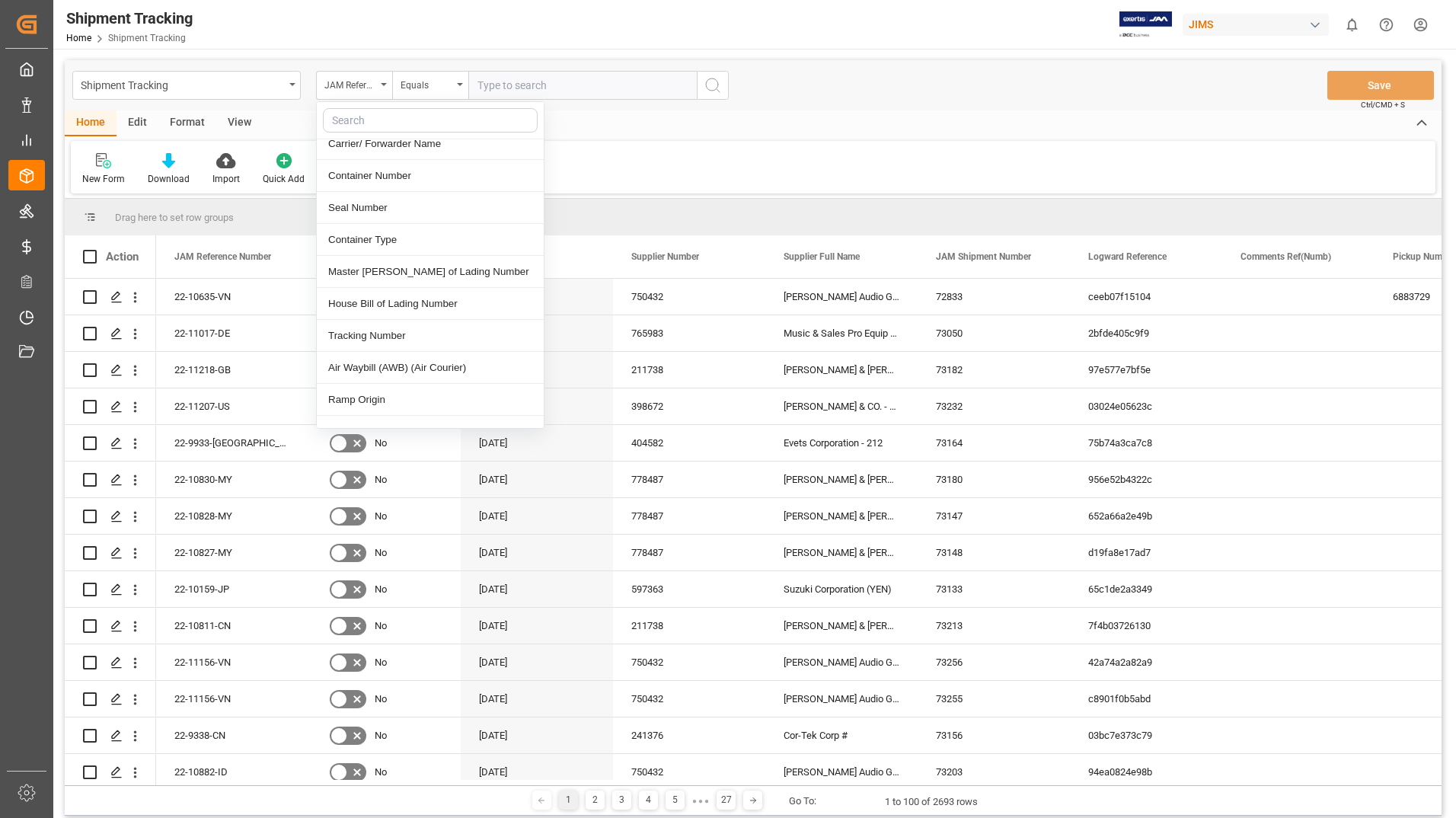
scroll to position [609, 0]
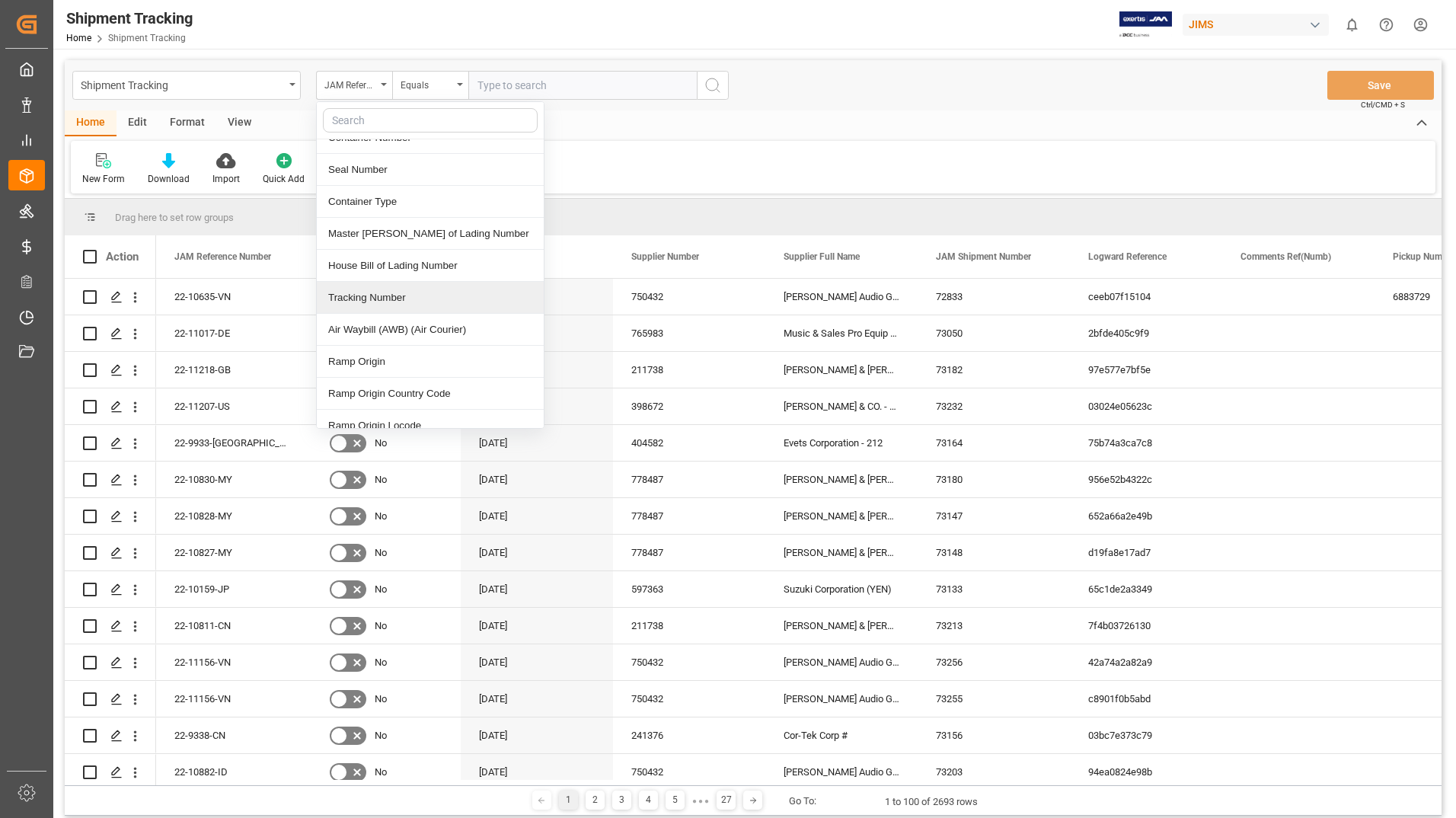
click at [415, 283] on div "Tracking Number" at bounding box center [430, 298] width 227 height 32
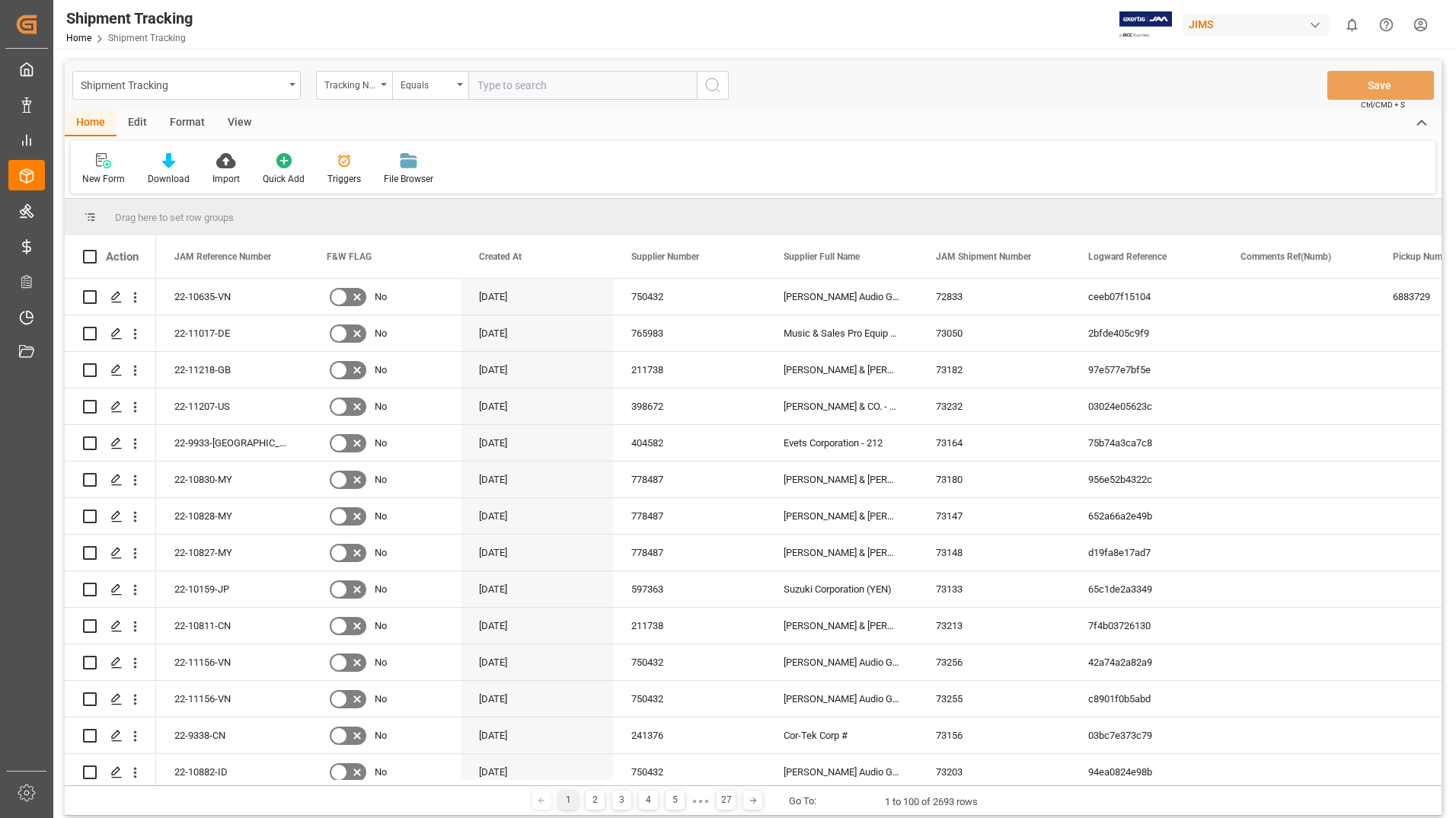
click at [578, 87] on input "text" at bounding box center [582, 85] width 228 height 29
type input "476029888130"
click at [711, 82] on icon "search button" at bounding box center [712, 85] width 18 height 18
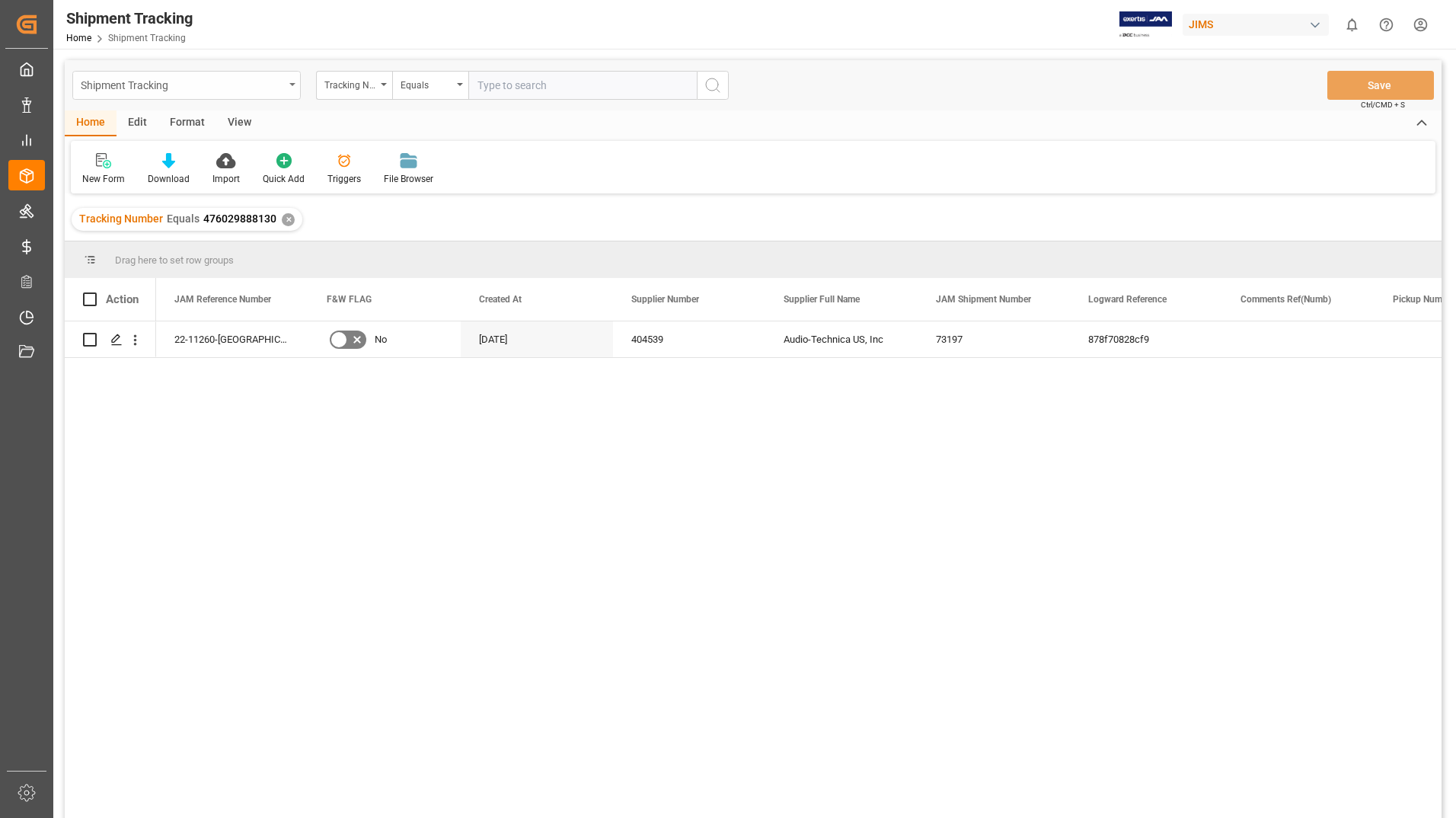
click at [265, 85] on div "Shipment Tracking" at bounding box center [182, 84] width 203 height 19
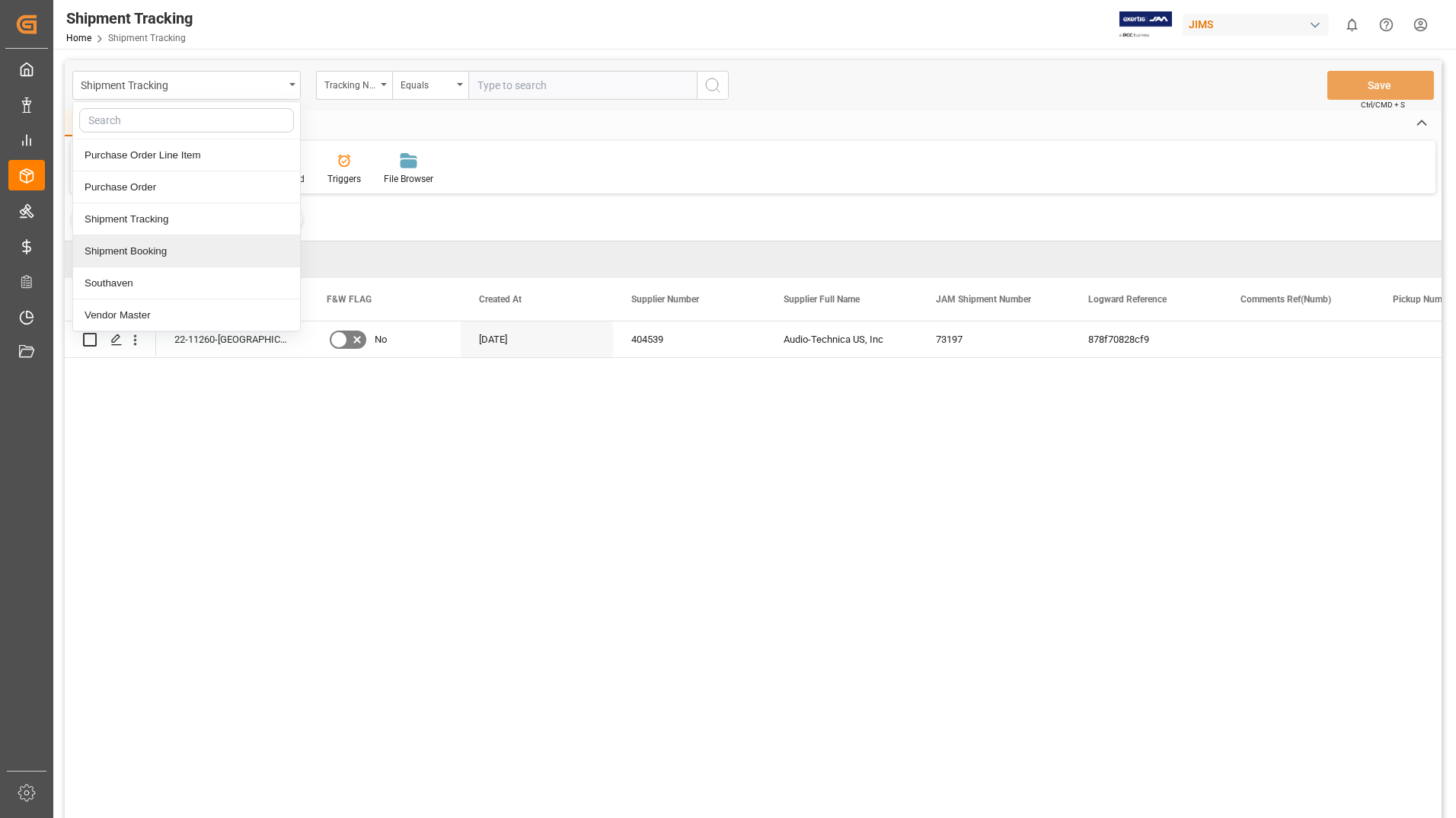
click at [161, 250] on div "Shipment Booking" at bounding box center [186, 251] width 227 height 32
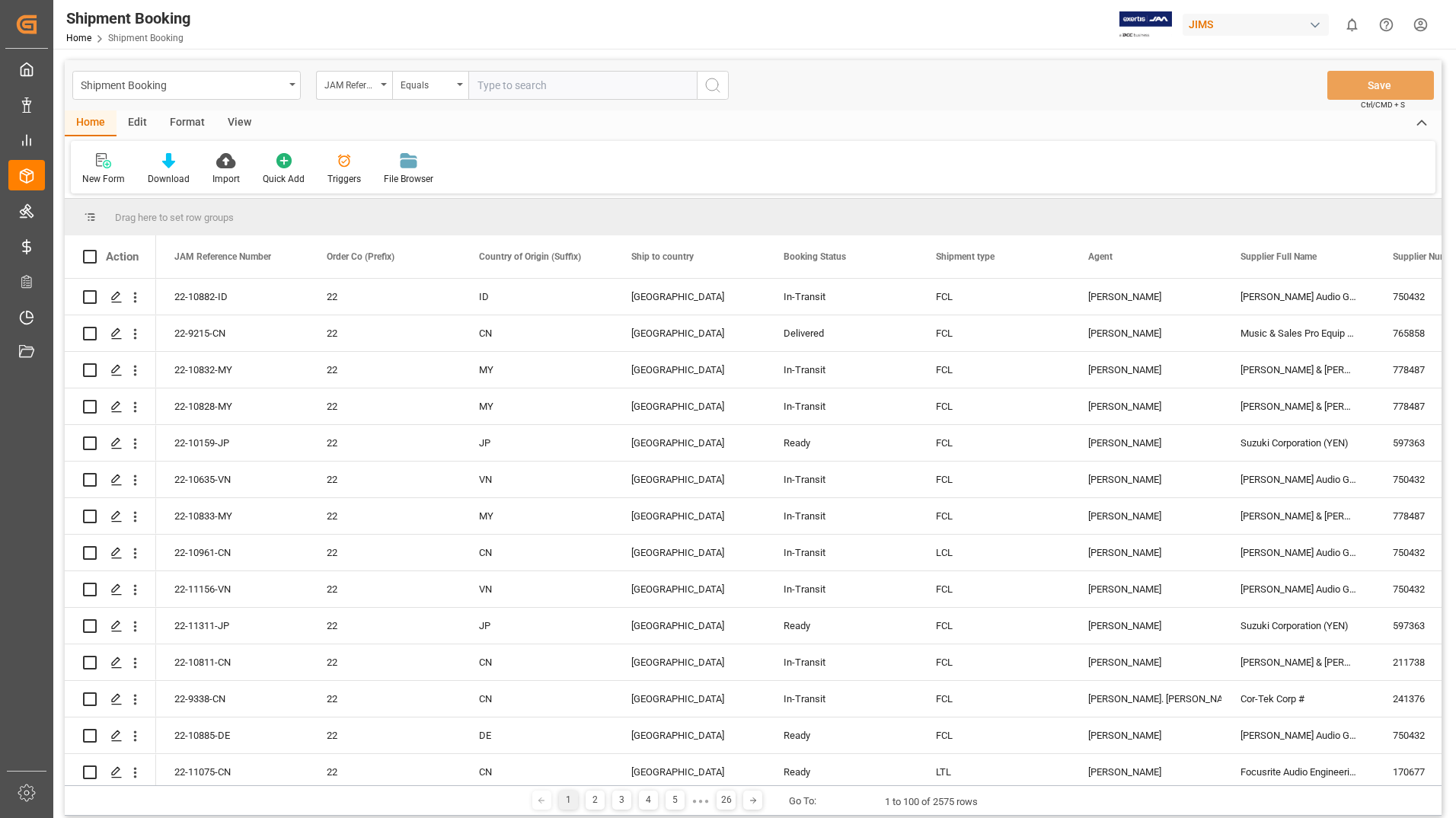
click at [610, 82] on input "text" at bounding box center [582, 85] width 228 height 29
type input "22-11260-us"
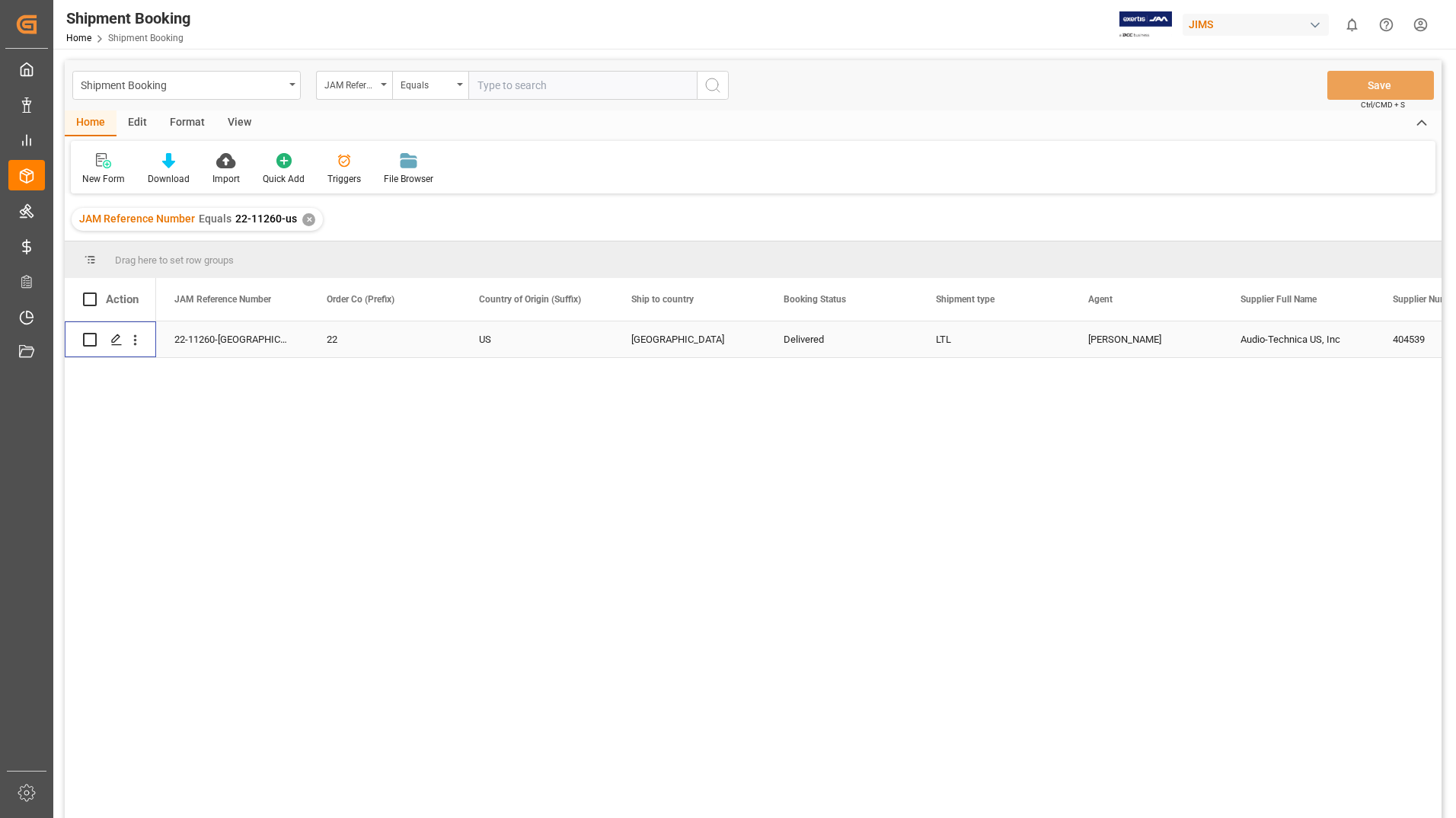
click at [83, 338] on input "Press Space to toggle row selection (unchecked)" at bounding box center [89, 339] width 13 height 13
checkbox input "true"
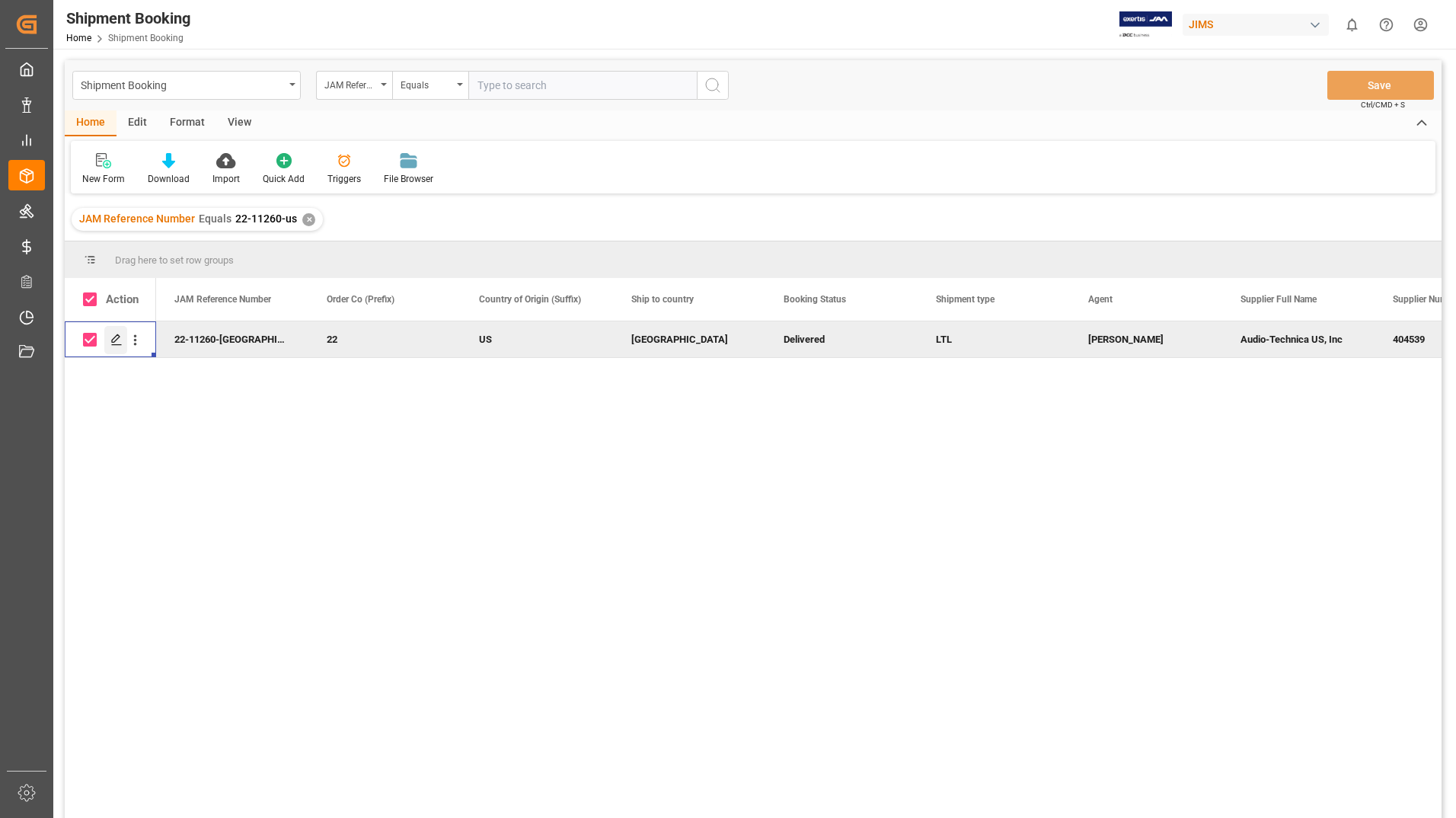
click at [115, 338] on polygon "Press SPACE to deselect this row." at bounding box center [116, 339] width 8 height 8
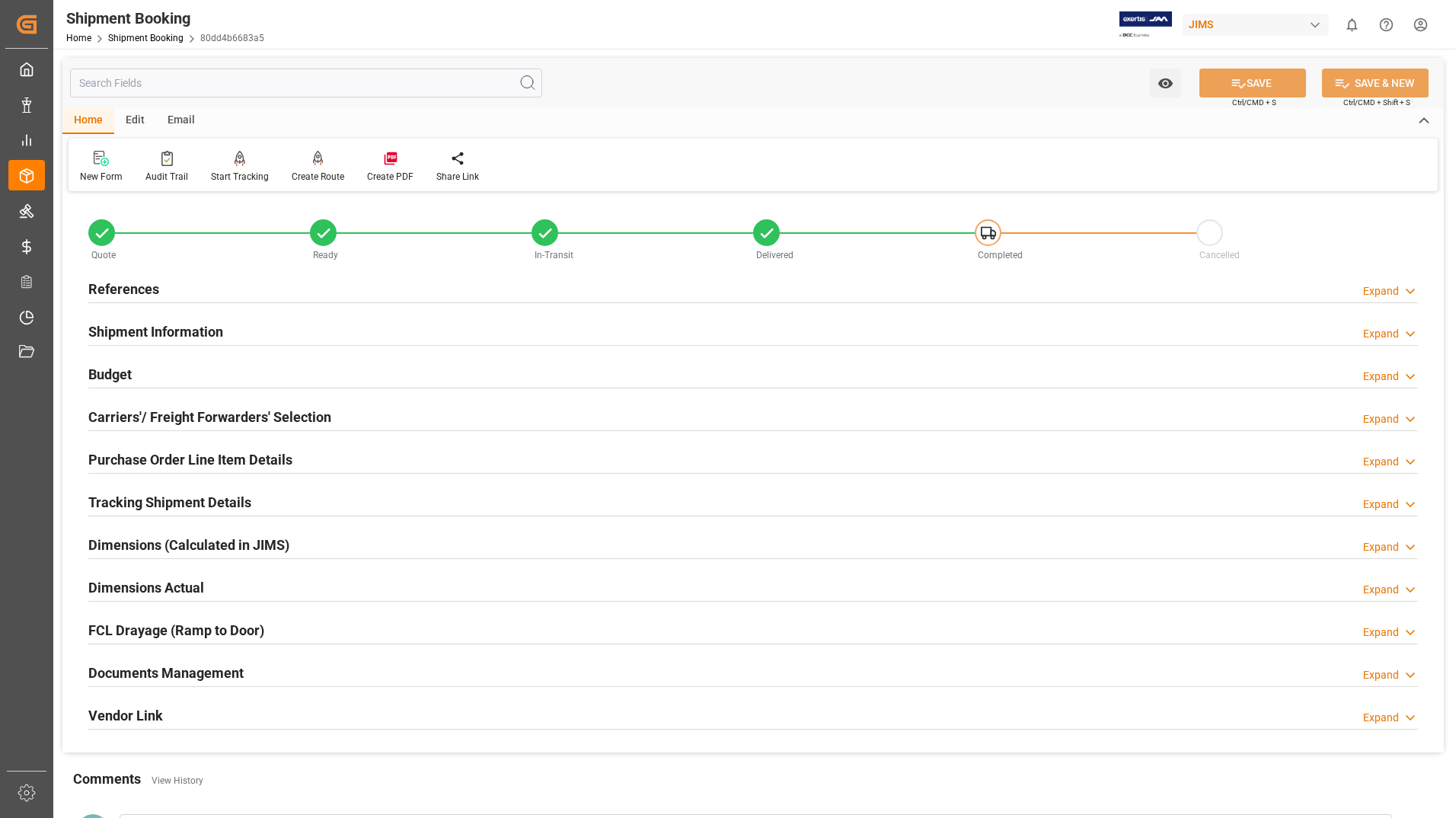
click at [177, 674] on h2 "Documents Management" at bounding box center [166, 673] width 155 height 20
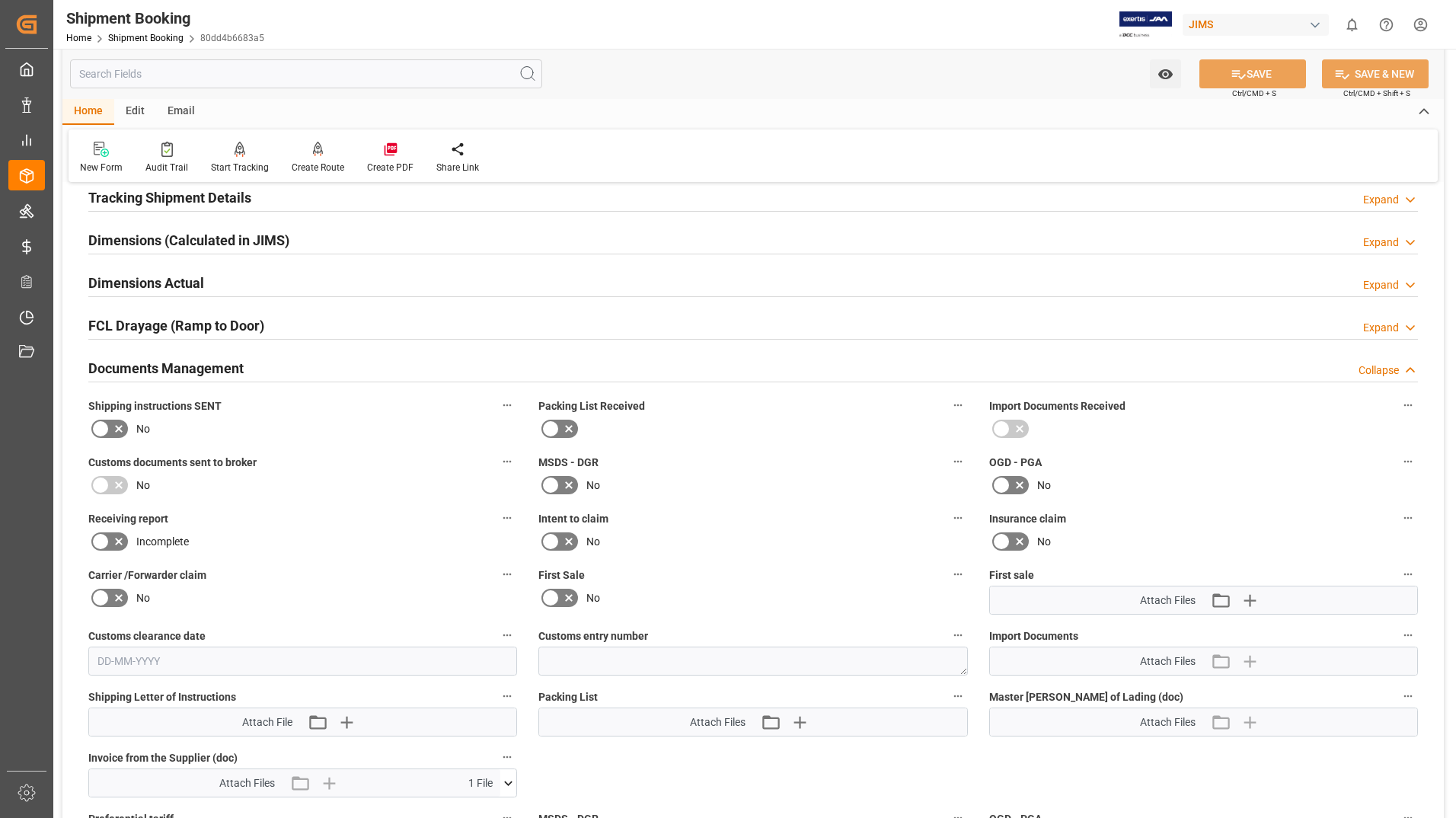
scroll to position [381, 0]
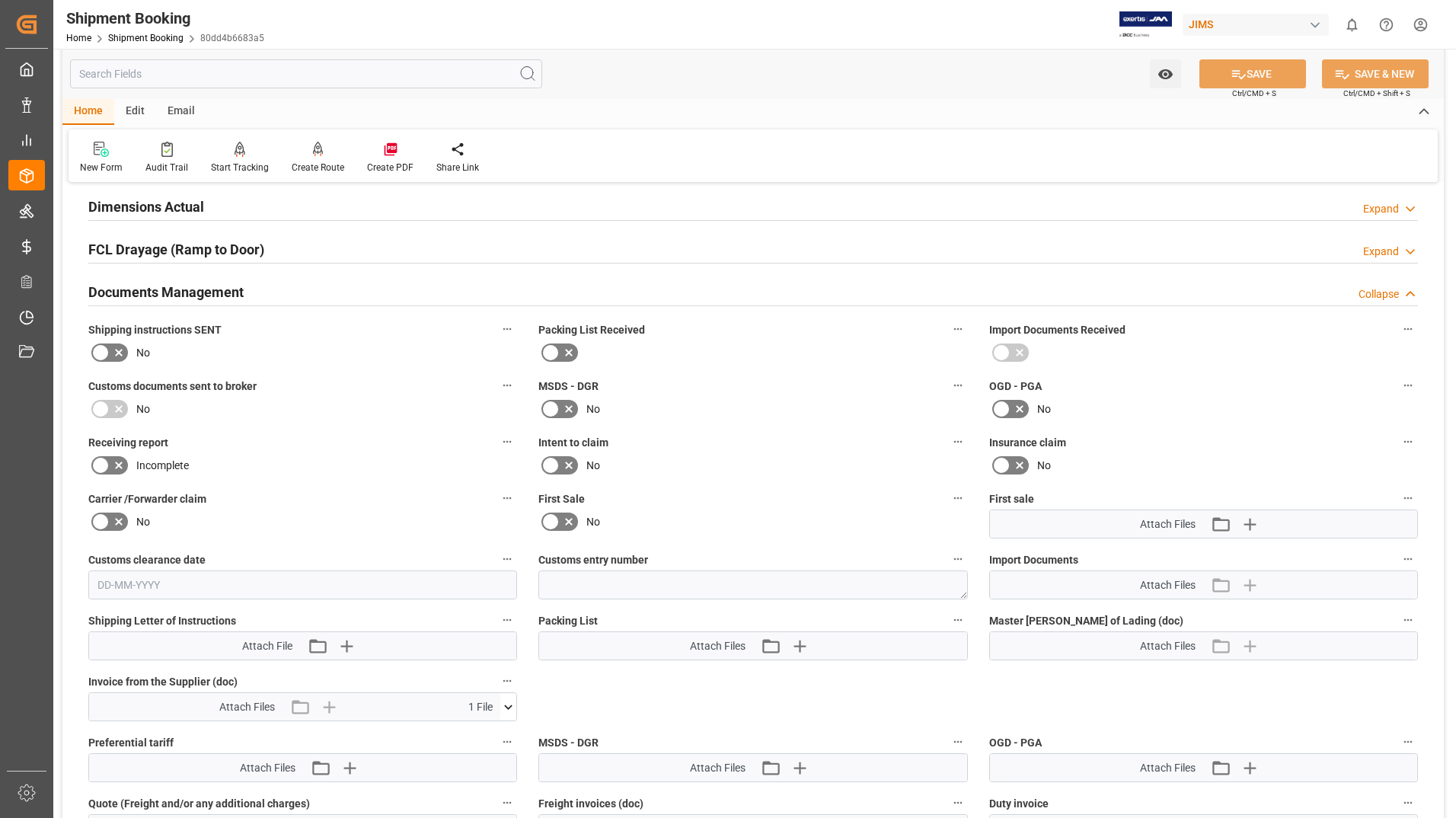
click at [509, 705] on icon at bounding box center [508, 707] width 16 height 16
click at [498, 730] on icon at bounding box center [500, 735] width 14 height 10
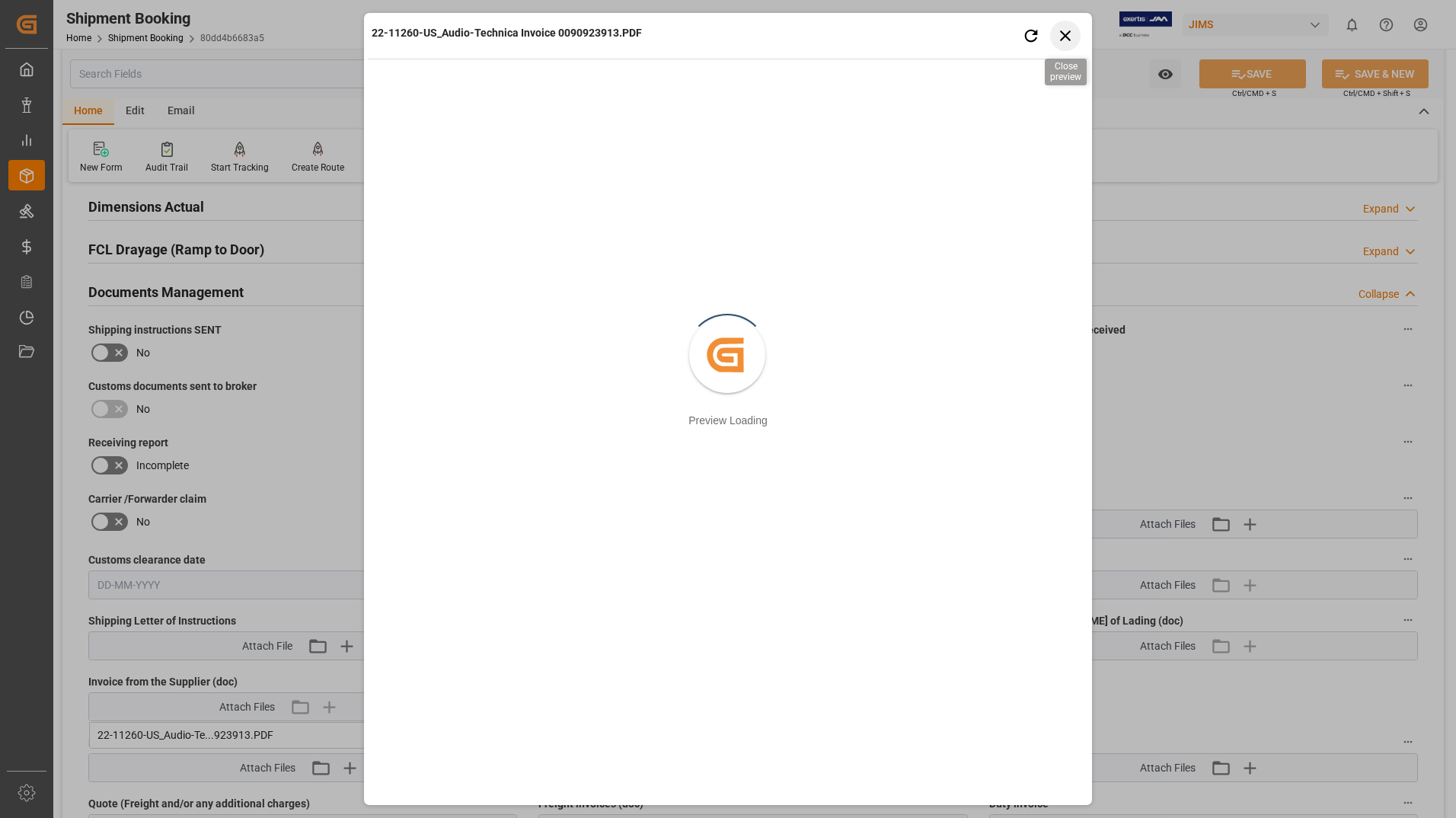
click at [1069, 38] on icon "button" at bounding box center [1066, 35] width 19 height 19
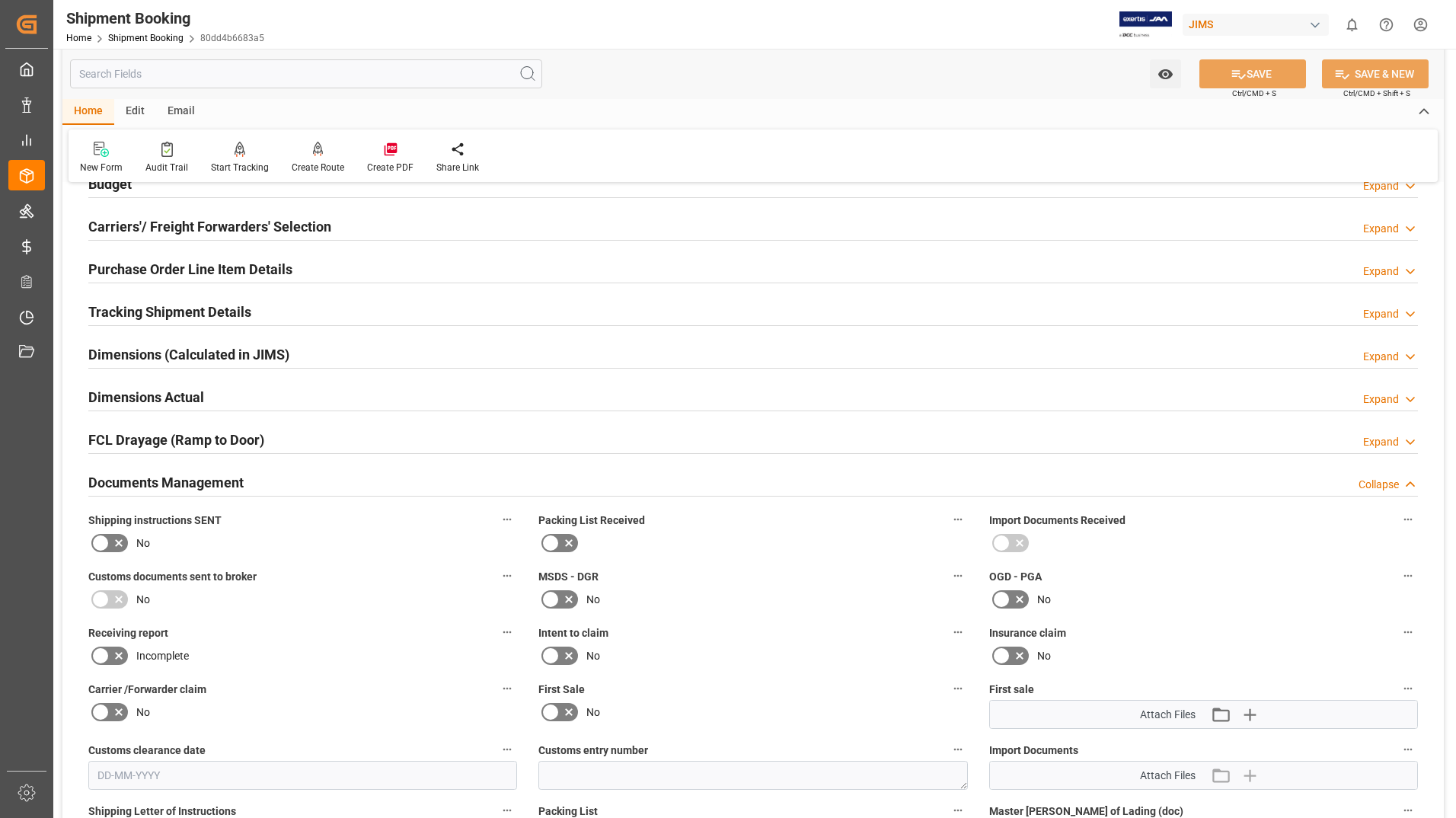
scroll to position [152, 0]
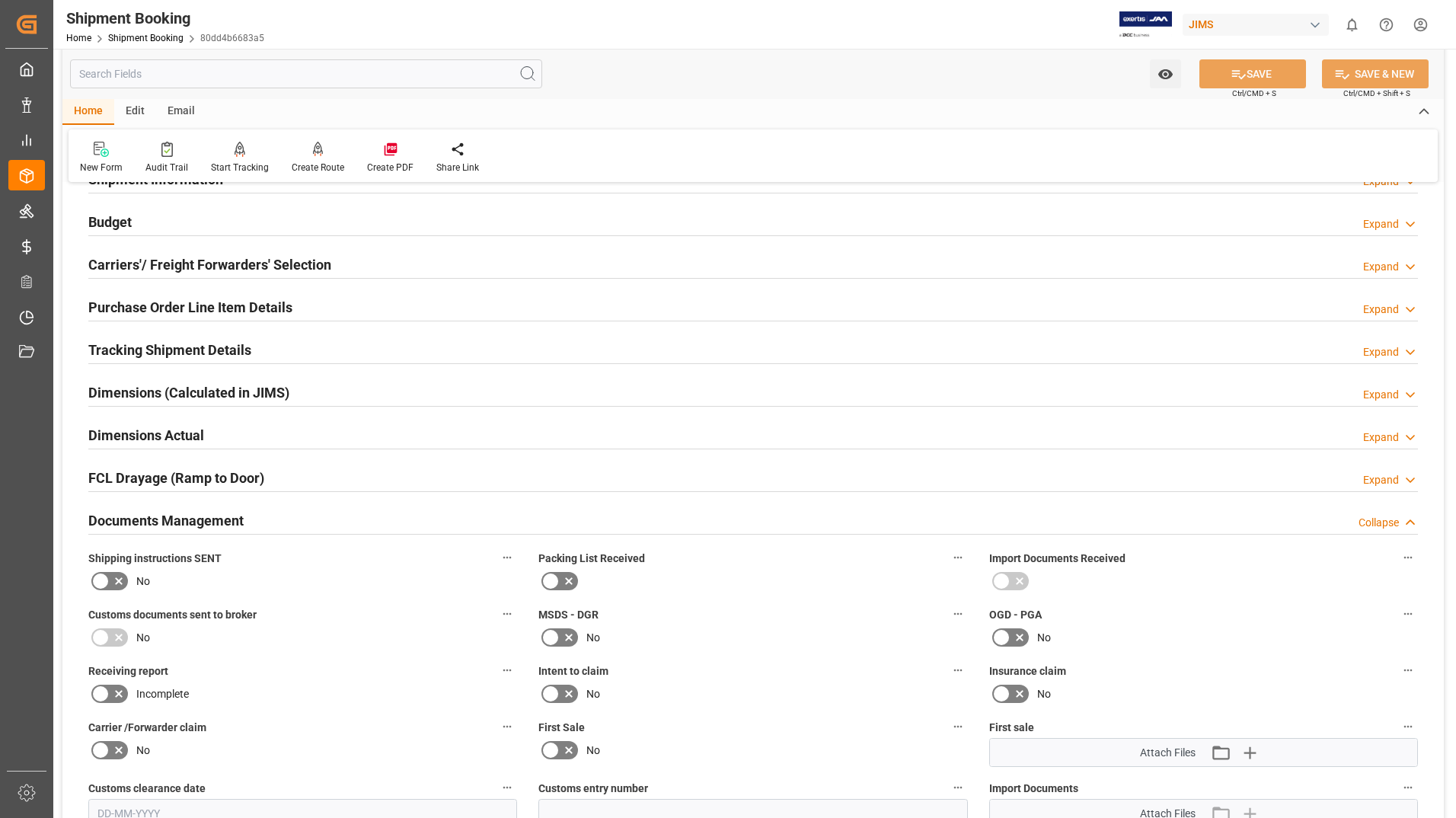
click at [227, 393] on h2 "Dimensions (Calculated in JIMS)" at bounding box center [189, 393] width 201 height 20
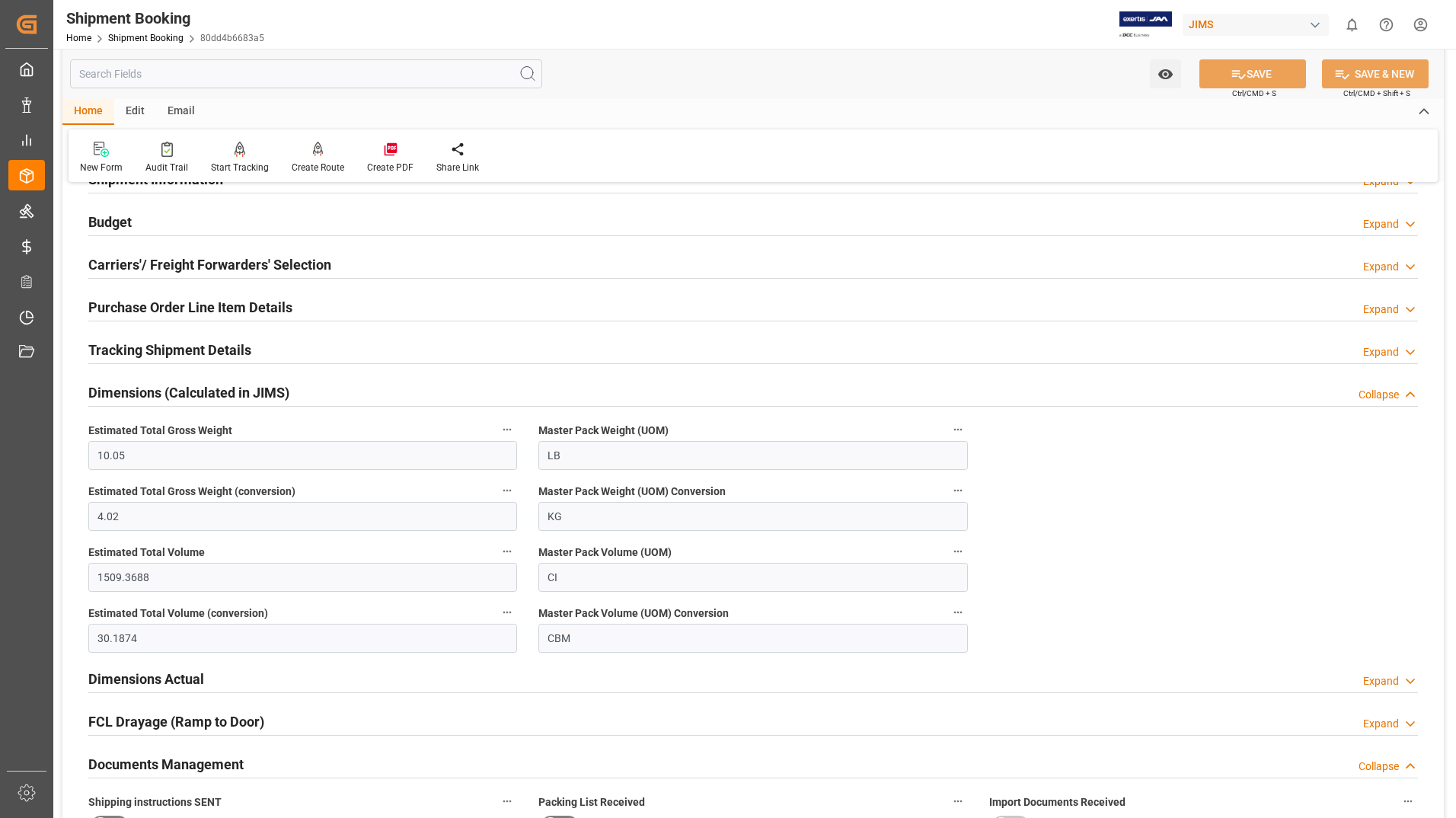
click at [146, 677] on h2 "Dimensions Actual" at bounding box center [146, 679] width 115 height 20
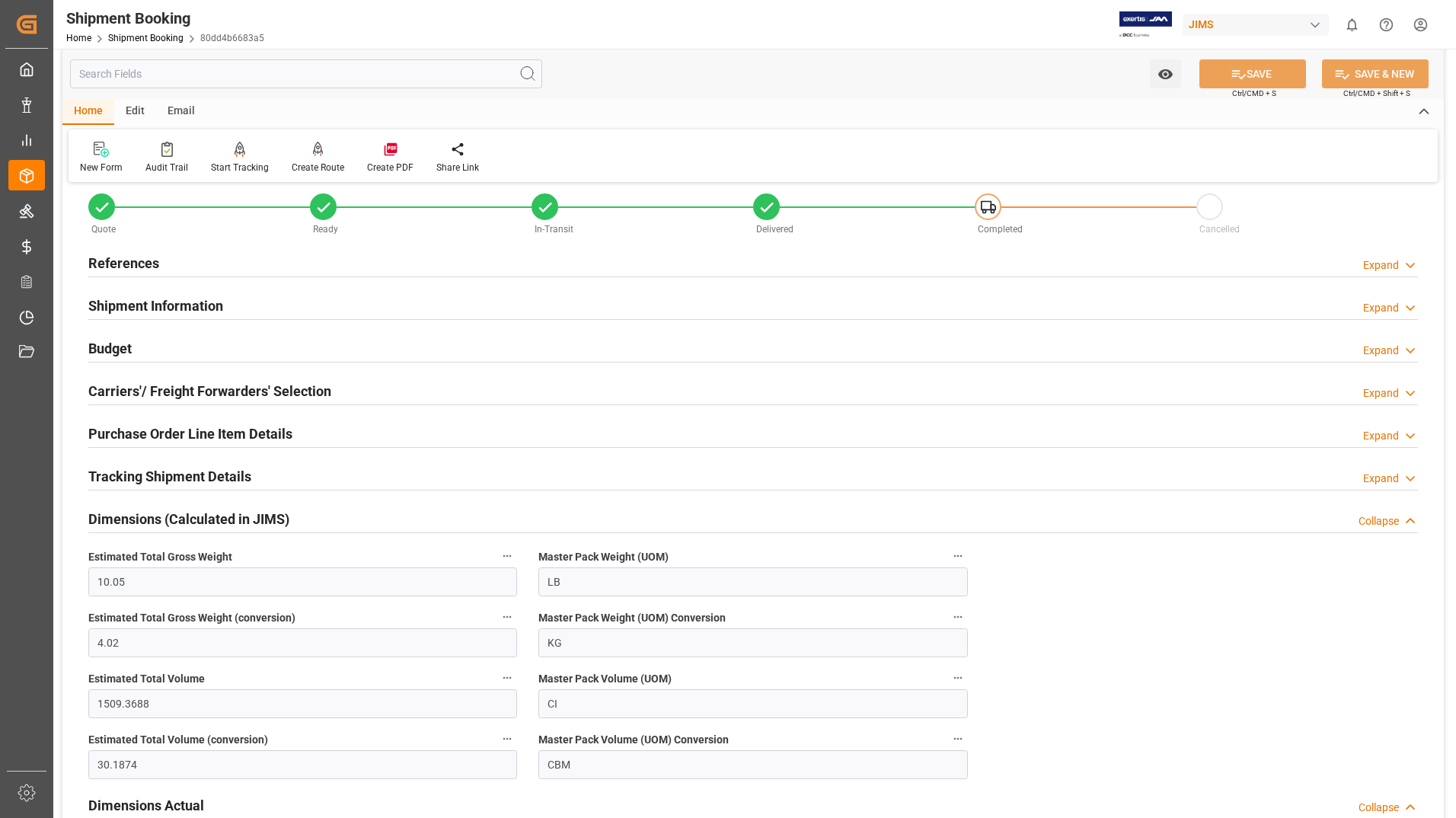
scroll to position [0, 0]
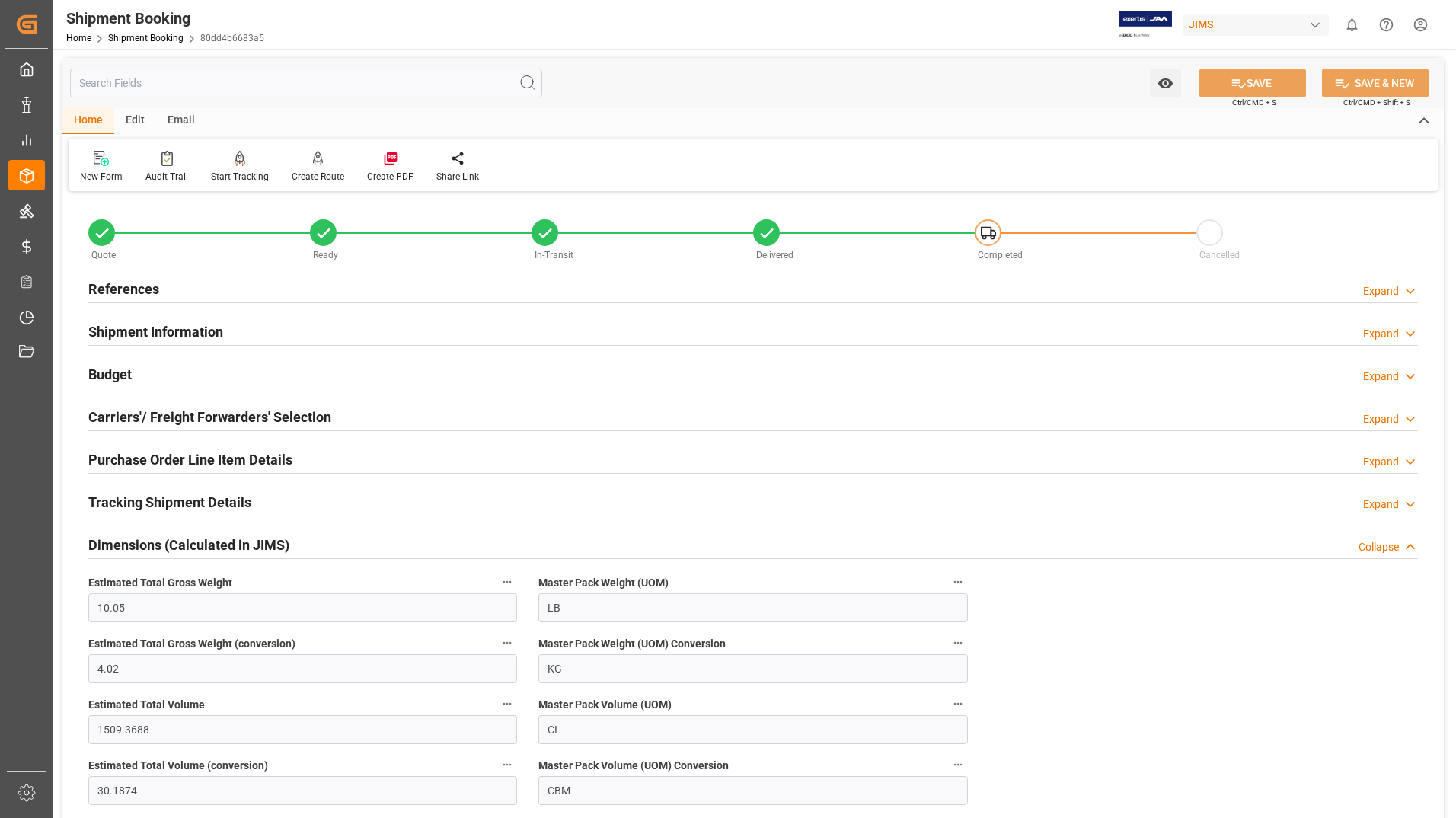
click at [213, 497] on h2 "Tracking Shipment Details" at bounding box center [170, 502] width 163 height 20
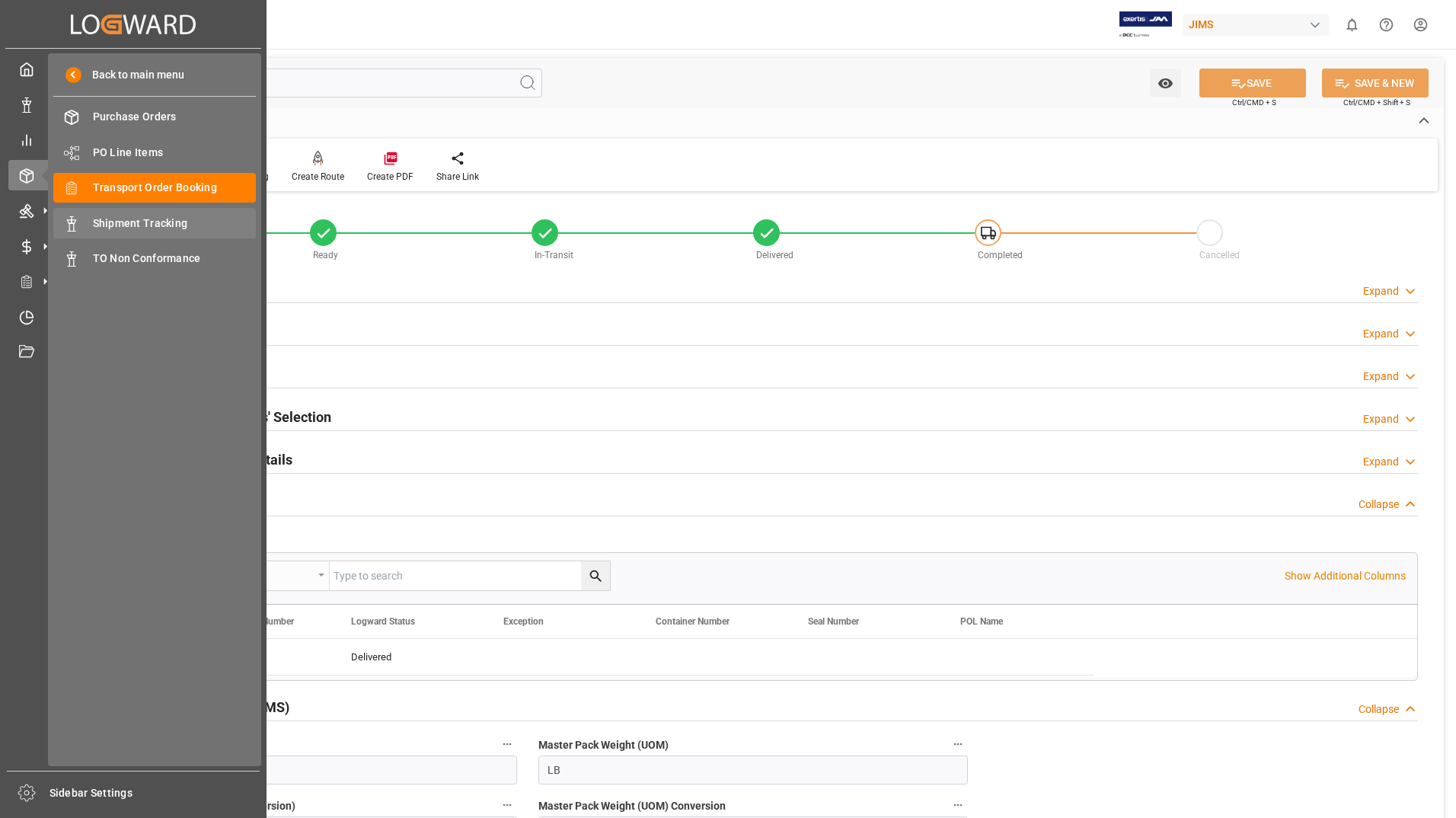
click at [133, 222] on span "Shipment Tracking" at bounding box center [174, 224] width 164 height 16
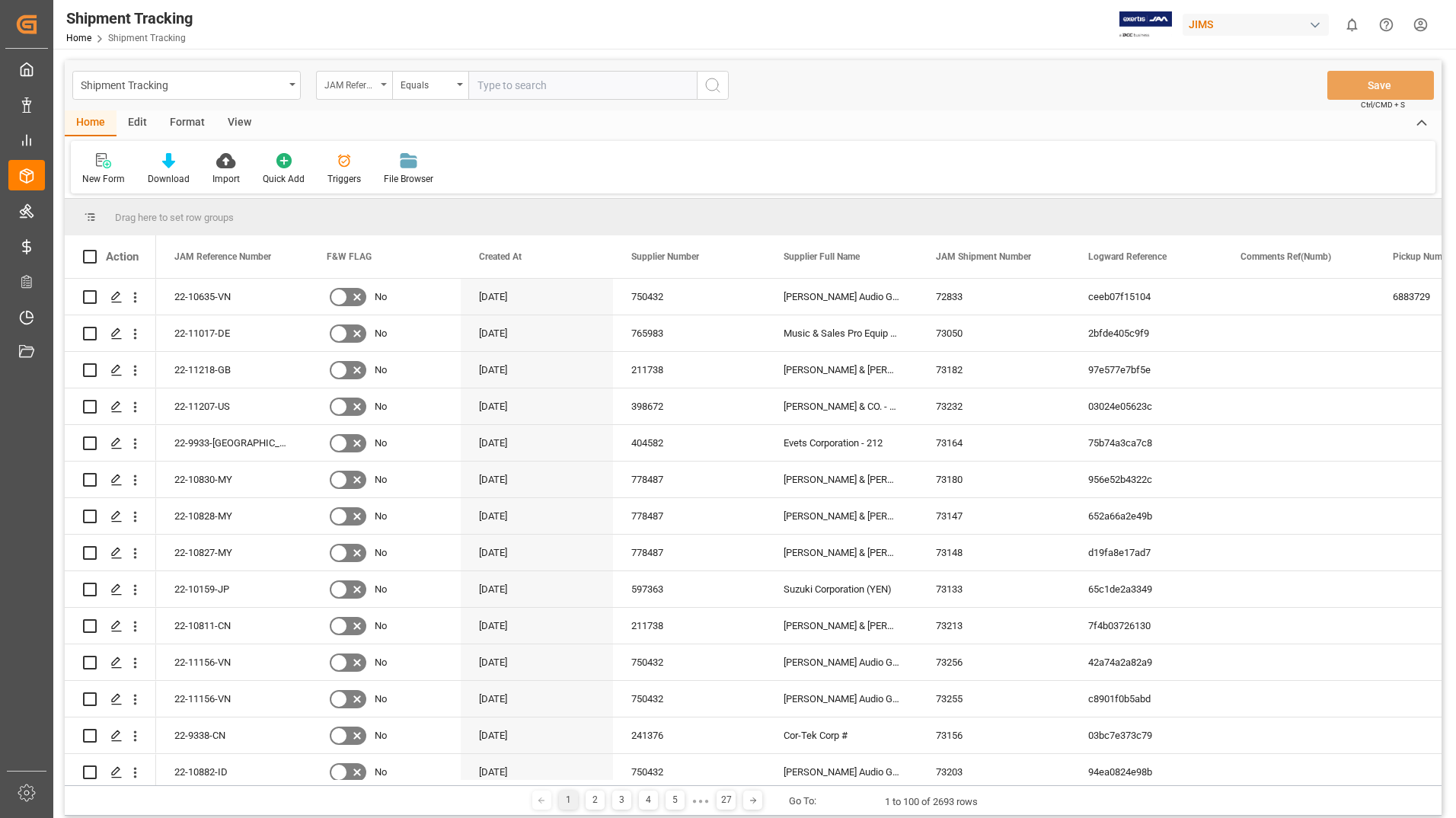
click at [380, 83] on div "JAM Reference Number" at bounding box center [354, 85] width 76 height 29
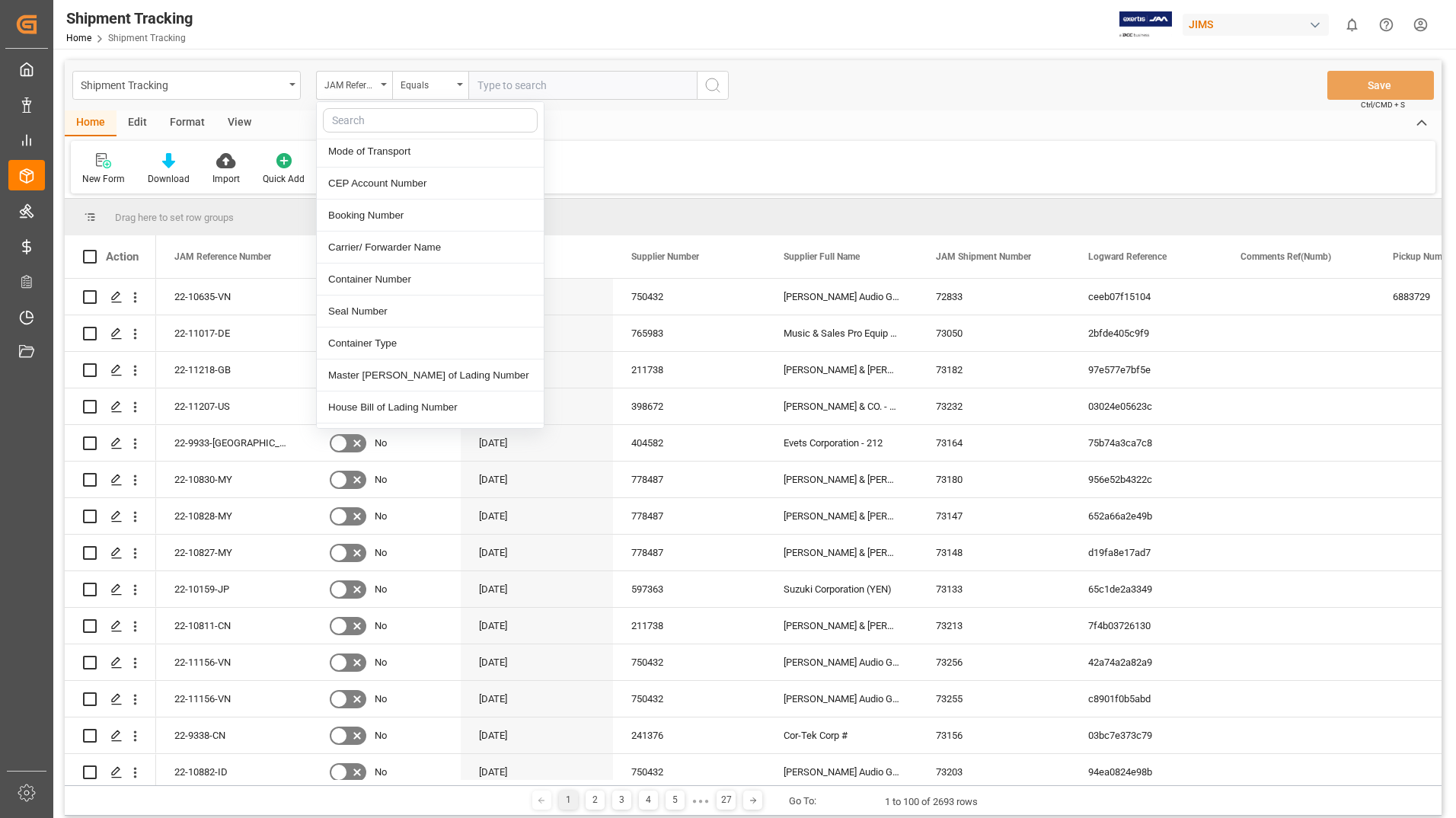
scroll to position [609, 0]
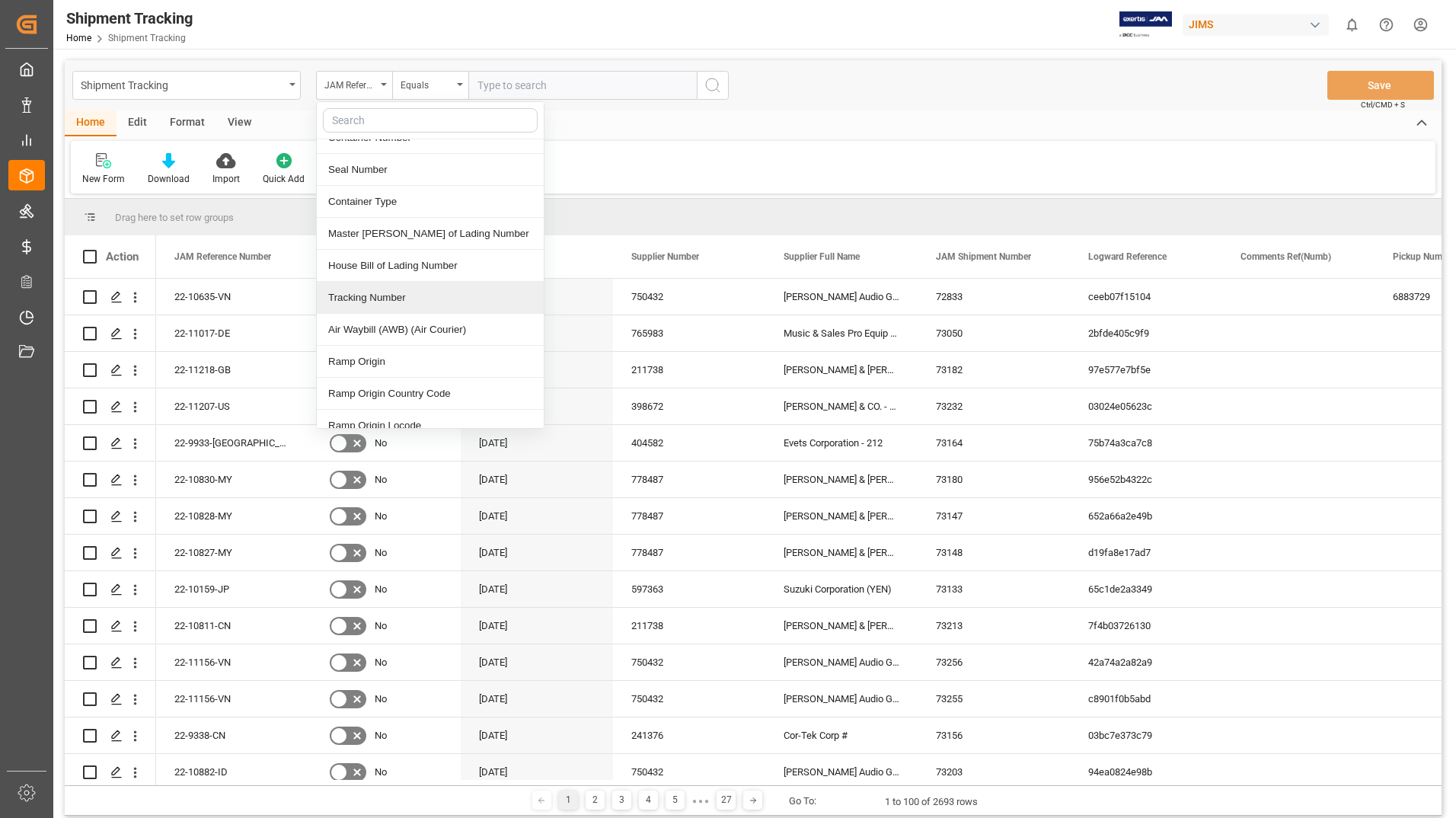
click at [396, 286] on div "Tracking Number" at bounding box center [430, 298] width 227 height 32
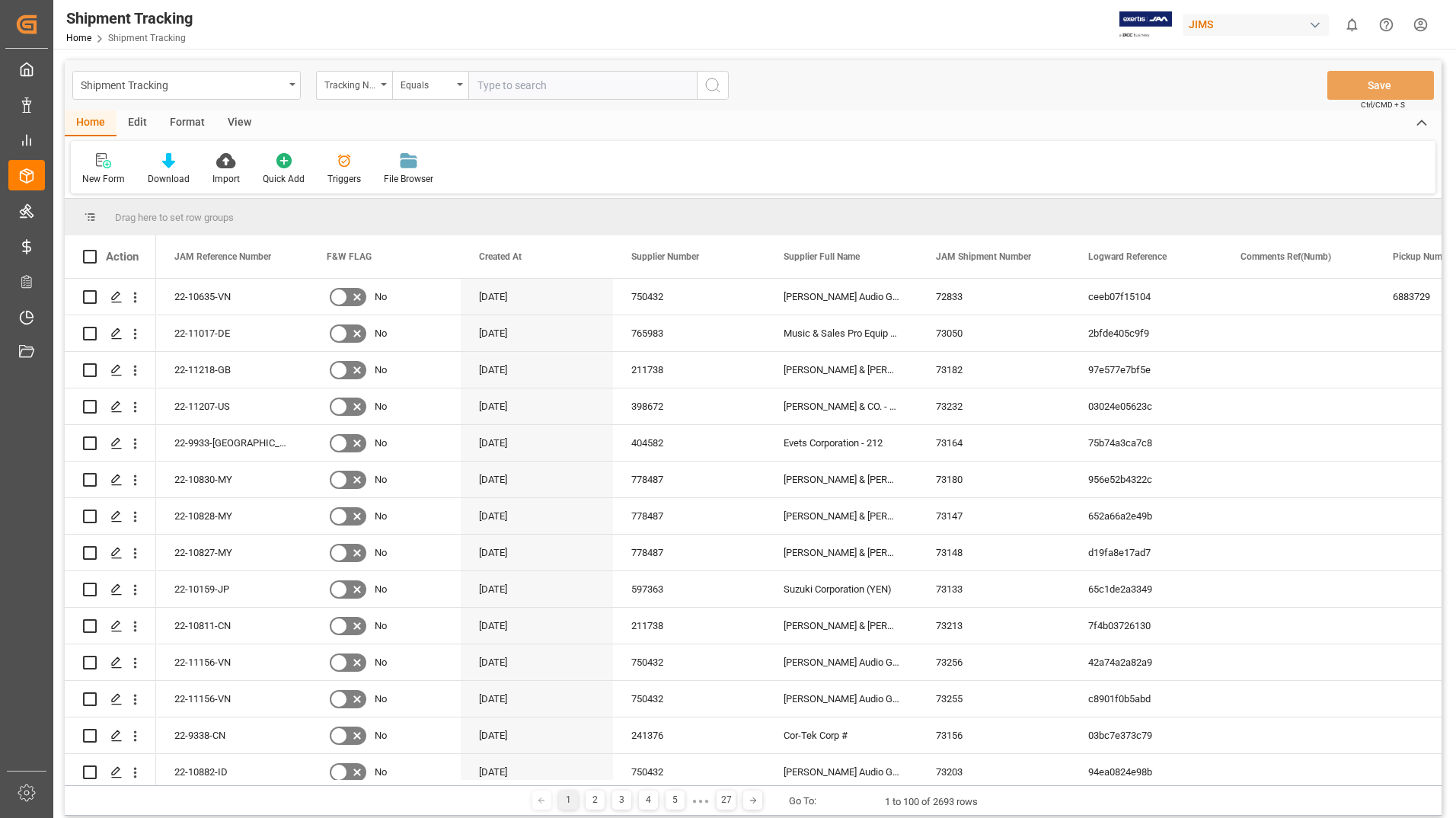
click at [565, 82] on input "text" at bounding box center [582, 85] width 228 height 29
type input "884609971900"
click at [710, 80] on icon "search button" at bounding box center [712, 85] width 18 height 18
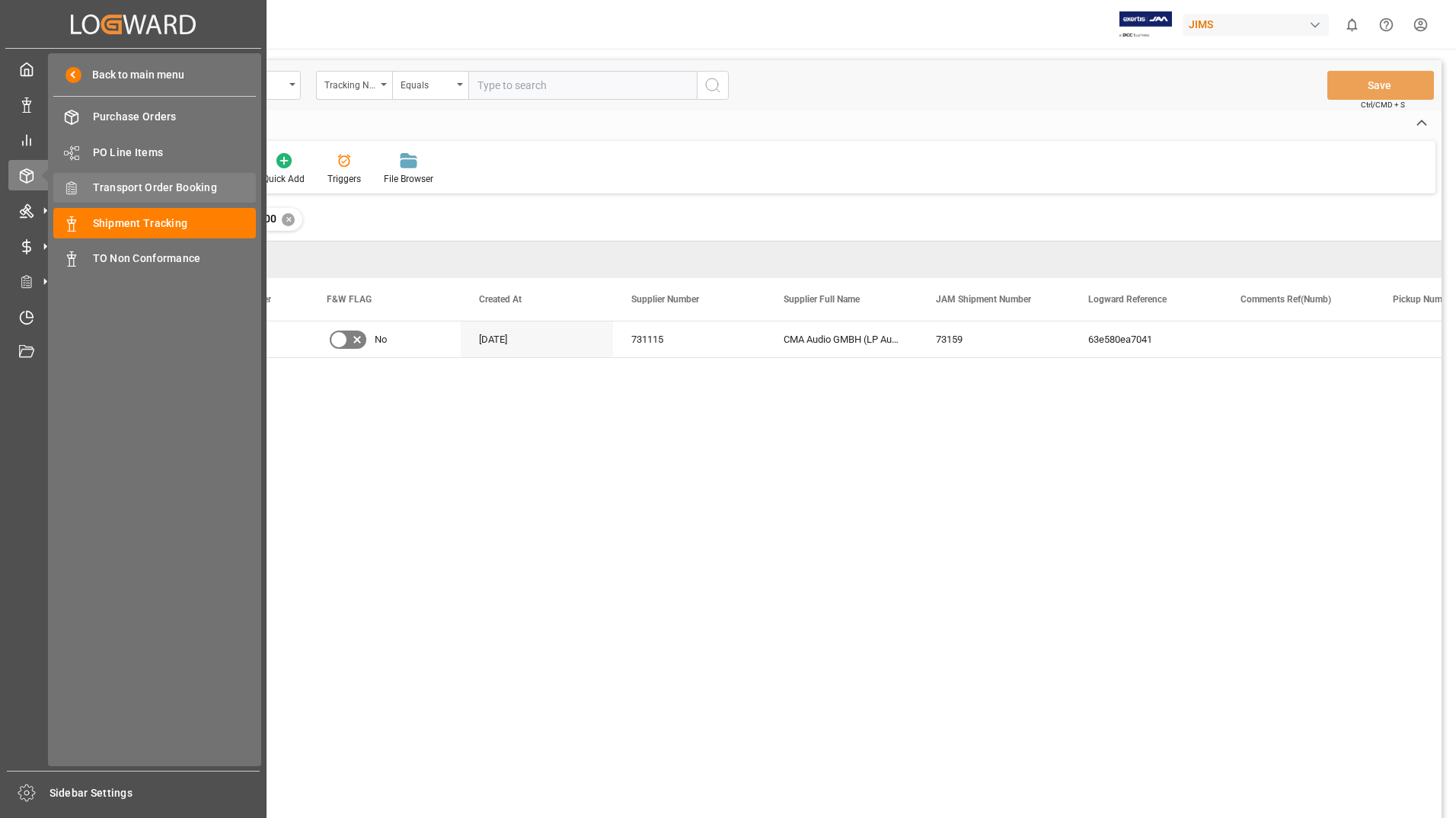
click at [175, 190] on span "Transport Order Booking" at bounding box center [174, 188] width 164 height 16
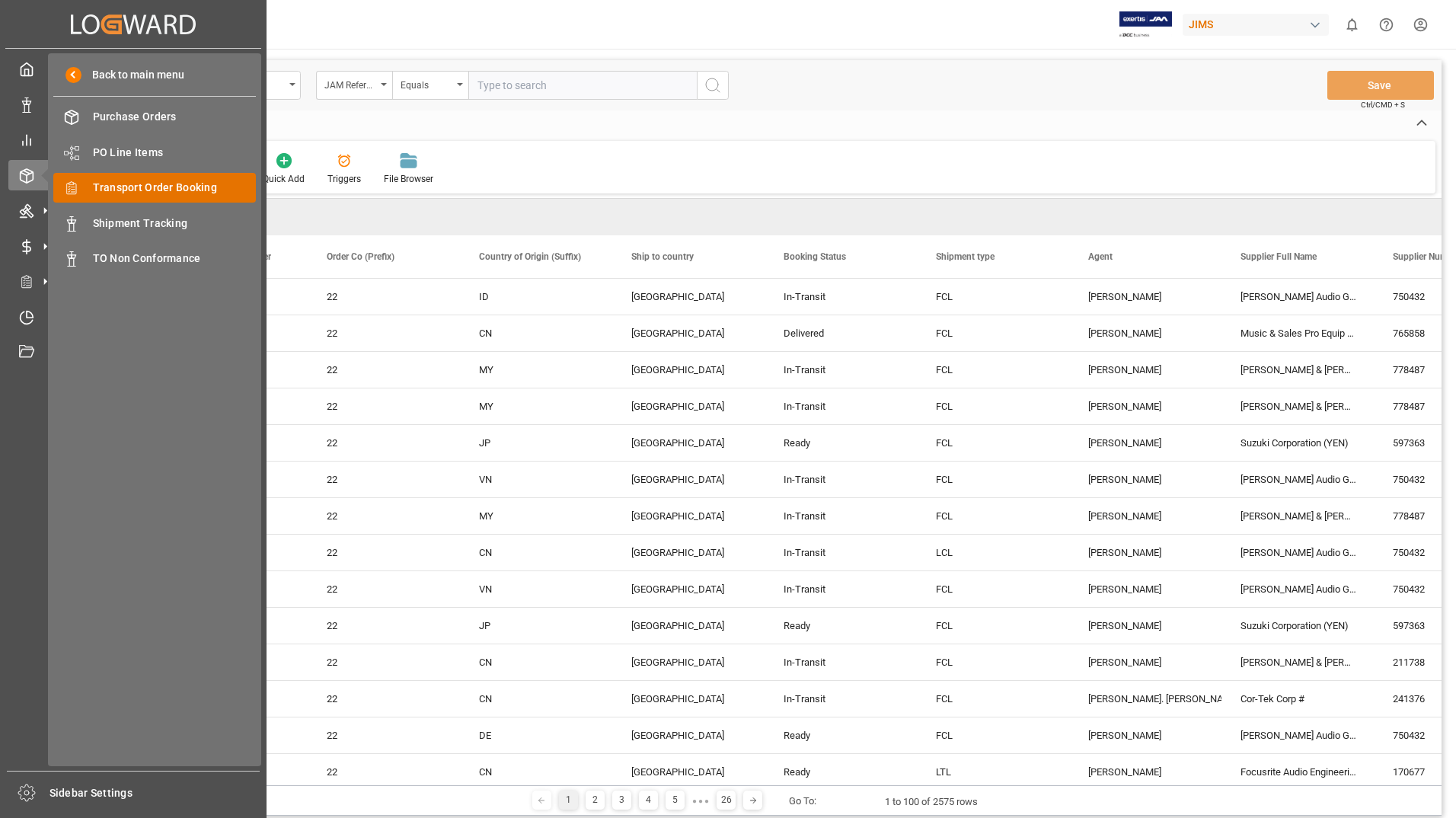
click at [217, 186] on span "Transport Order Booking" at bounding box center [174, 188] width 164 height 16
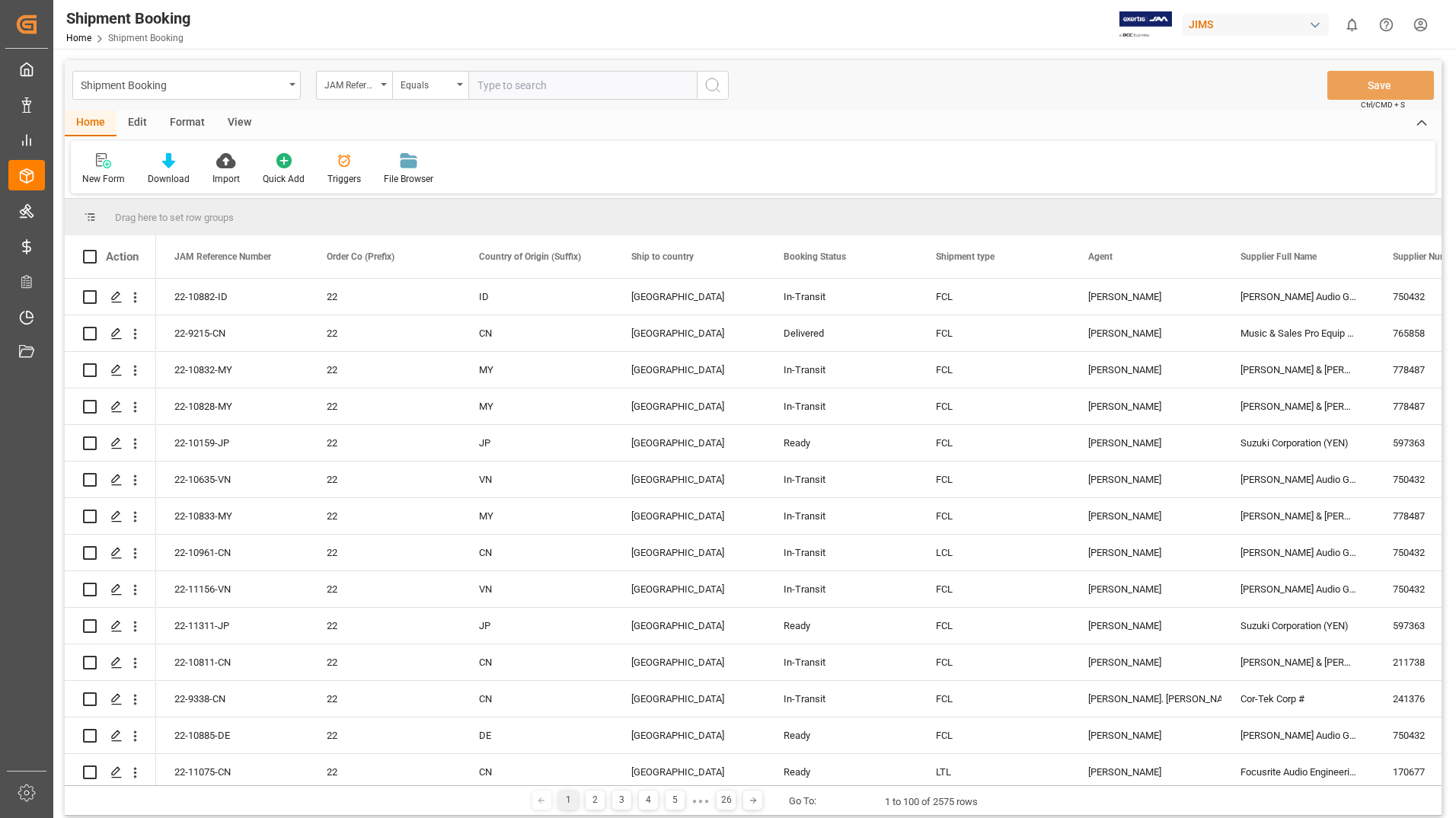
click at [596, 88] on input "text" at bounding box center [582, 85] width 228 height 29
type input "22-11204-de"
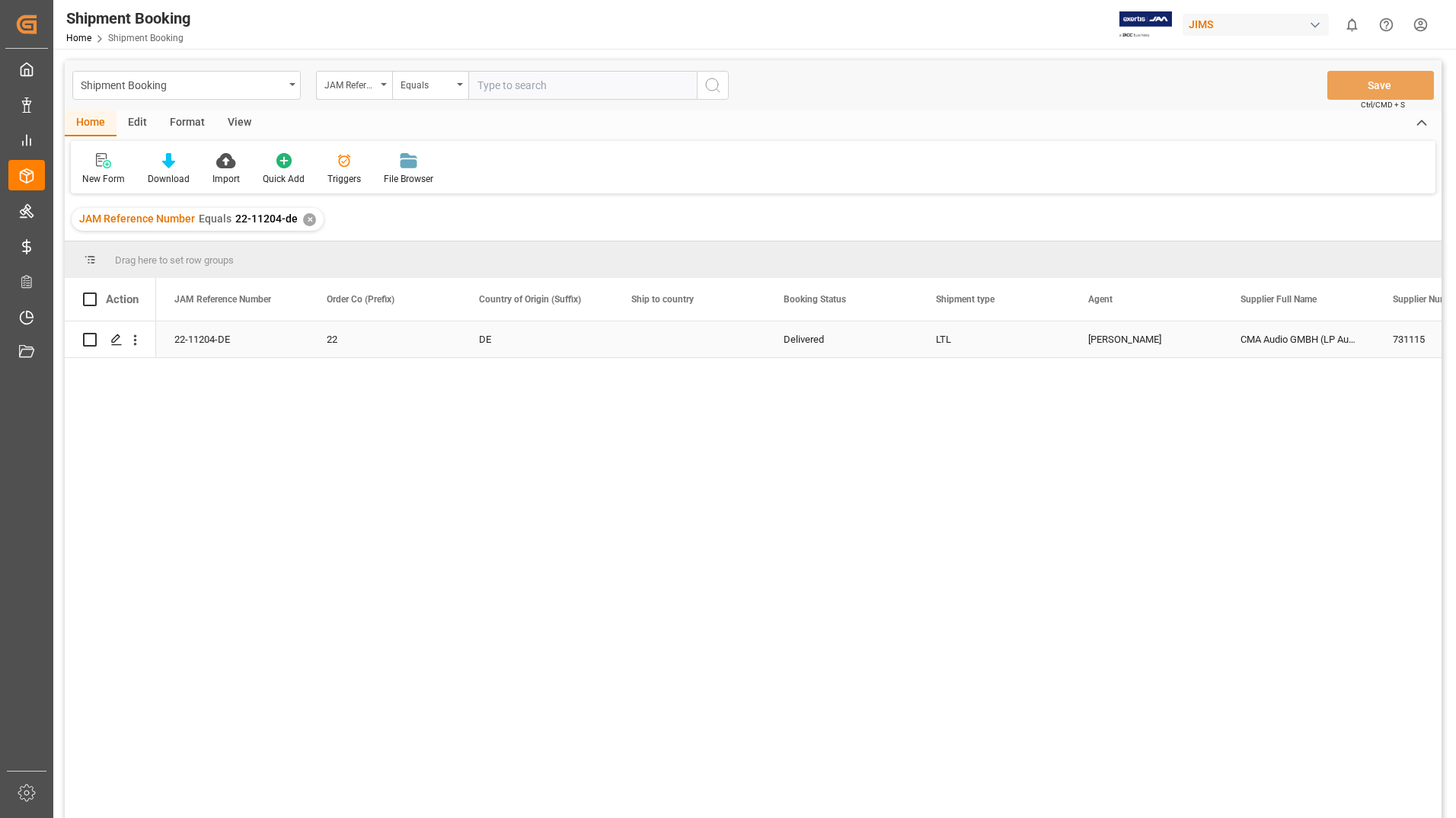
click at [91, 338] on input "Press Space to toggle row selection (unchecked)" at bounding box center [89, 339] width 13 height 13
checkbox input "true"
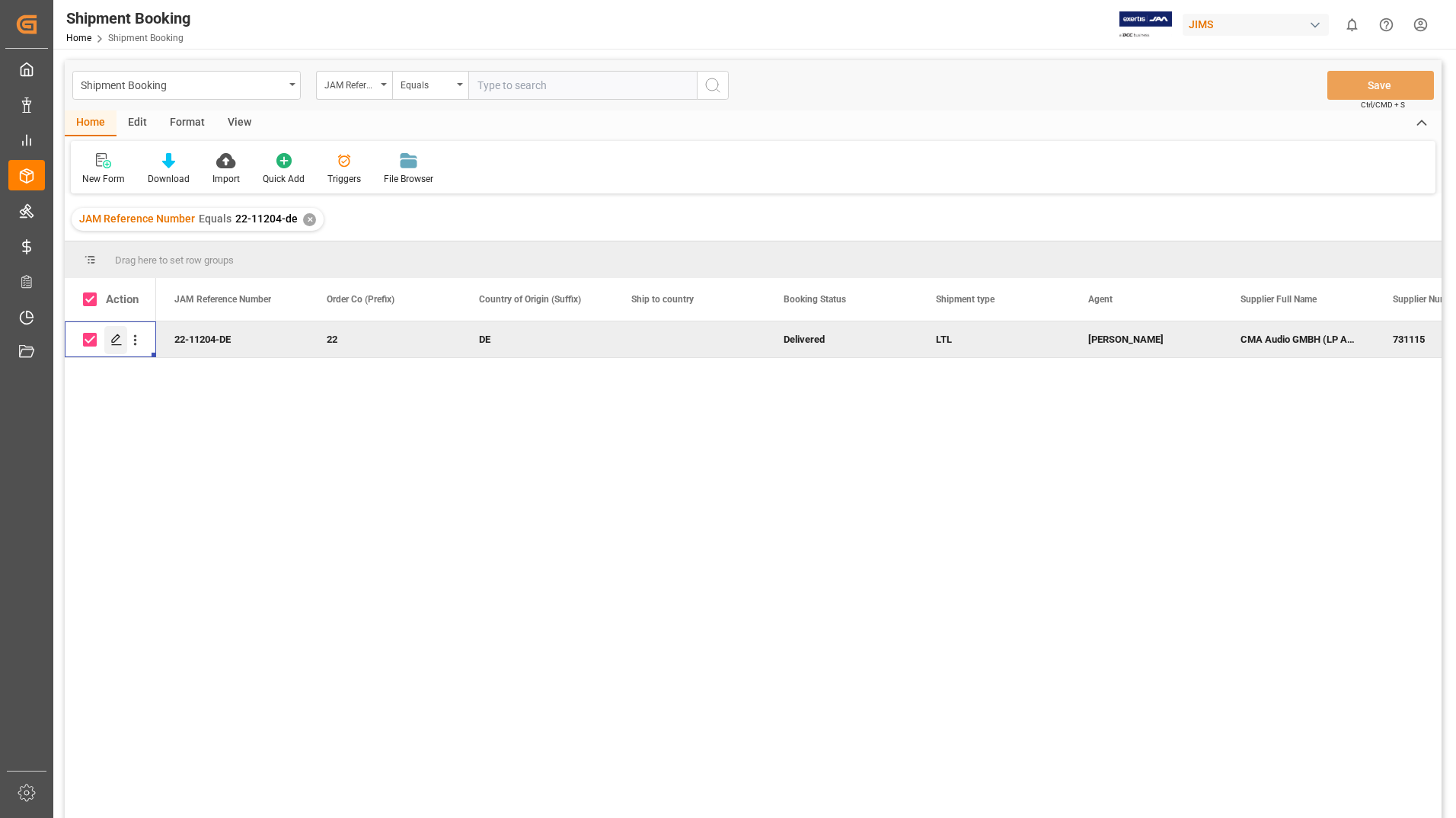
click at [114, 334] on icon "Press SPACE to deselect this row." at bounding box center [117, 340] width 13 height 13
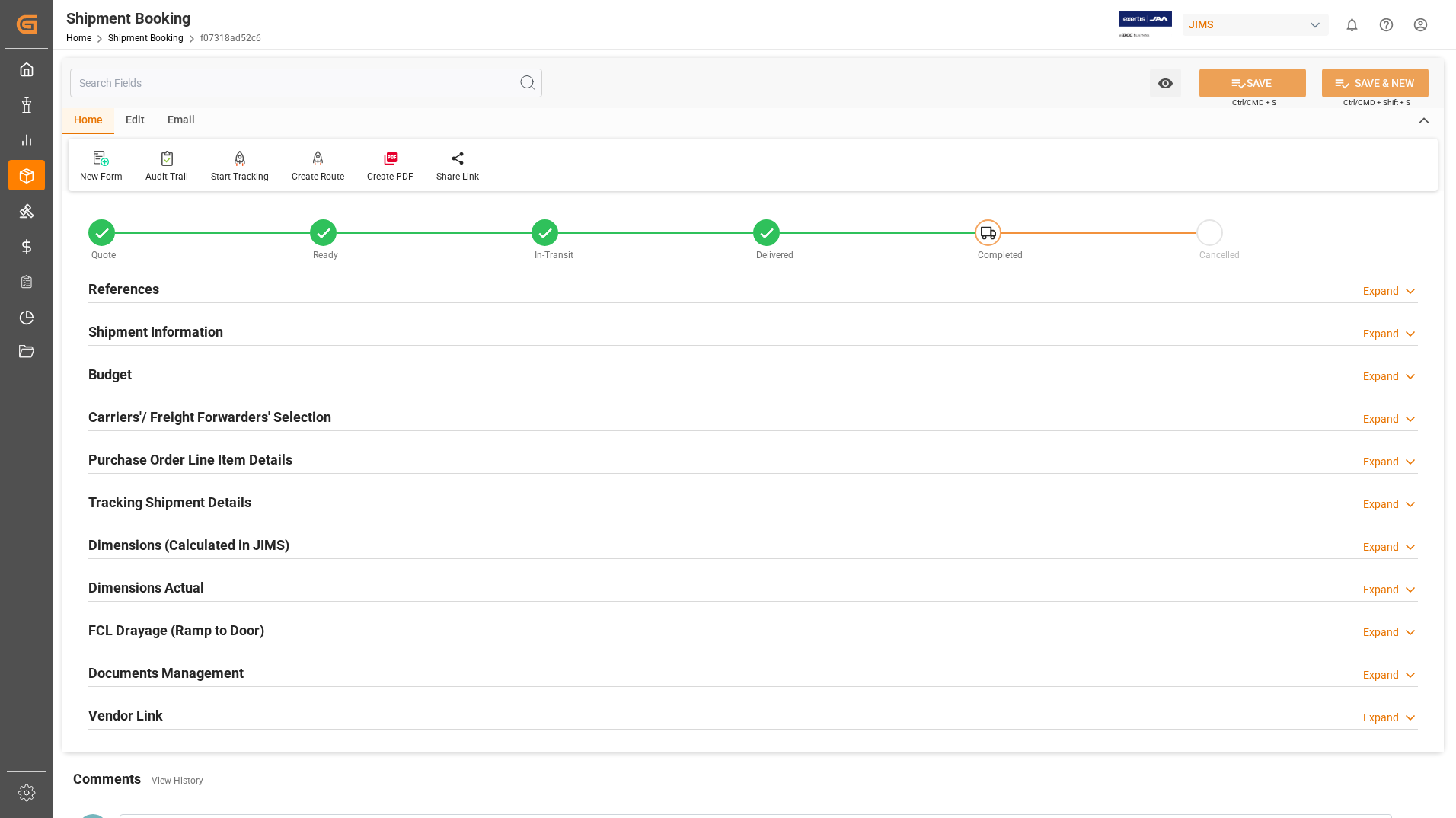
click at [176, 495] on h2 "Tracking Shipment Details" at bounding box center [170, 502] width 163 height 20
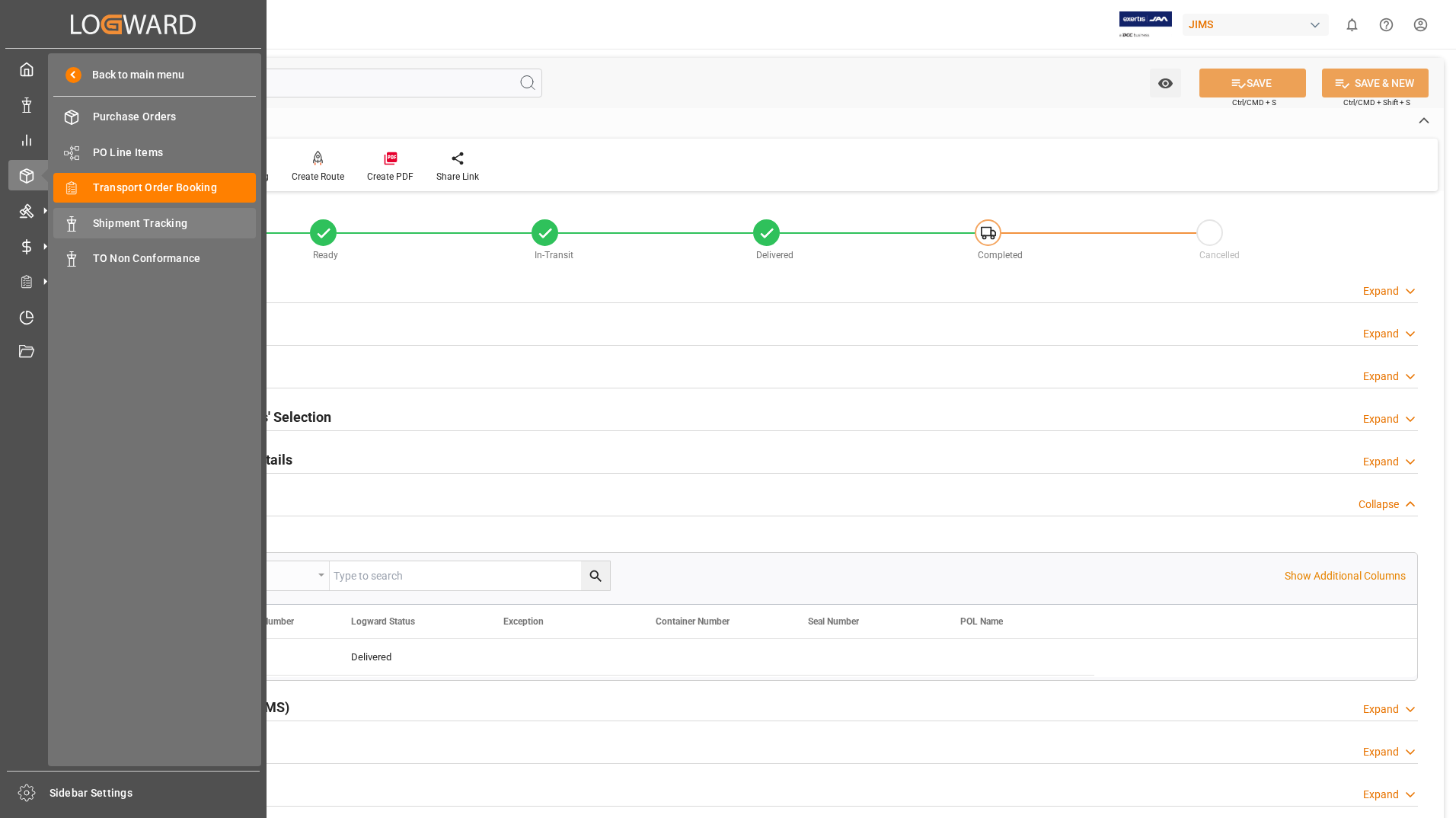
click at [149, 225] on span "Shipment Tracking" at bounding box center [174, 224] width 164 height 16
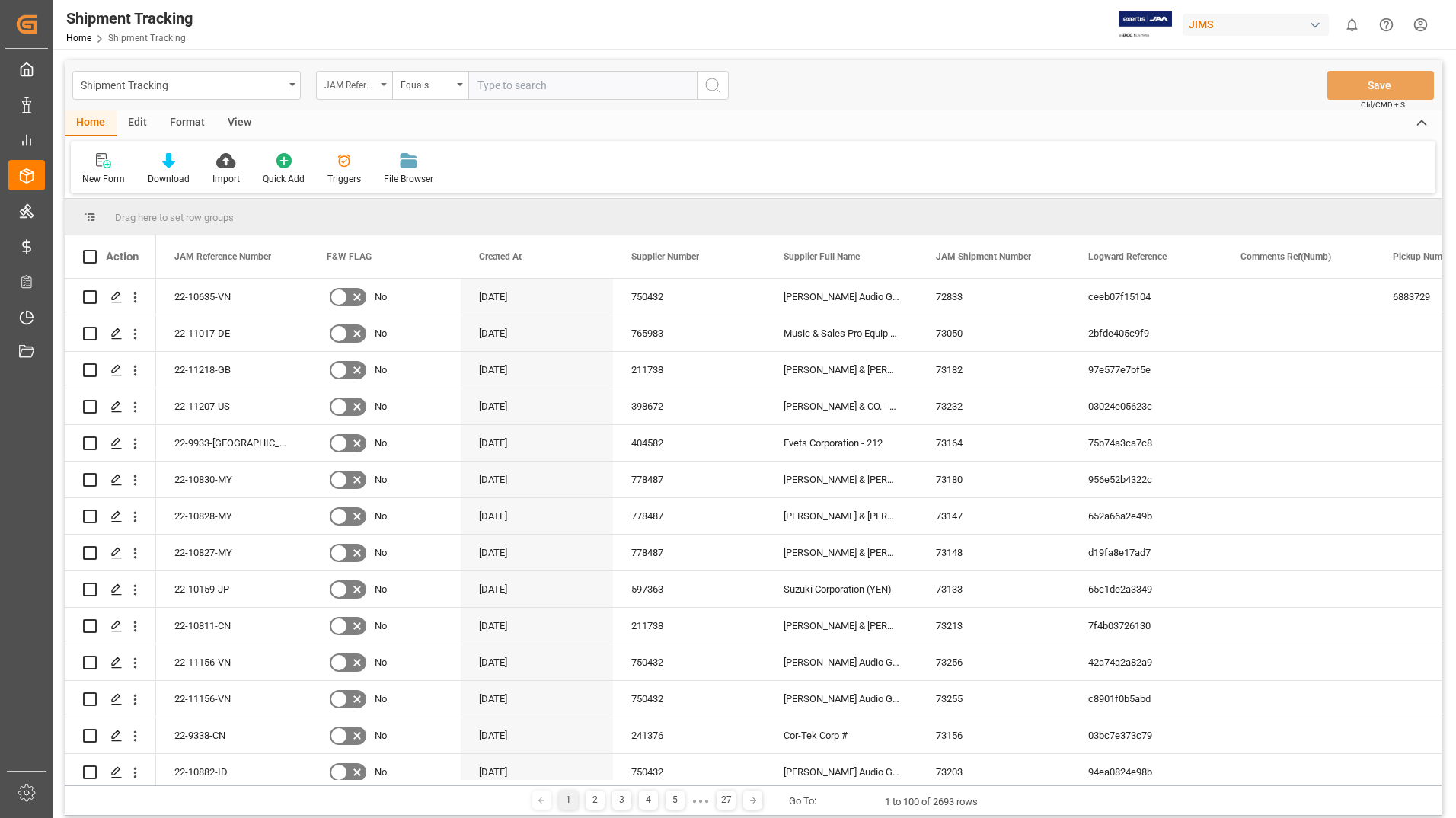
click at [379, 83] on div "JAM Reference Number" at bounding box center [354, 85] width 76 height 29
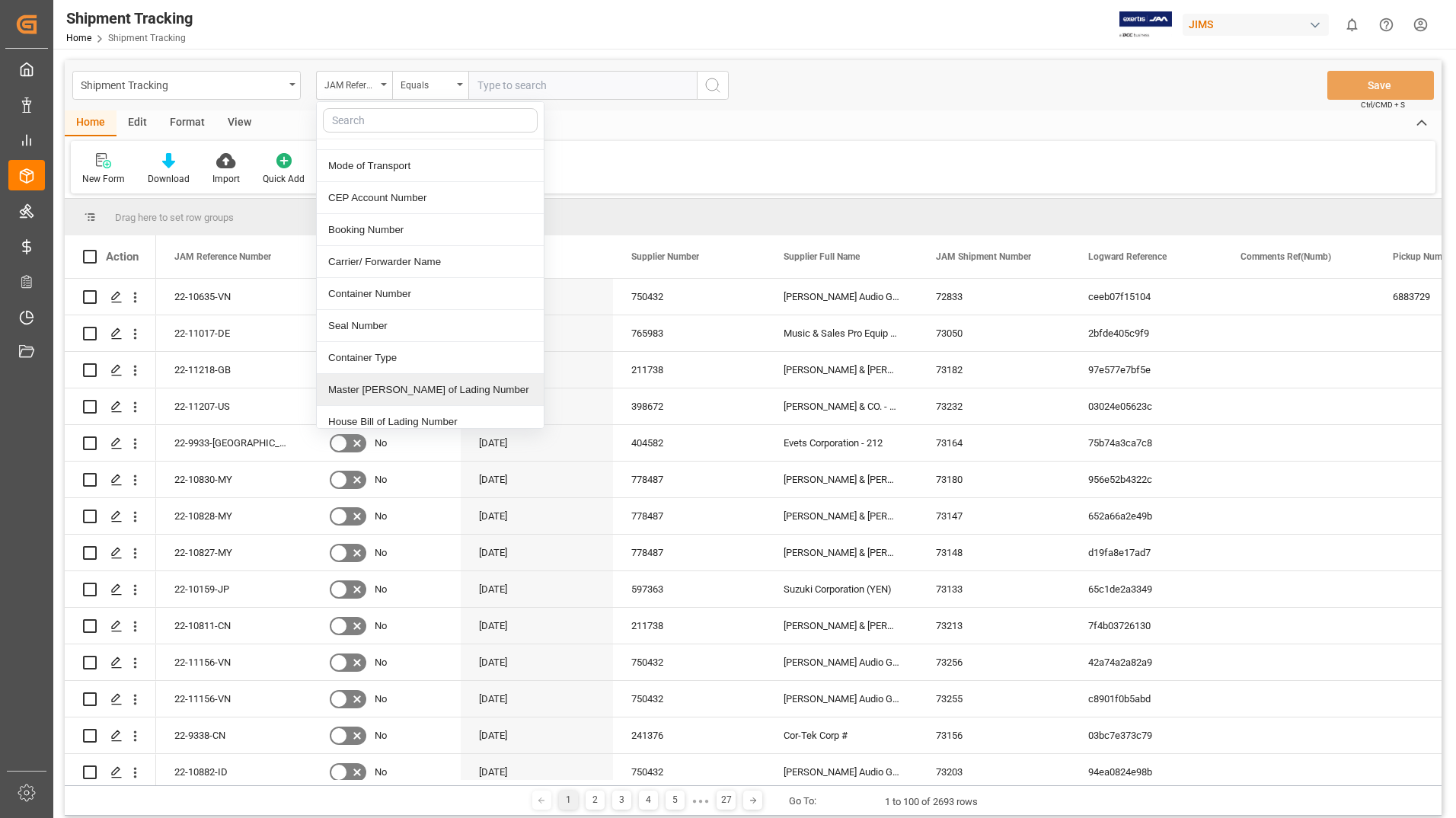
scroll to position [533, 0]
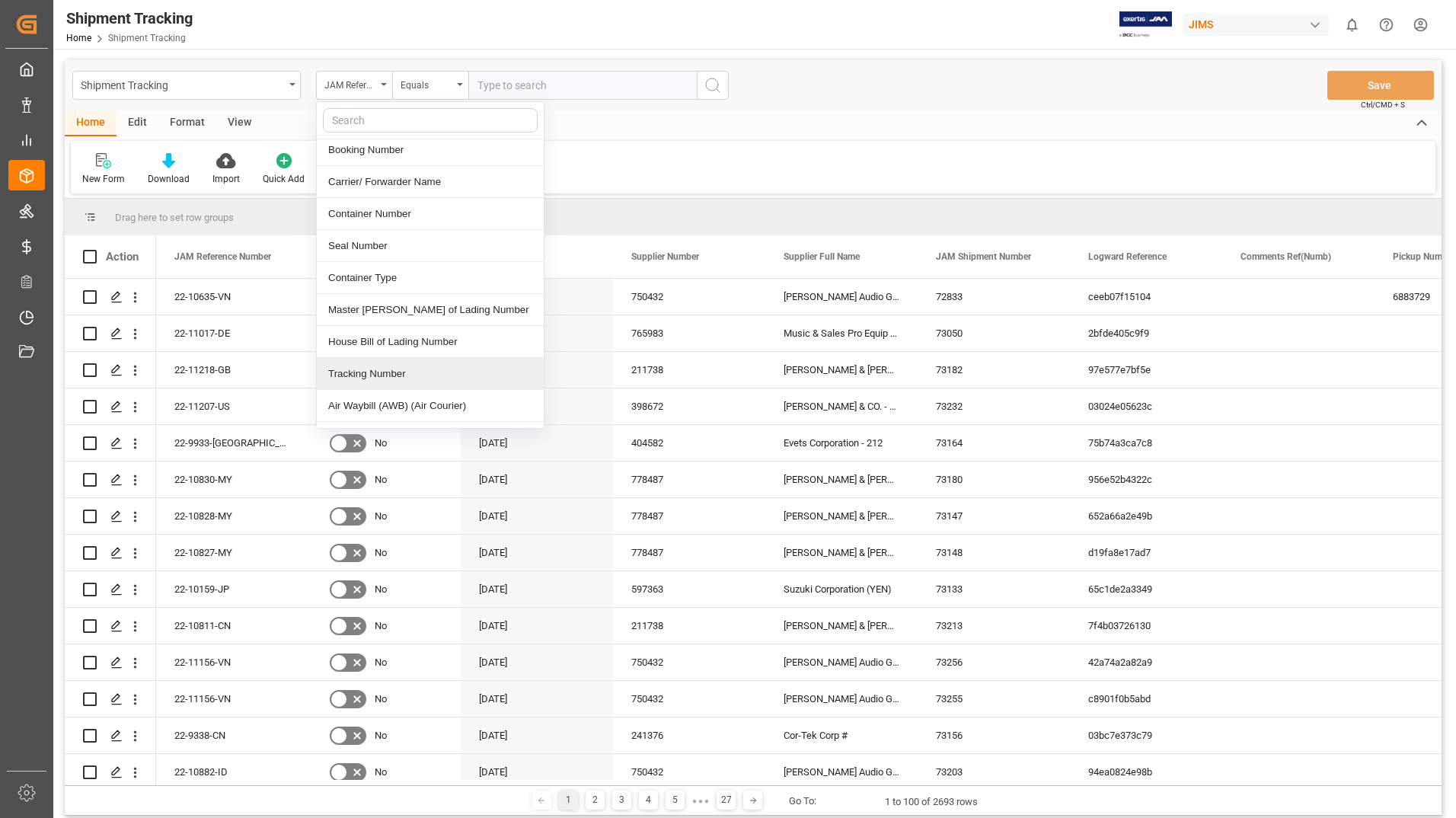
click at [412, 358] on div "Tracking Number" at bounding box center [430, 374] width 227 height 32
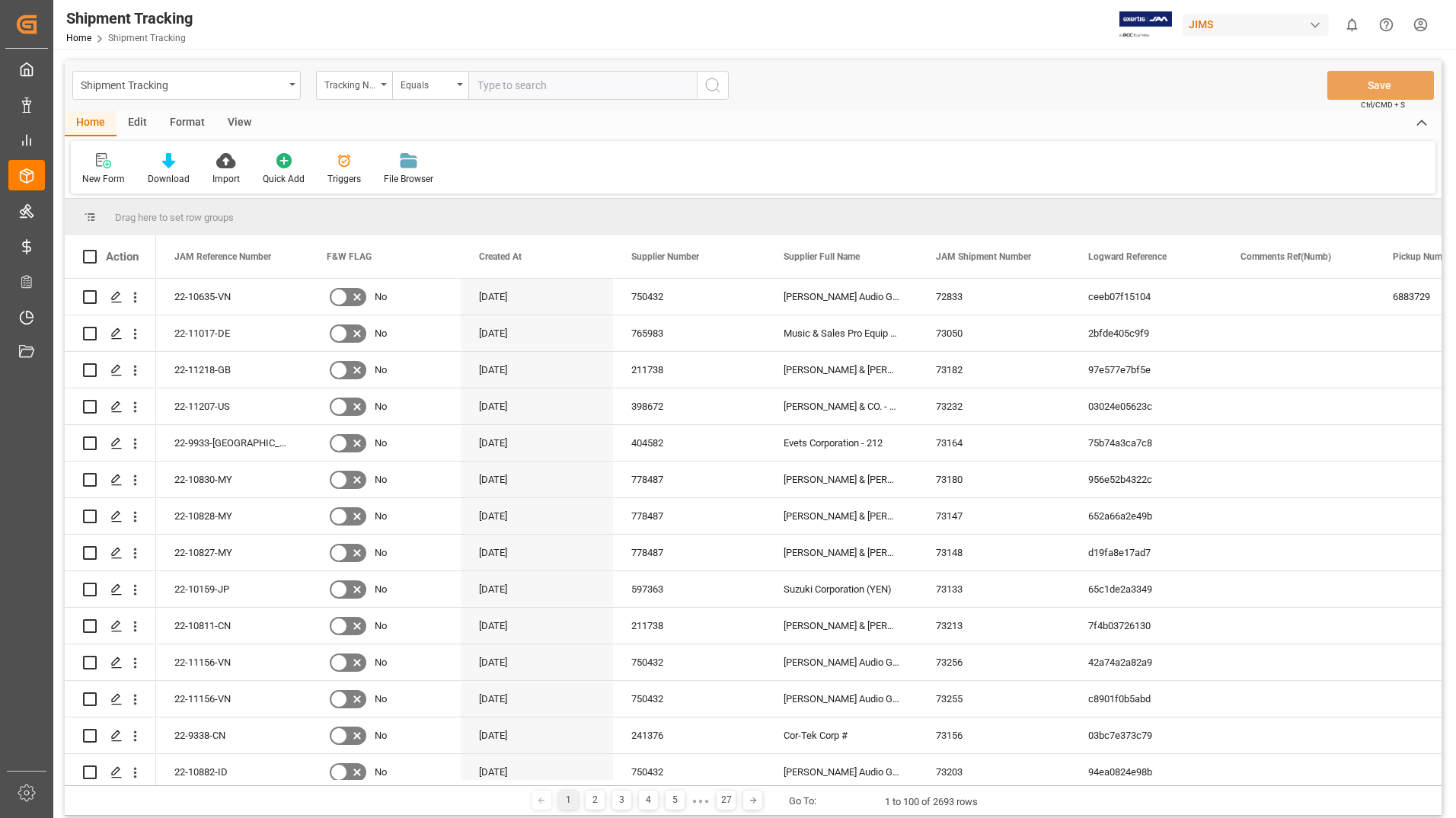
click at [546, 81] on input "text" at bounding box center [582, 85] width 228 height 29
type input "4998022608920"
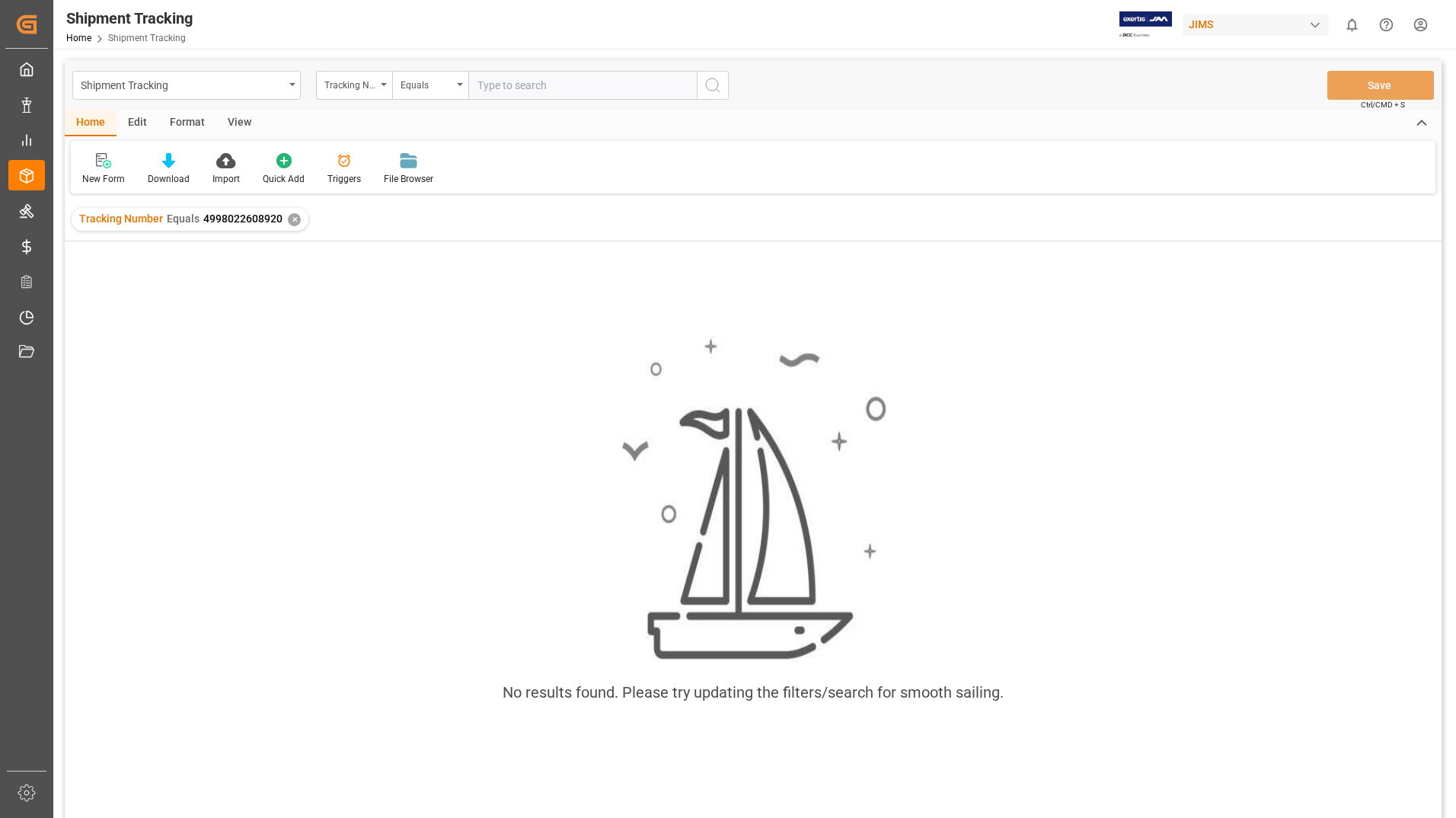
click at [293, 217] on div "✕" at bounding box center [294, 220] width 13 height 13
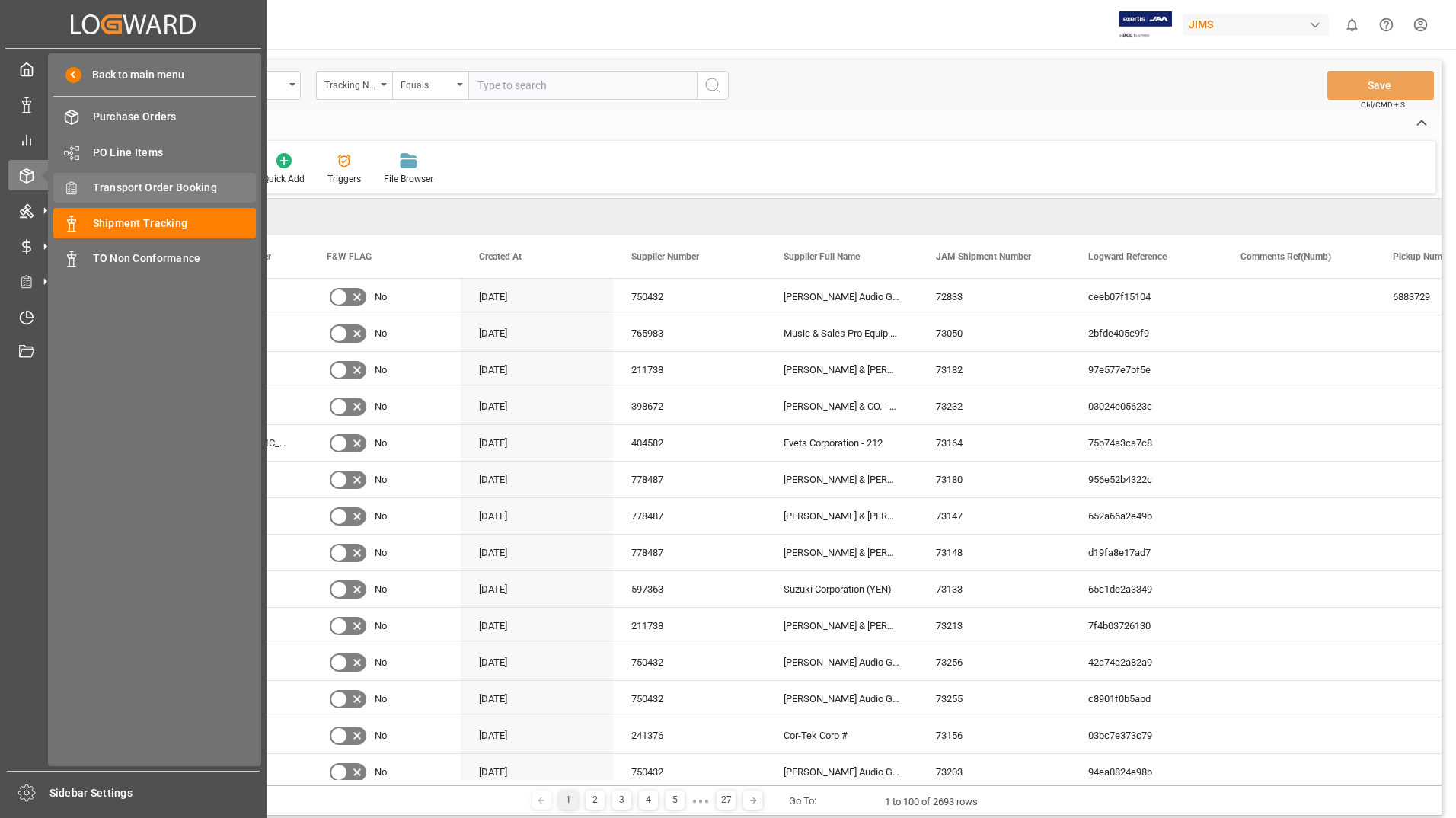
click at [175, 177] on div "Transport Order Booking Transport Order Booking" at bounding box center [155, 188] width 203 height 30
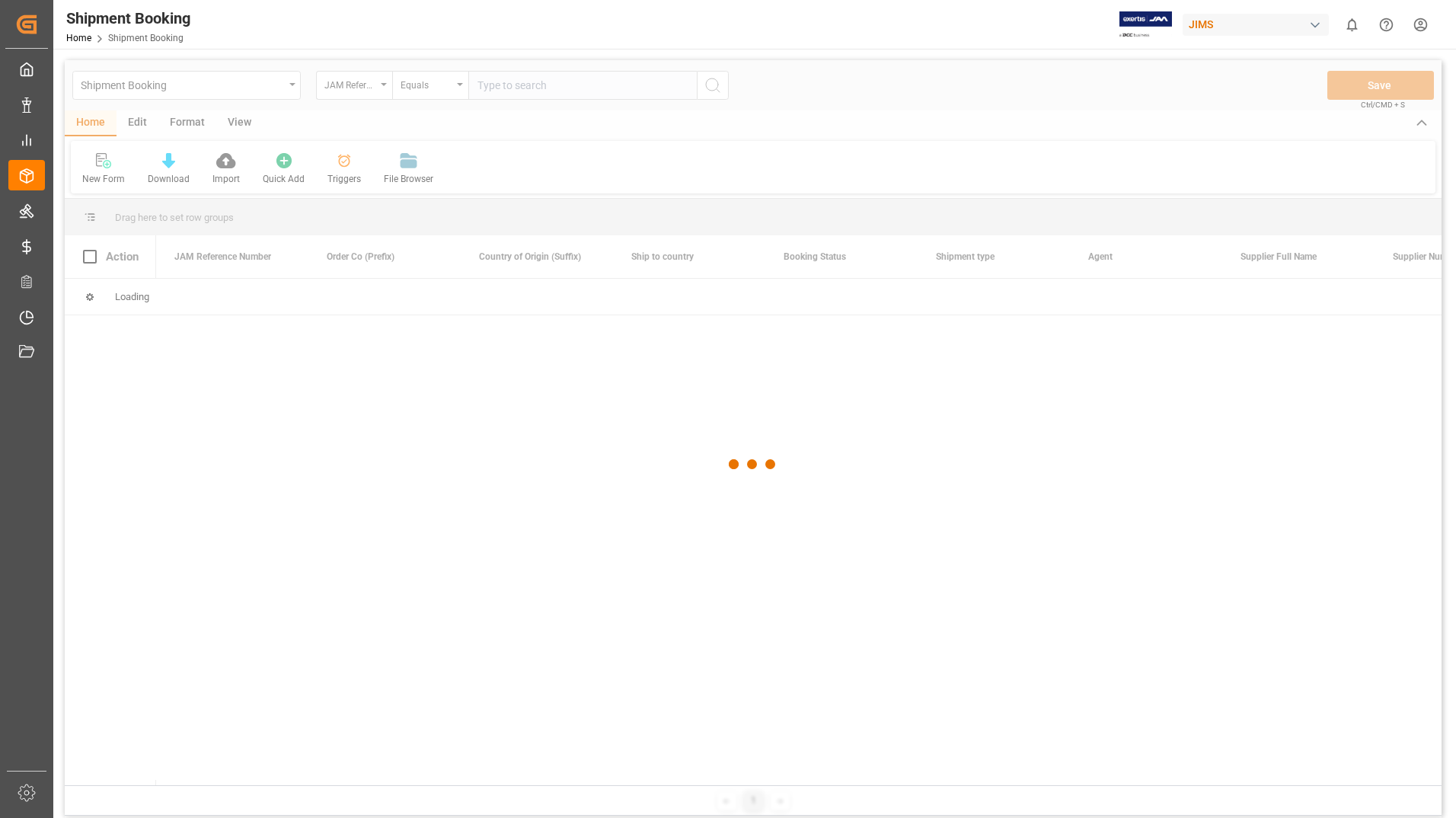
click at [553, 87] on div at bounding box center [753, 465] width 1377 height 809
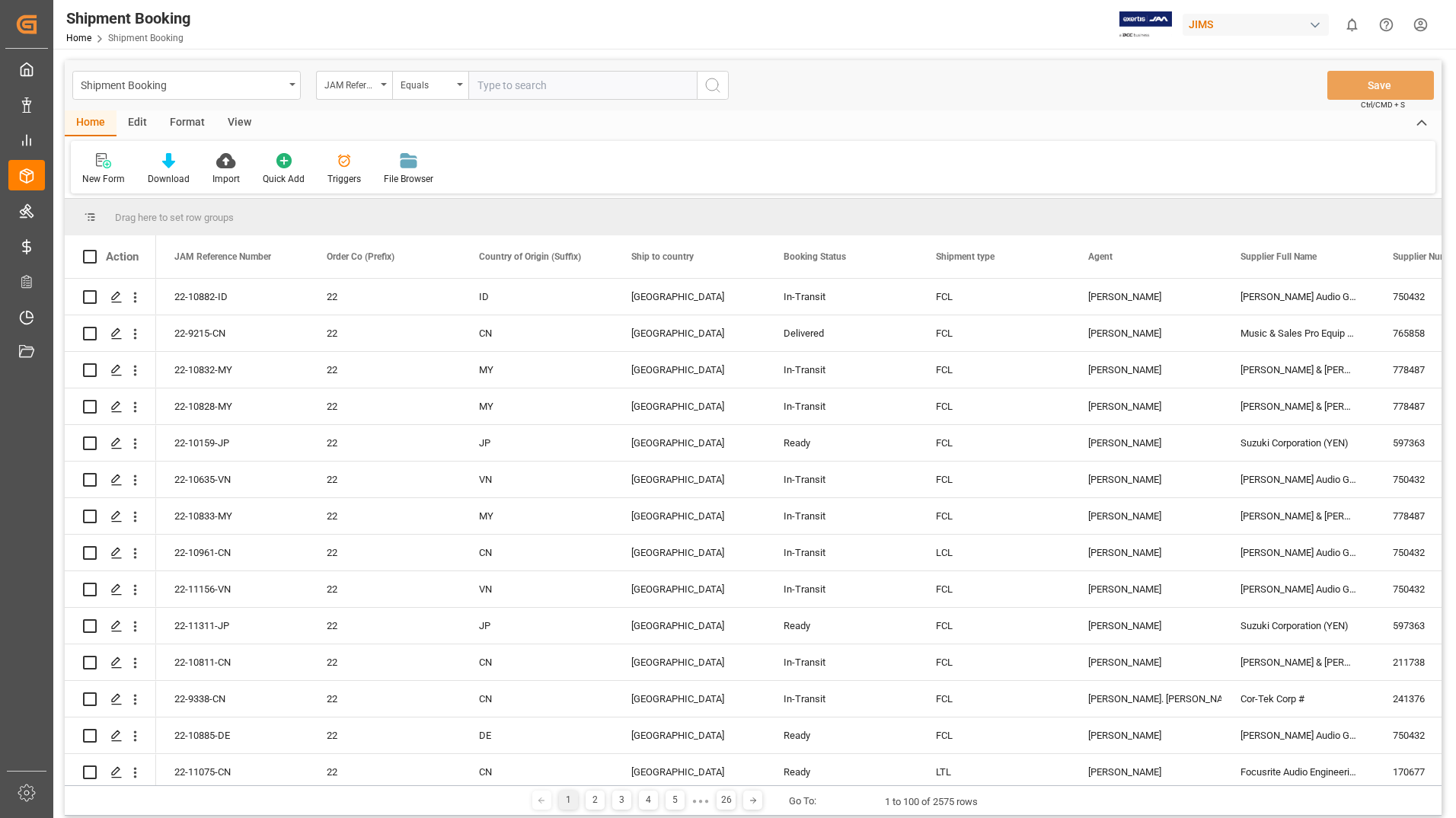
click at [555, 86] on input "text" at bounding box center [582, 85] width 228 height 29
type input "22-11253-us"
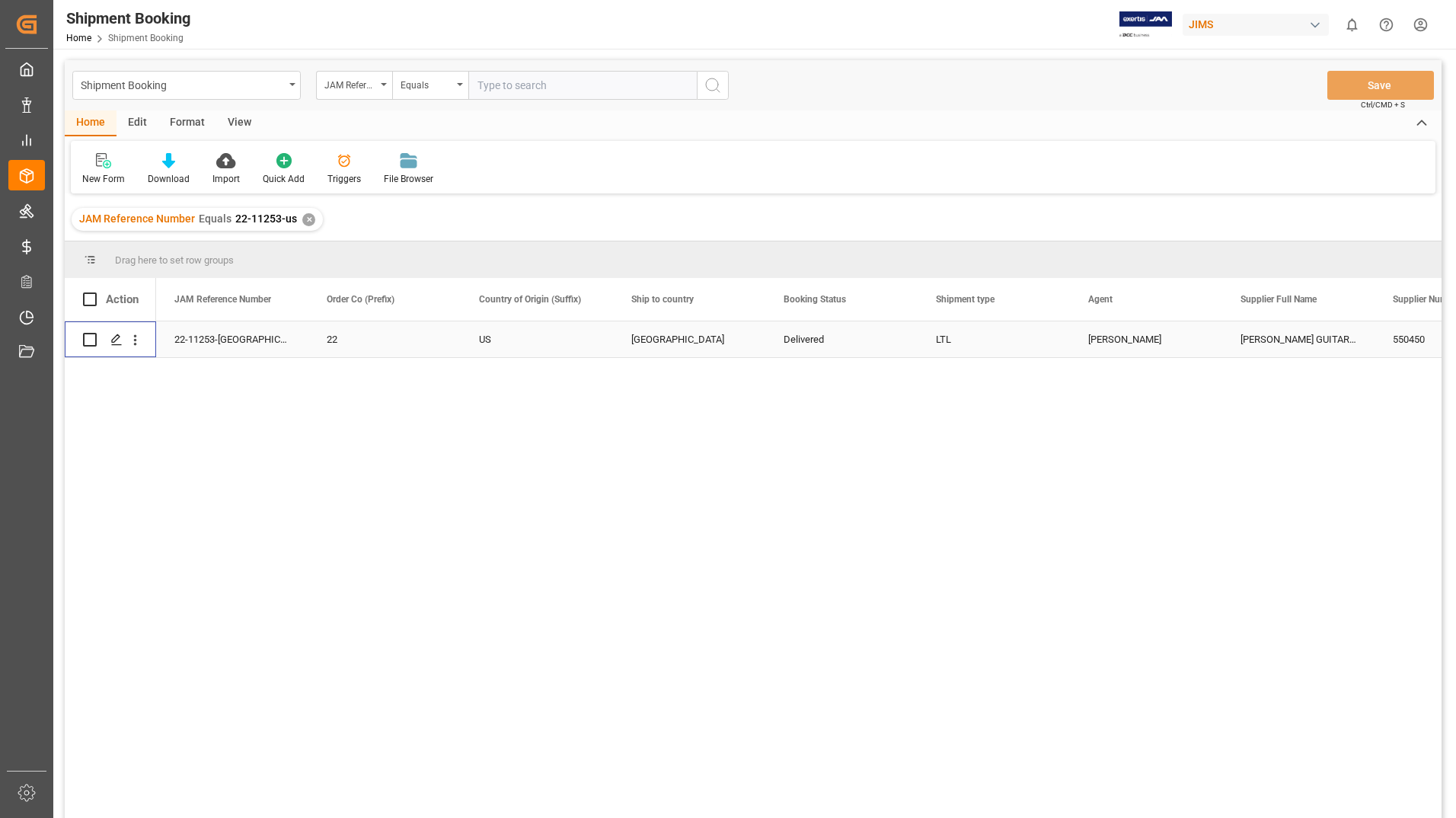
click at [86, 338] on input "Press Space to toggle row selection (unchecked)" at bounding box center [89, 339] width 13 height 13
checkbox input "true"
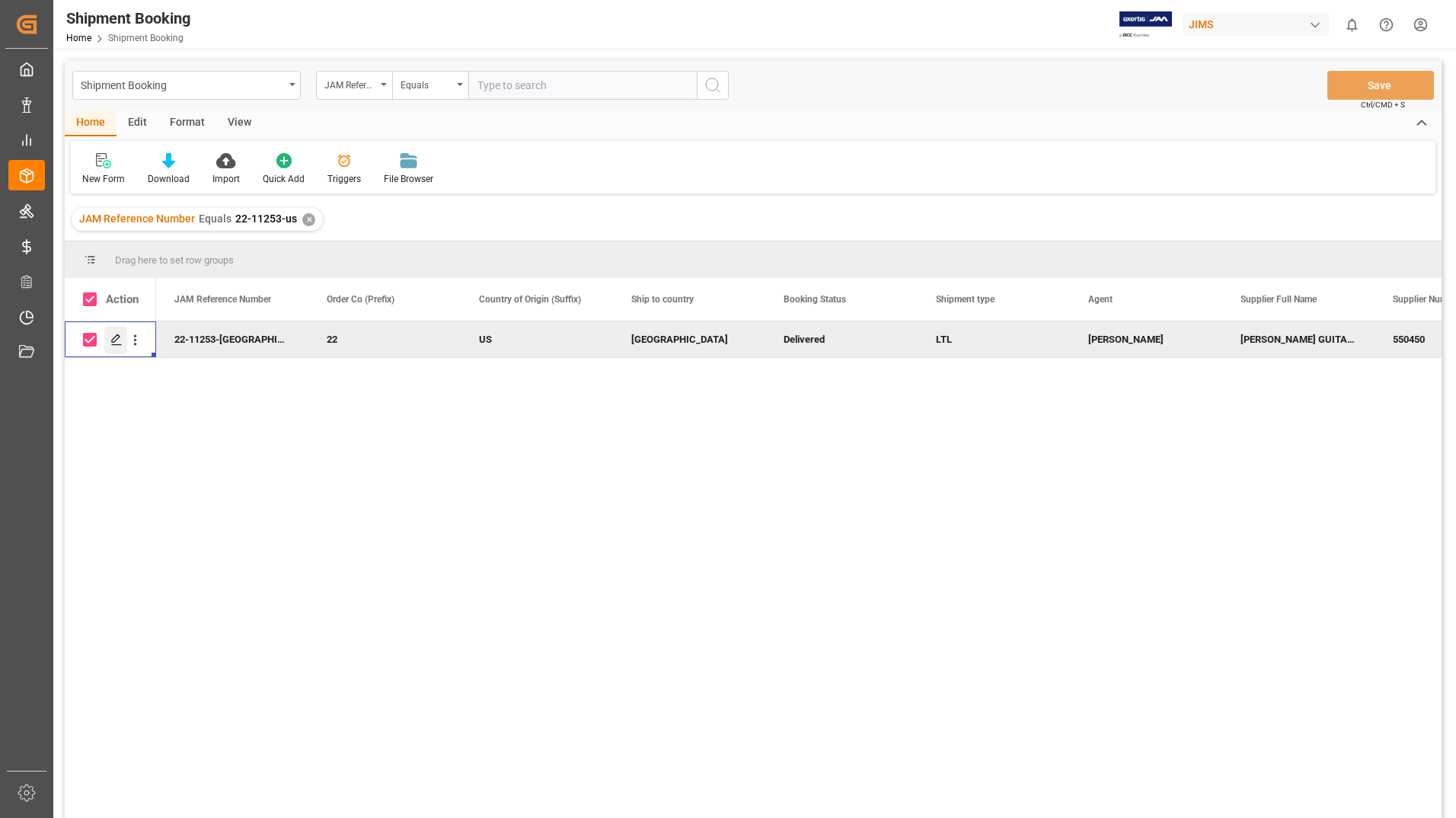
click at [115, 338] on icon "Press SPACE to deselect this row." at bounding box center [117, 340] width 13 height 13
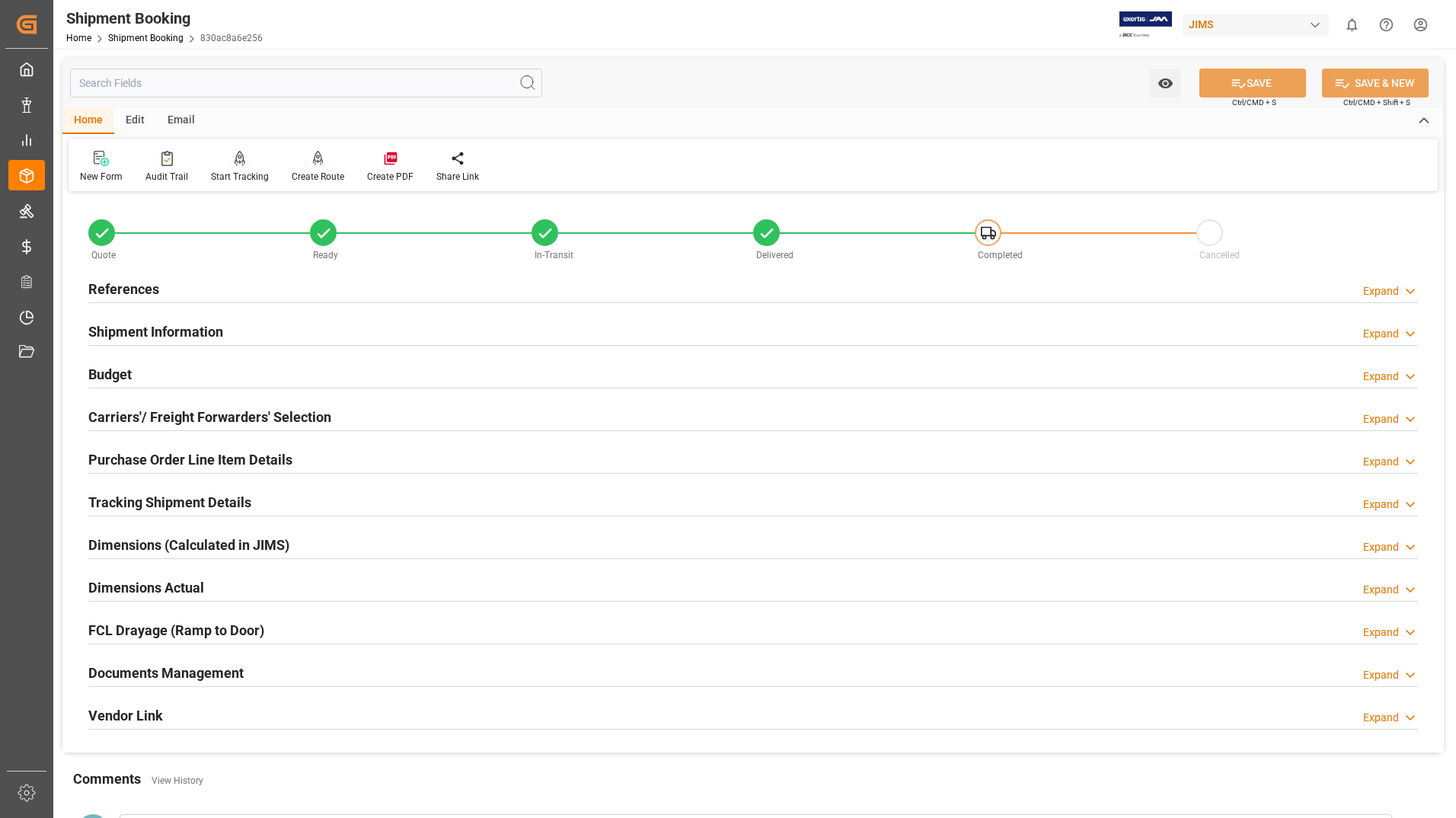
click at [219, 497] on h2 "Tracking Shipment Details" at bounding box center [170, 502] width 163 height 20
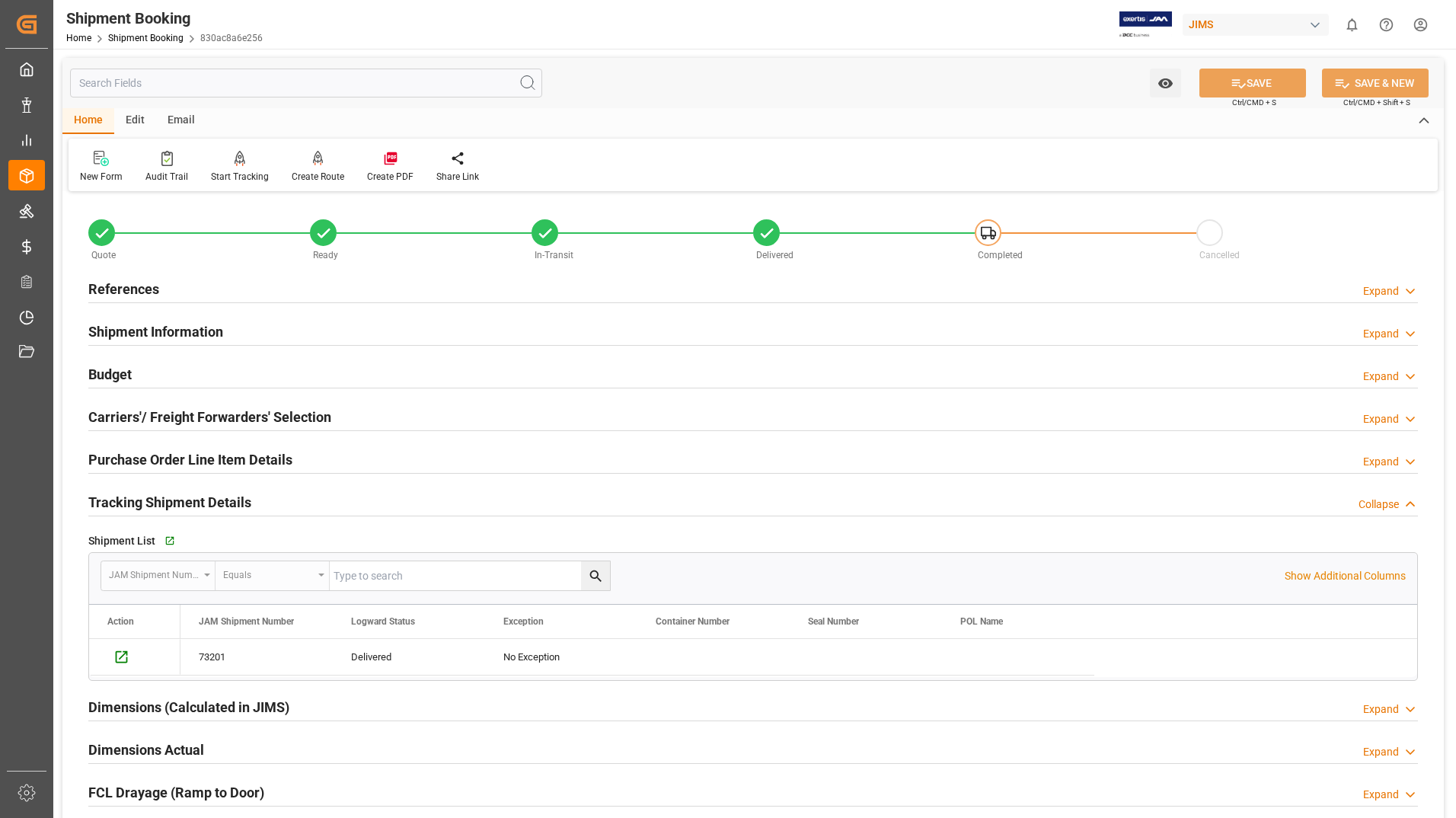
click at [155, 461] on h2 "Purchase Order Line Item Details" at bounding box center [191, 459] width 204 height 20
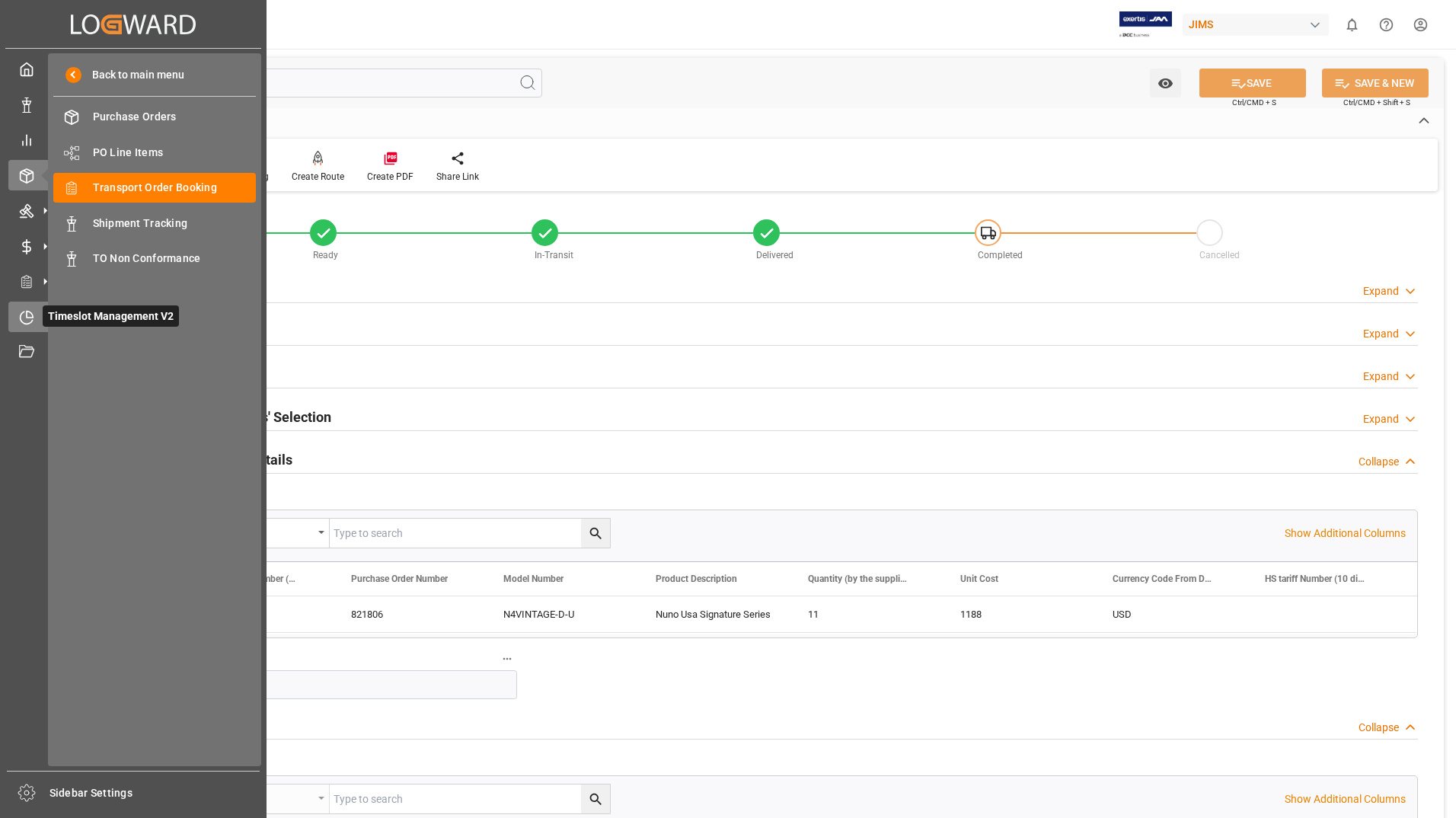
click at [22, 312] on icon at bounding box center [26, 317] width 15 height 15
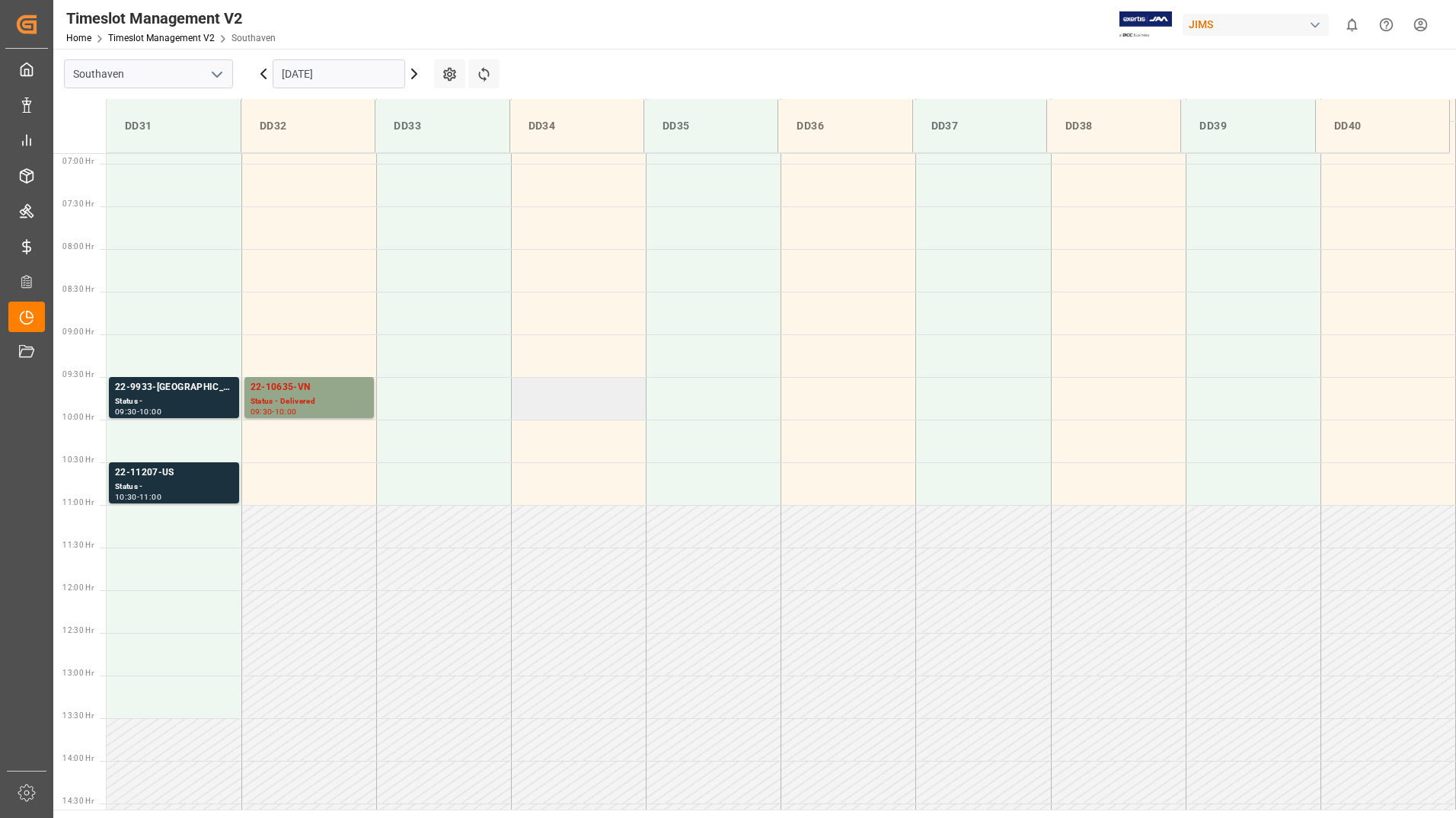
scroll to position [587, 0]
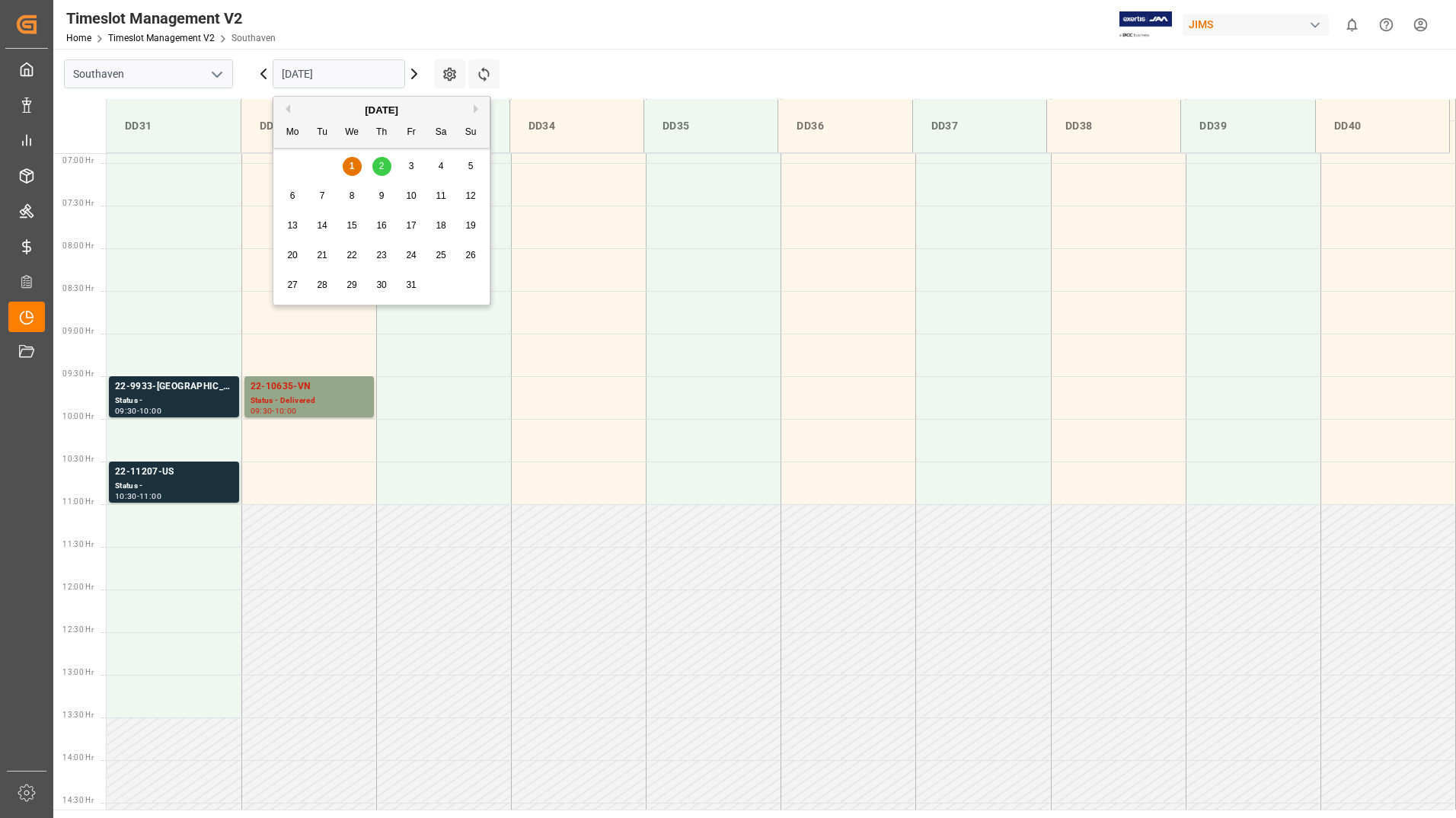
click at [356, 78] on input "[DATE]" at bounding box center [338, 74] width 133 height 29
click at [381, 166] on span "2" at bounding box center [381, 166] width 5 height 11
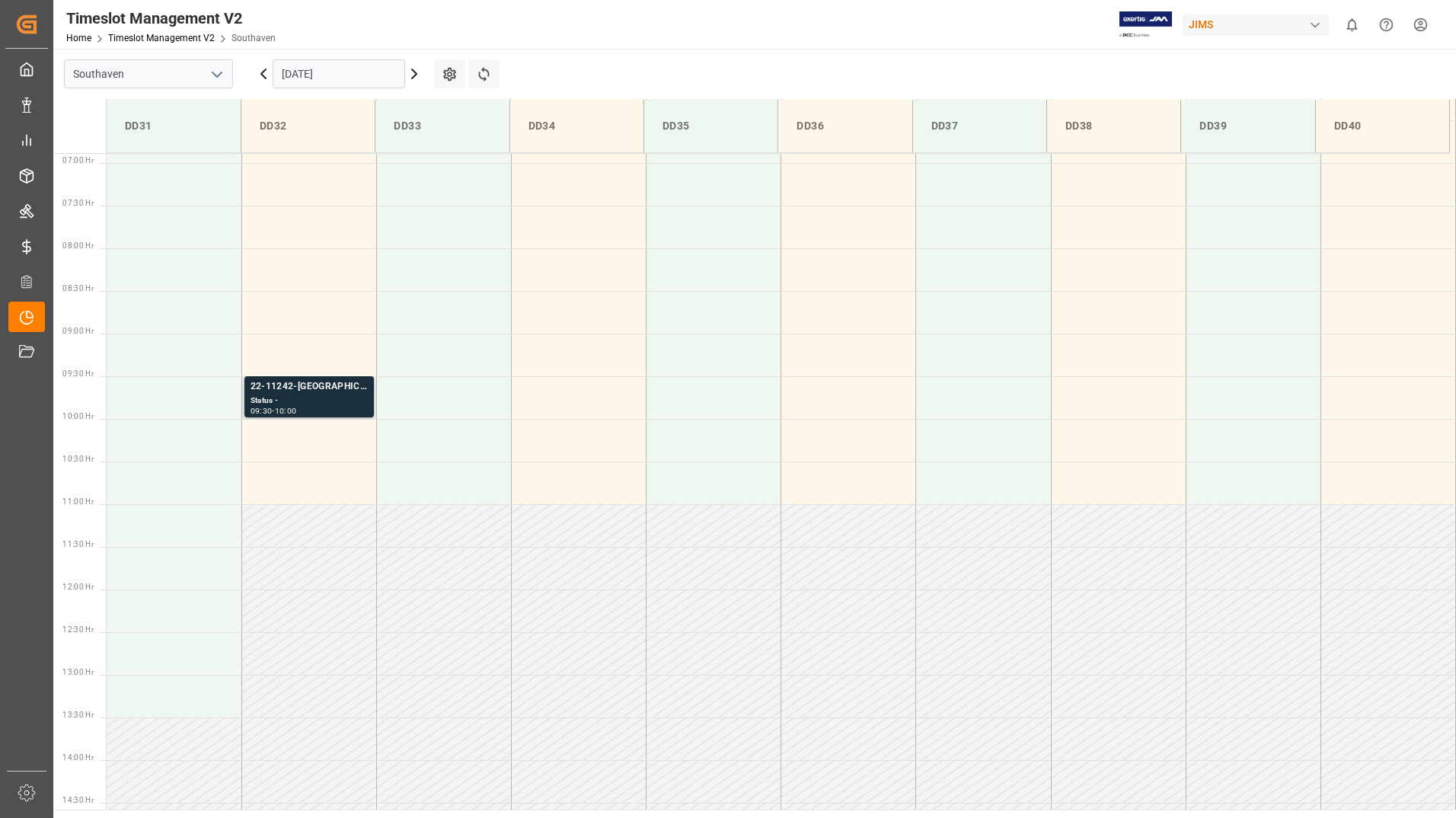
click at [352, 400] on div "Status -" at bounding box center [308, 401] width 117 height 13
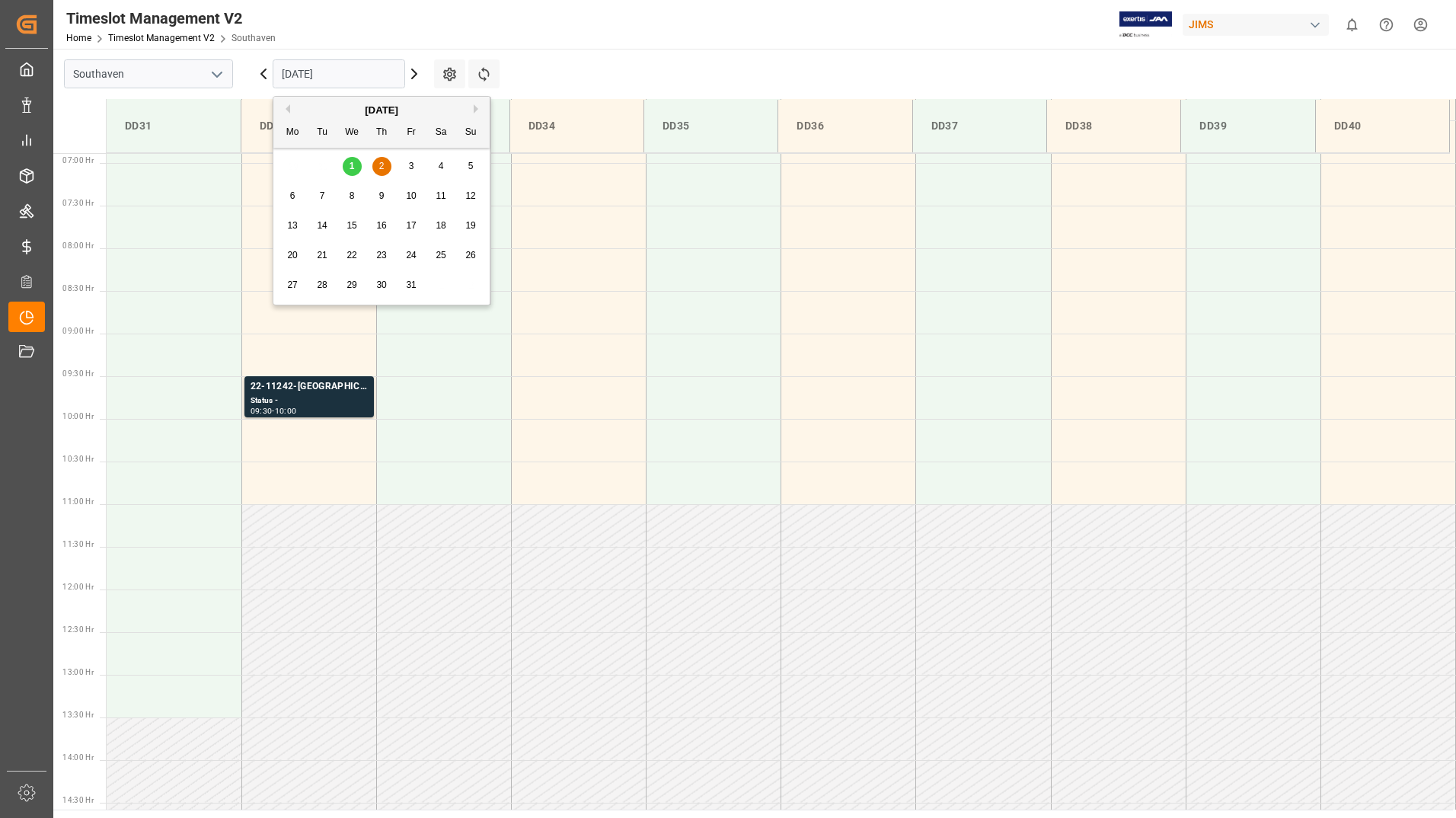
click at [367, 72] on input "[DATE]" at bounding box center [338, 74] width 133 height 29
click at [352, 165] on span "1" at bounding box center [352, 166] width 5 height 11
